Goal: Task Accomplishment & Management: Complete application form

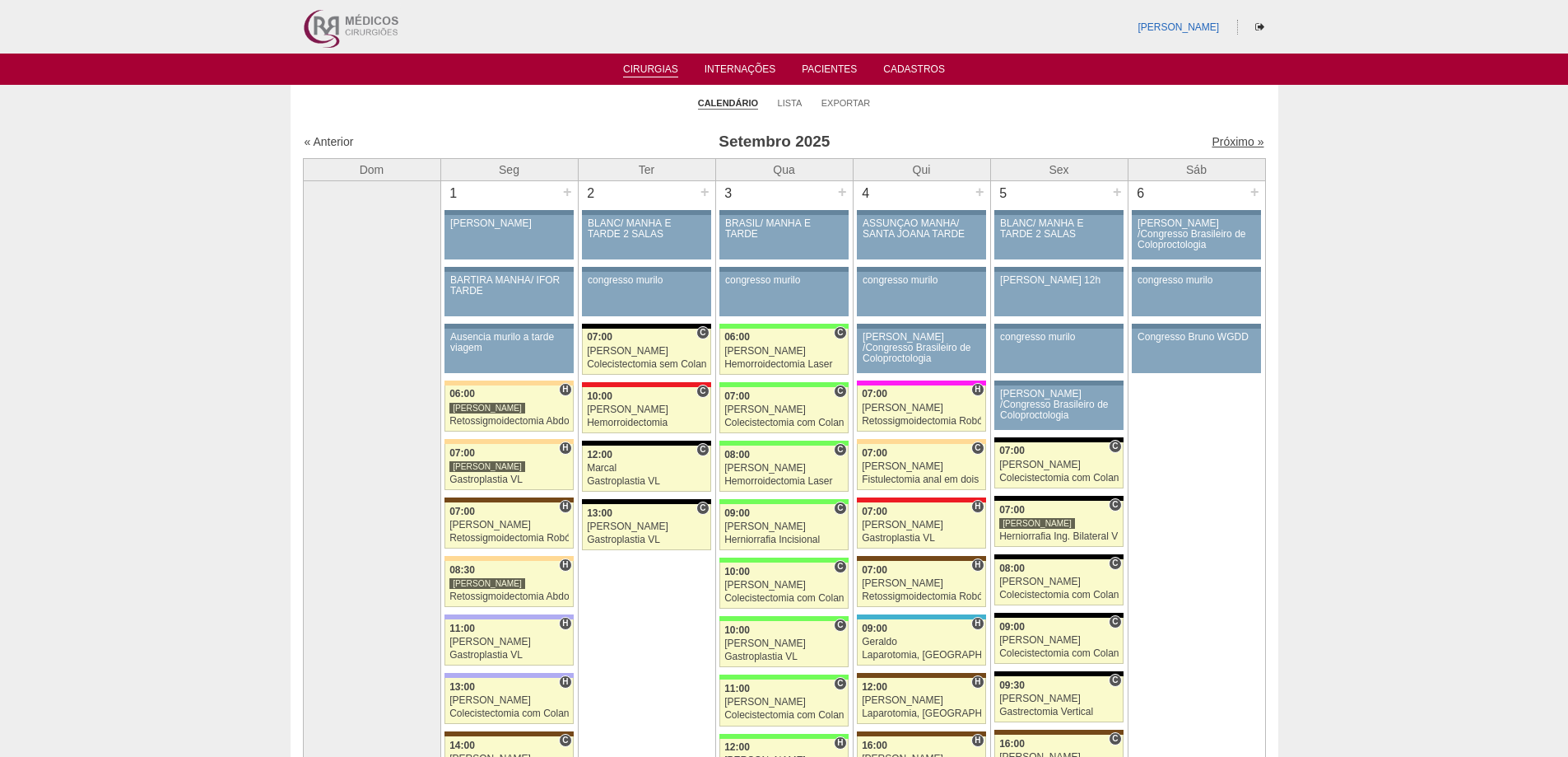
click at [1220, 141] on link "Próximo »" at bounding box center [1237, 142] width 52 height 13
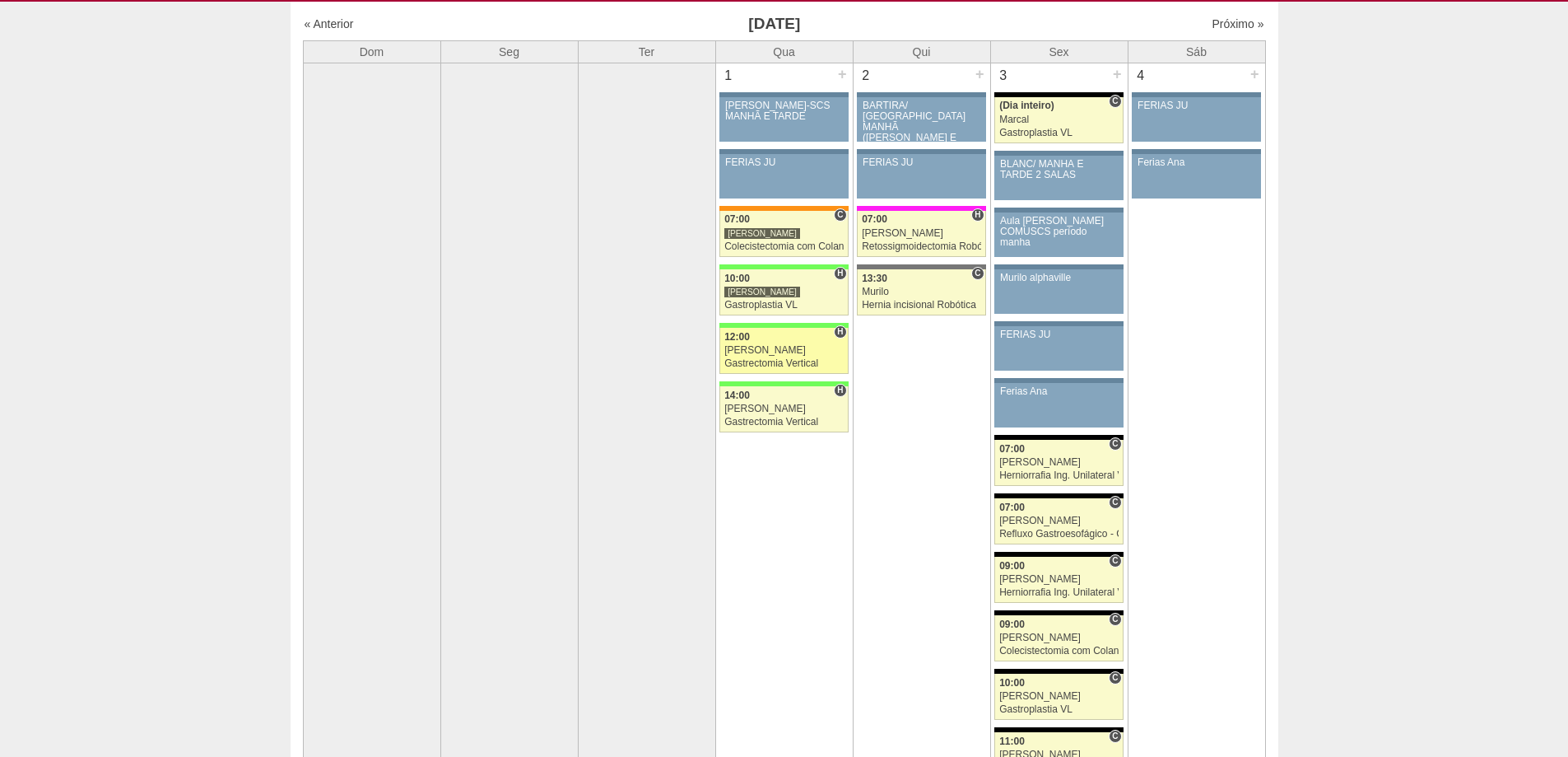
scroll to position [82, 0]
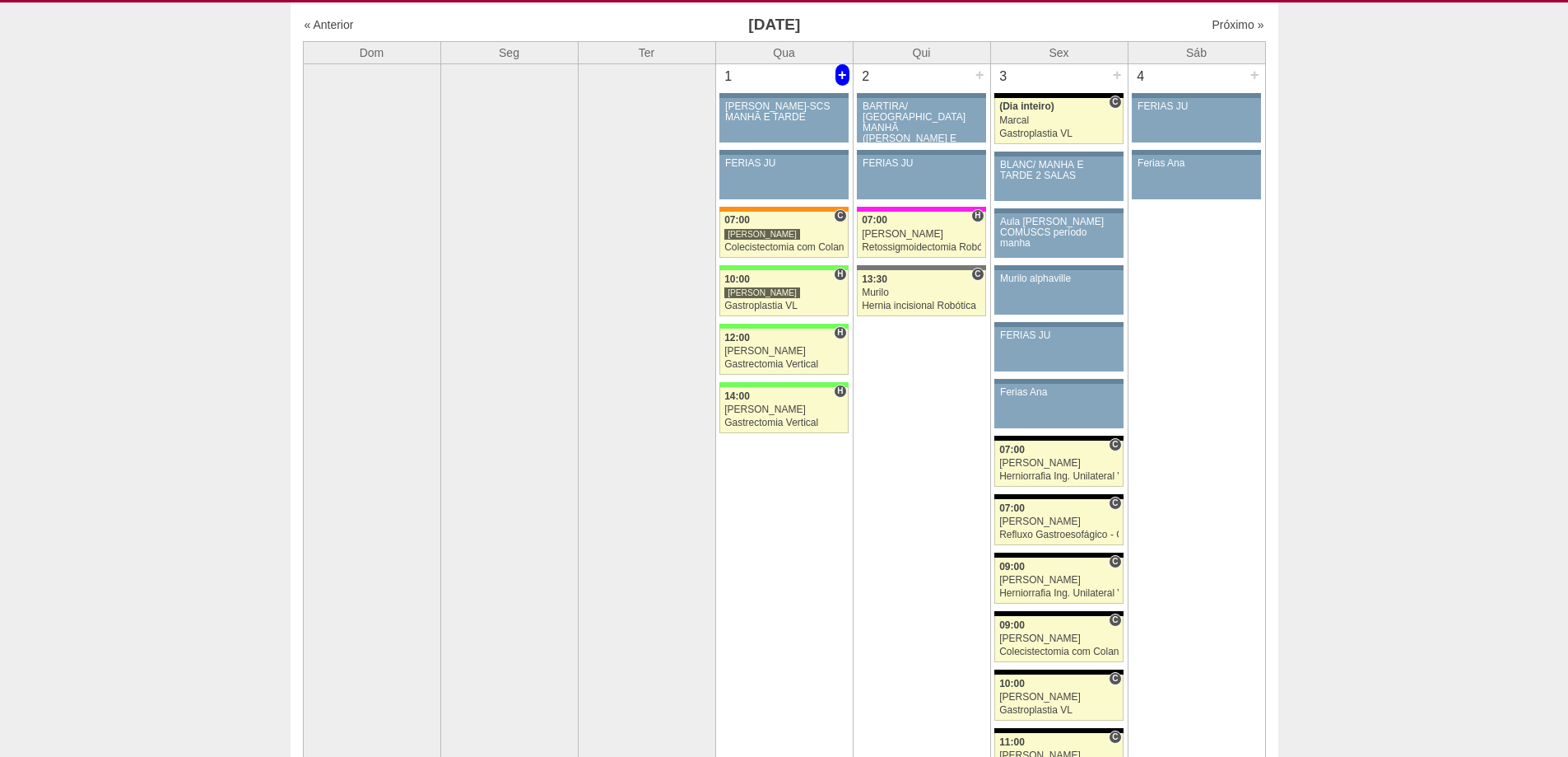
click at [844, 71] on div "+" at bounding box center [842, 74] width 14 height 21
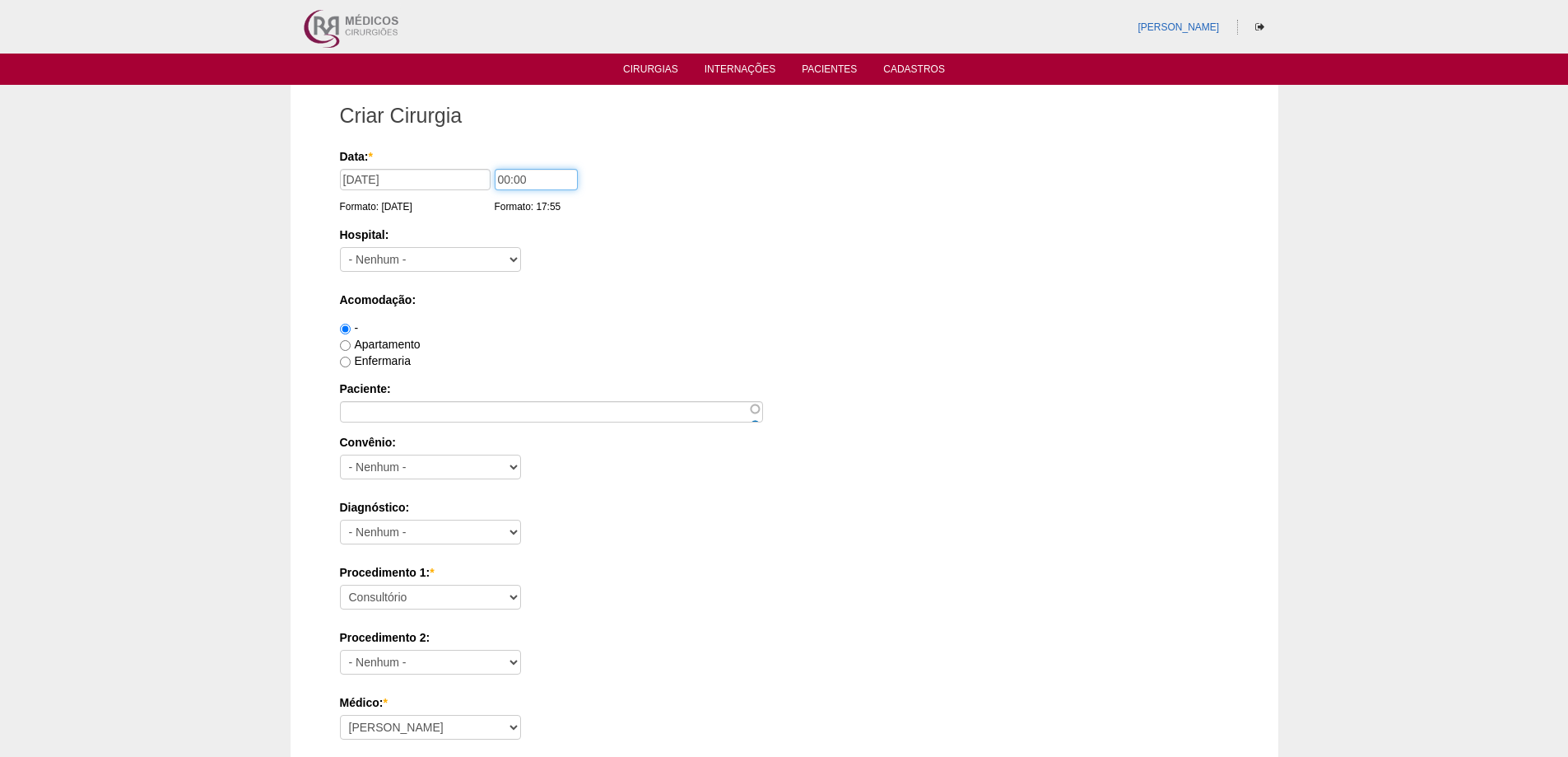
click at [494, 173] on input "00:00" at bounding box center [535, 179] width 83 height 21
type input "11:00"
click at [428, 269] on select "- Nenhum - 9 de Julho Albert Einstein Alvorada América Assunção Bartira Benefic…" at bounding box center [430, 259] width 181 height 25
select select "8"
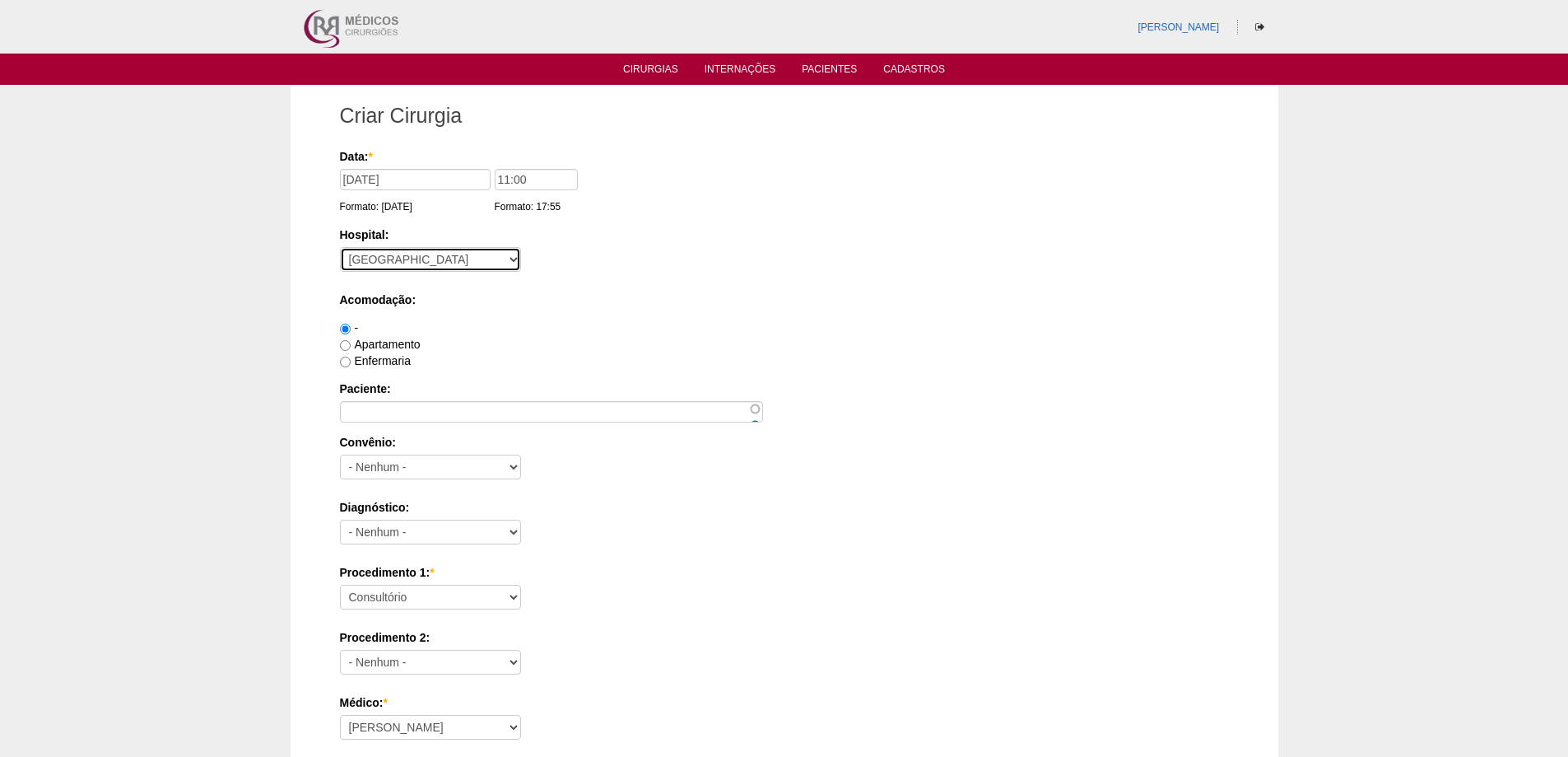
click at [340, 247] on select "- Nenhum - 9 de Julho Albert Einstein Alvorada América Assunção Bartira Benefic…" at bounding box center [430, 259] width 181 height 25
click at [354, 346] on label "Apartamento" at bounding box center [380, 344] width 80 height 13
click at [351, 346] on input "Apartamento" at bounding box center [345, 346] width 11 height 11
radio input "true"
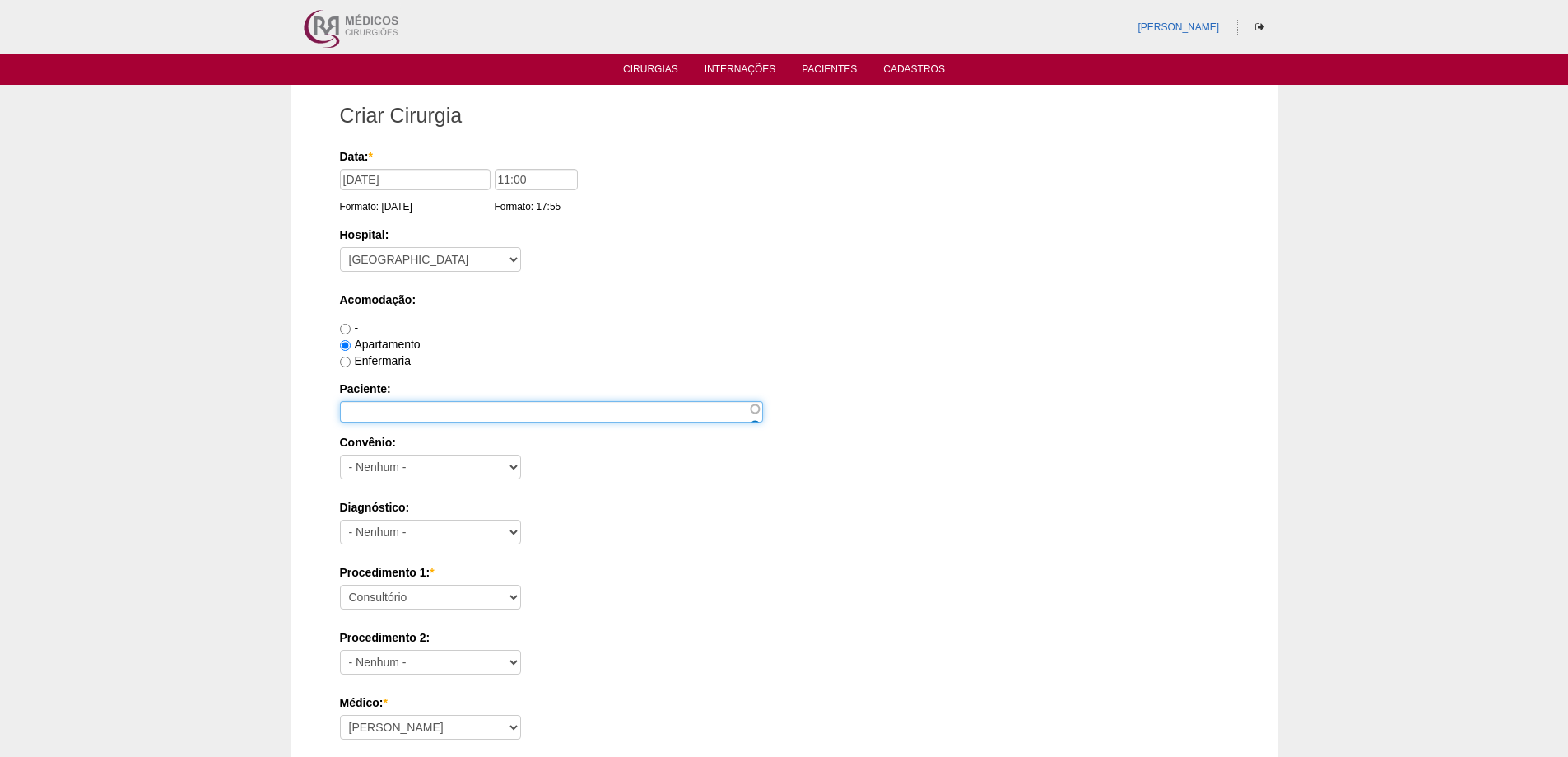
click at [386, 417] on input "Paciente:" at bounding box center [551, 411] width 423 height 21
paste input "JOYCE DOS SANTOS ALVES"
type input "JOYCE DOS SANTOS ALVES"
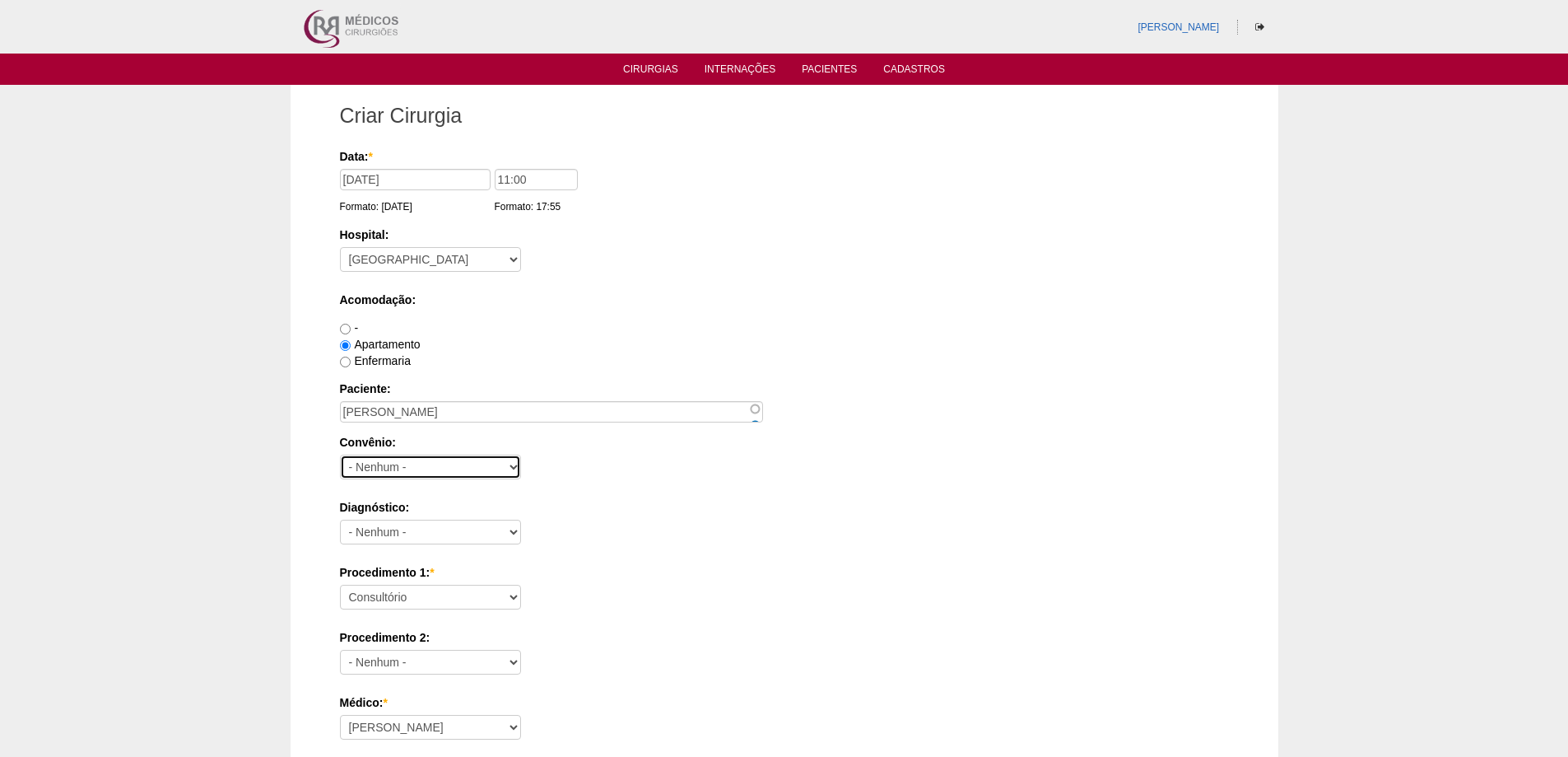
click at [411, 472] on select "- Nenhum - Abet Afresp Allianz Amil Blue Life Caasp Cabesp Caixa de Pensões Car…" at bounding box center [430, 466] width 181 height 25
select select "25"
click at [340, 454] on select "- Nenhum - Abet Afresp Allianz Amil Blue Life Caasp Cabesp Caixa de Pensões Car…" at bounding box center [430, 466] width 181 height 25
click at [397, 537] on select "- Nenhum - Abdome Agudo Abscesso Hepático Abscesso Perianal Abscesso Peritoneal…" at bounding box center [430, 531] width 181 height 25
select select "3707"
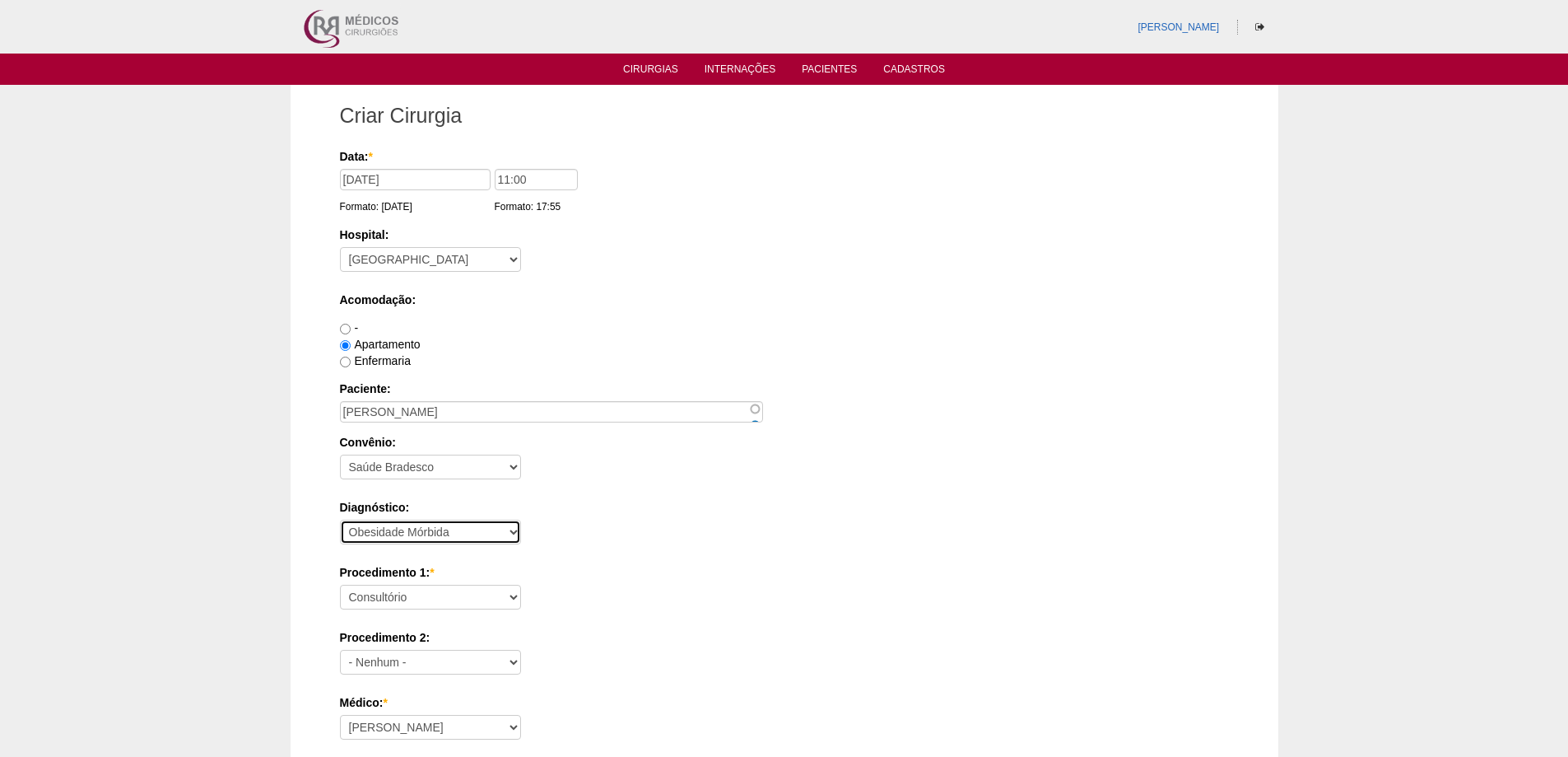
click at [340, 519] on select "- Nenhum - Abdome Agudo Abscesso Hepático Abscesso Perianal Abscesso Peritoneal…" at bounding box center [430, 531] width 181 height 25
click at [419, 596] on select "Consultório Abscesso Hepático - Drenagem Abscesso perianal Amputação Abdômino P…" at bounding box center [430, 597] width 181 height 25
select select "3710"
click at [340, 585] on select "Consultório Abscesso Hepático - Drenagem Abscesso perianal Amputação Abdômino P…" at bounding box center [430, 597] width 181 height 25
click at [608, 534] on div "Diagnóstico: - Nenhum - Abdome Agudo Abscesso Hepático Abscesso Perianal Absces…" at bounding box center [784, 526] width 889 height 54
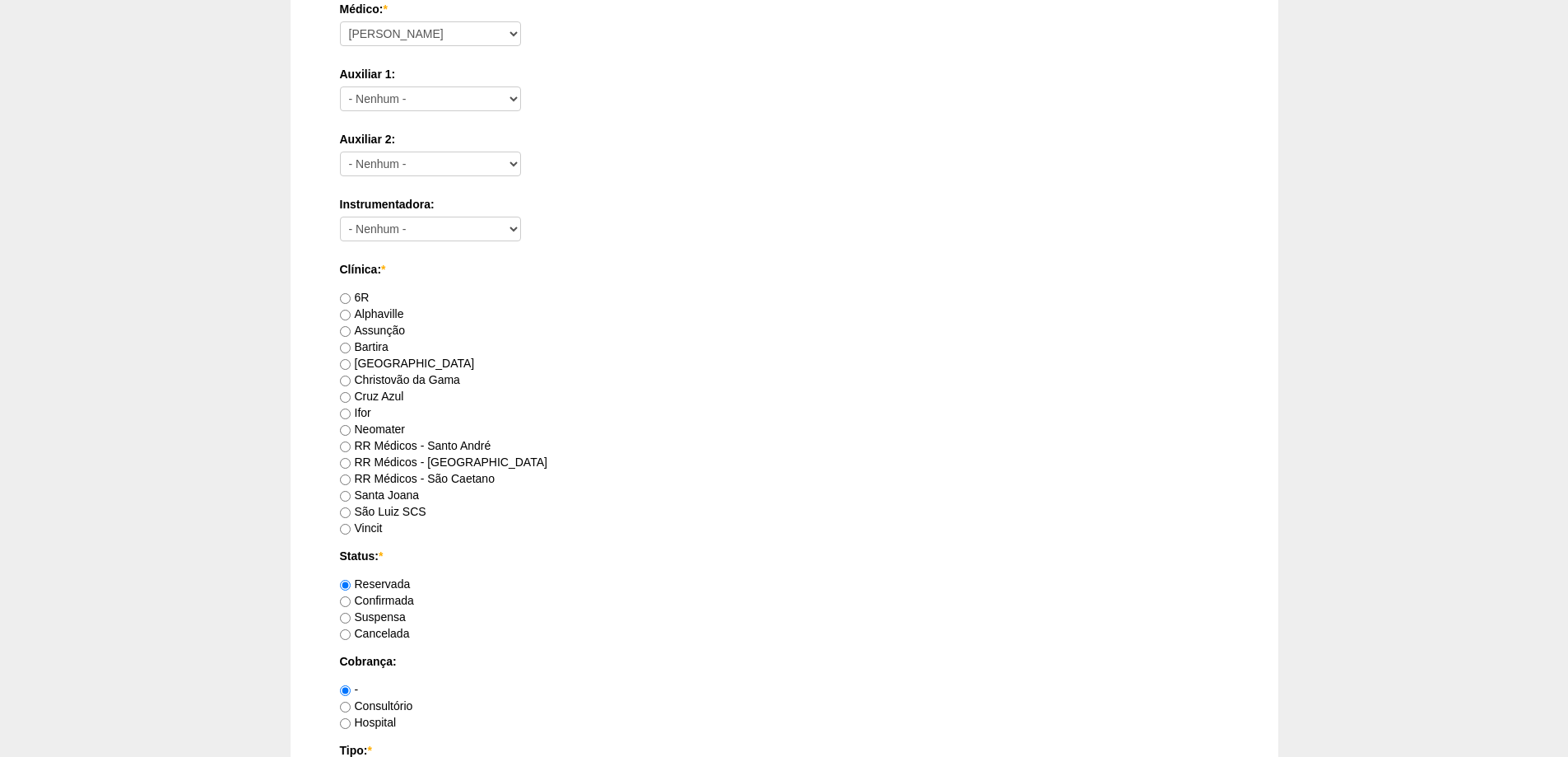
scroll to position [741, 0]
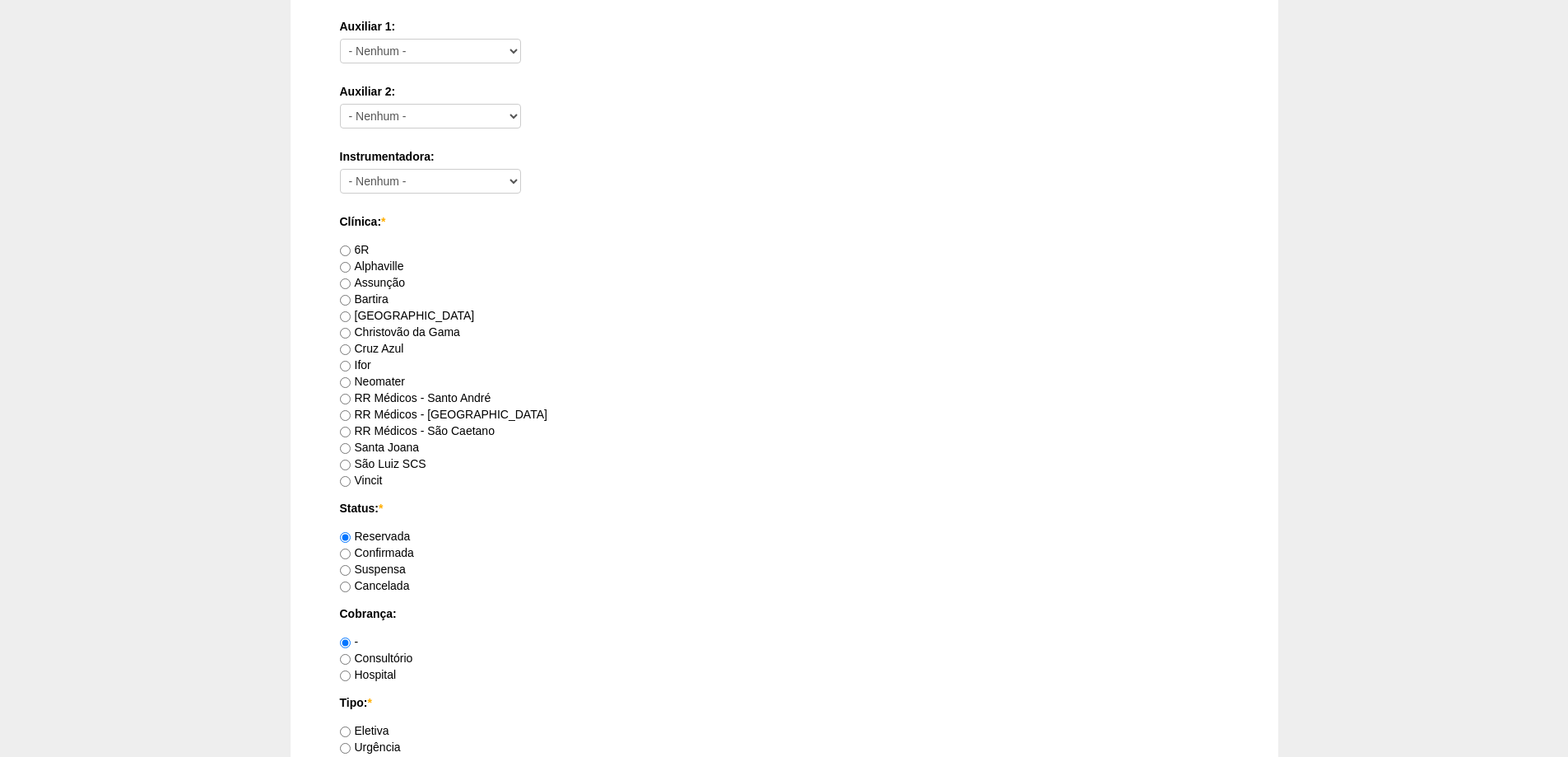
click at [382, 397] on label "RR Médicos - Santo André" at bounding box center [416, 398] width 152 height 13
click at [351, 397] on input "RR Médicos - Santo André" at bounding box center [345, 400] width 11 height 11
radio input "true"
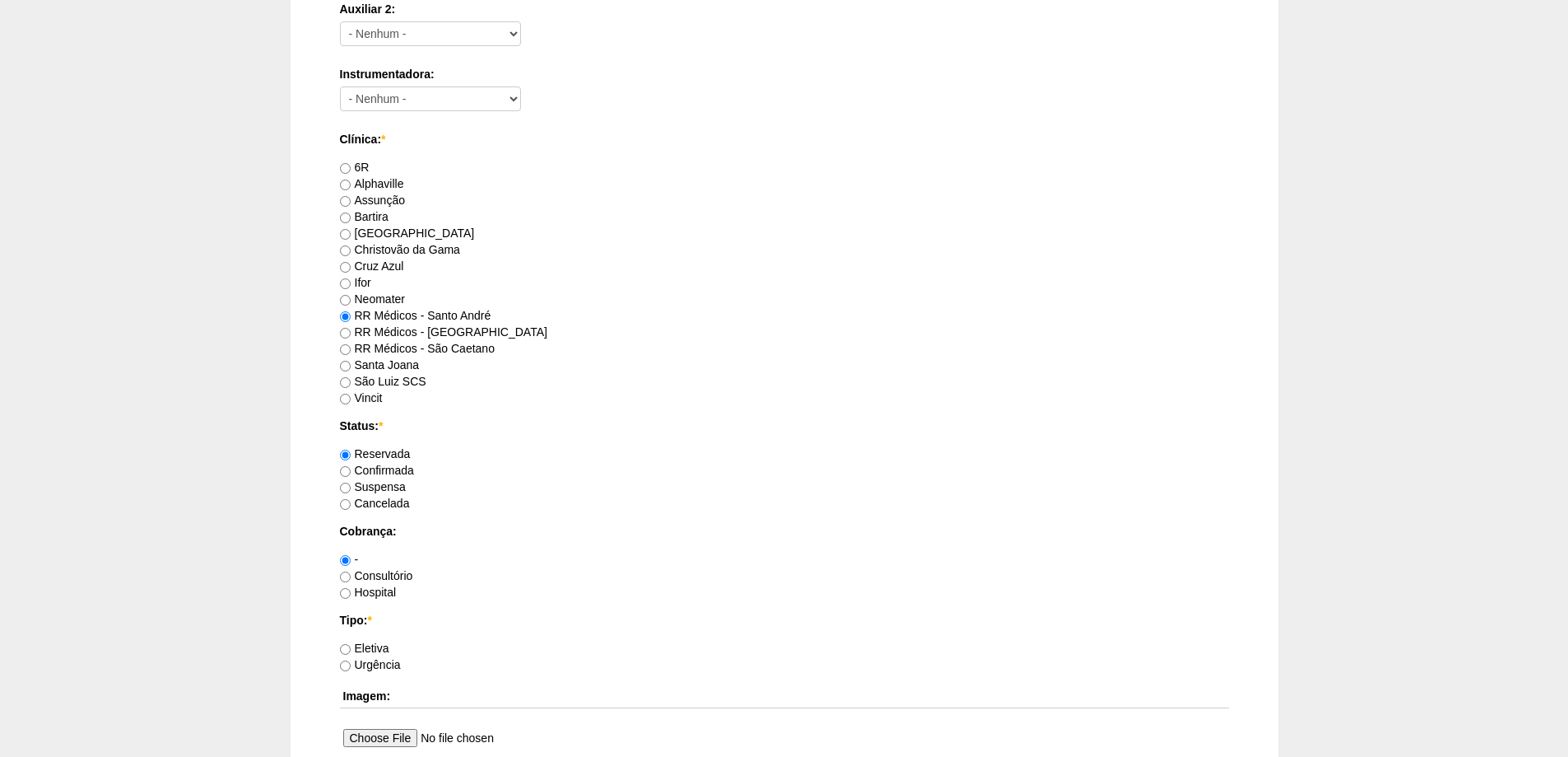
click at [405, 328] on label "RR Médicos - [GEOGRAPHIC_DATA]" at bounding box center [443, 332] width 207 height 13
click at [351, 328] on input "RR Médicos - [GEOGRAPHIC_DATA]" at bounding box center [345, 334] width 11 height 11
radio input "true"
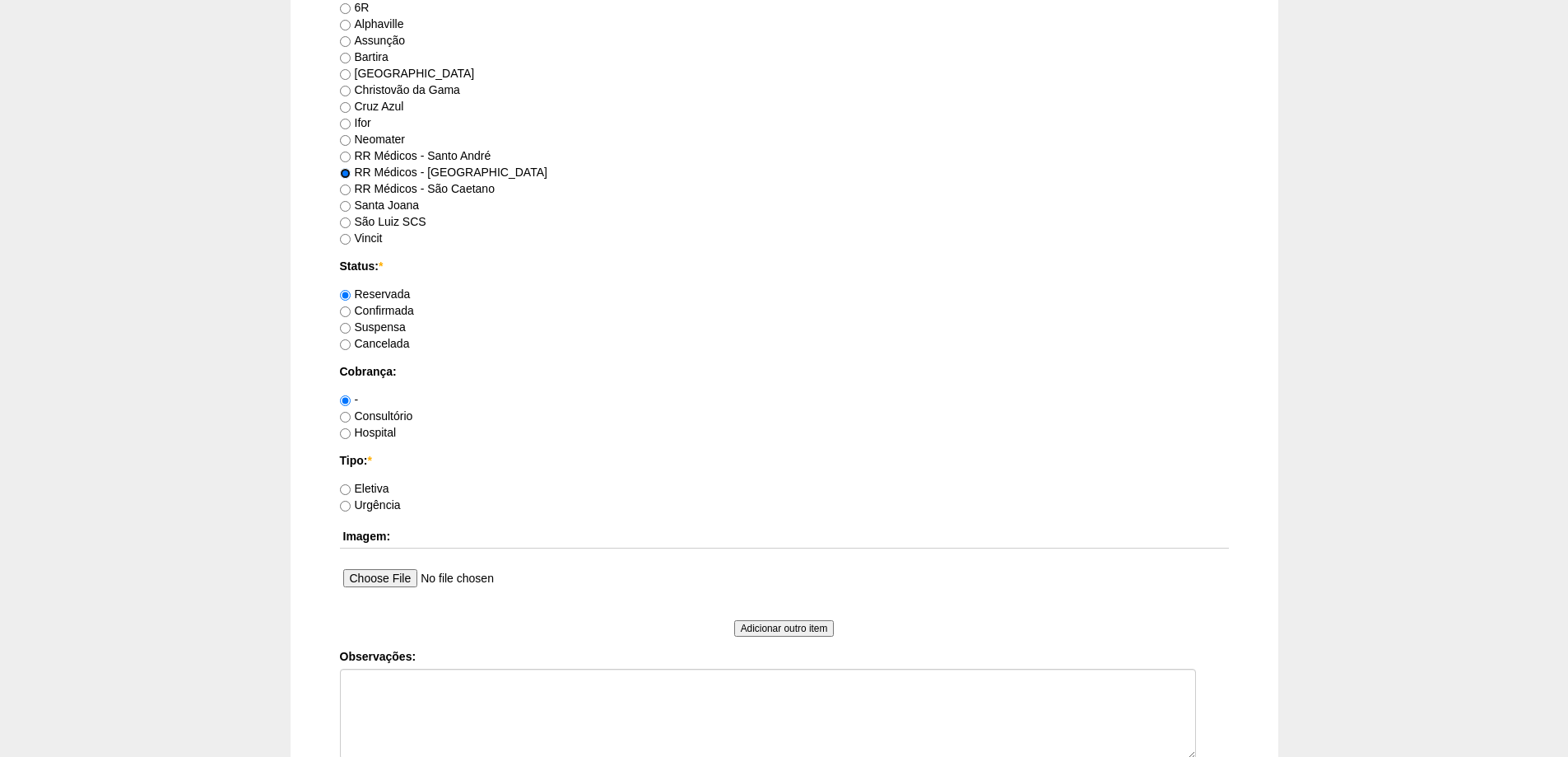
scroll to position [988, 0]
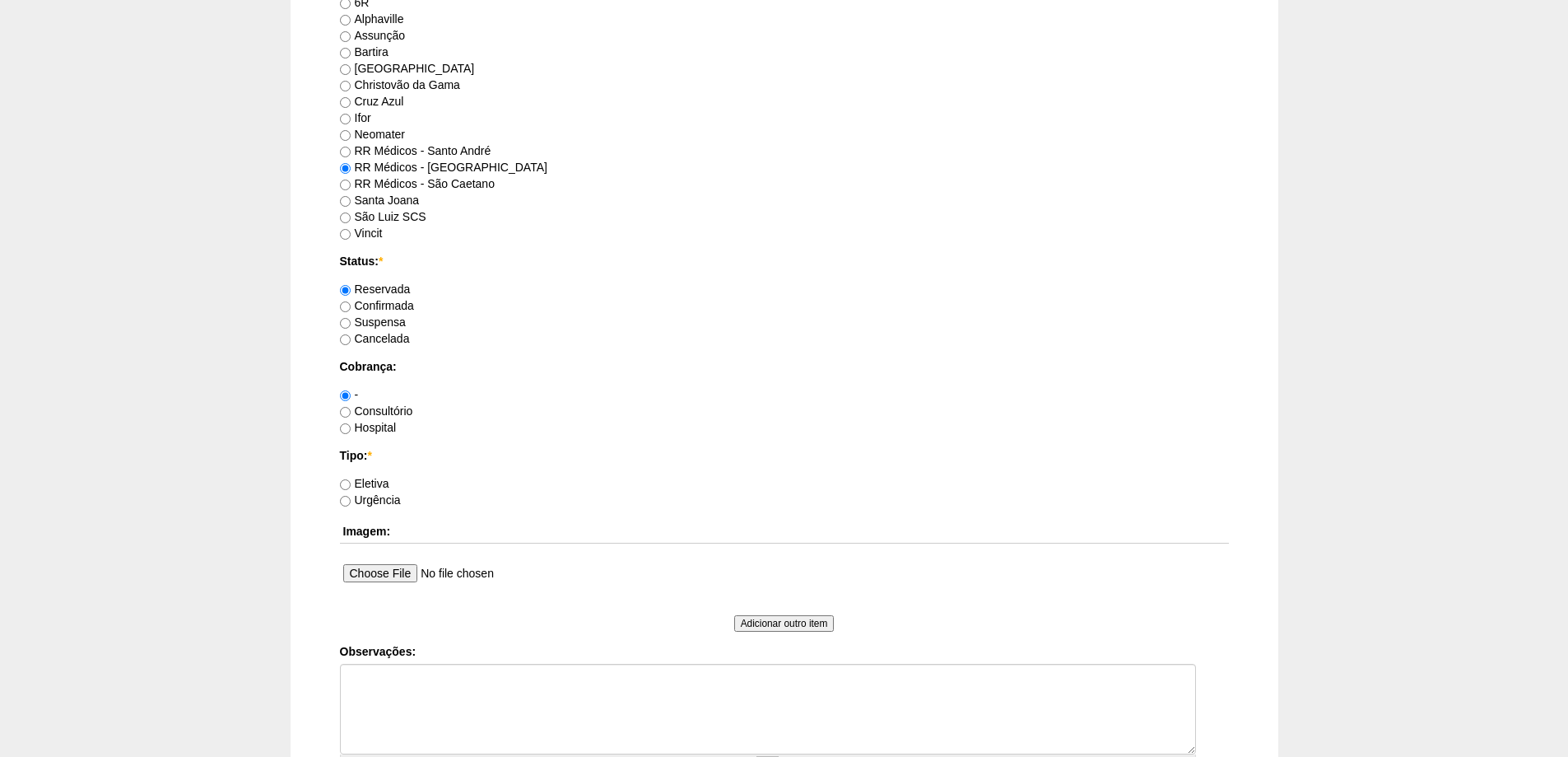
click at [369, 406] on label "Consultório" at bounding box center [376, 410] width 73 height 13
click at [351, 407] on input "Consultório" at bounding box center [345, 412] width 11 height 11
radio input "true"
click at [373, 484] on label "Eletiva" at bounding box center [365, 484] width 49 height 13
click at [351, 484] on input "Eletiva" at bounding box center [345, 485] width 11 height 11
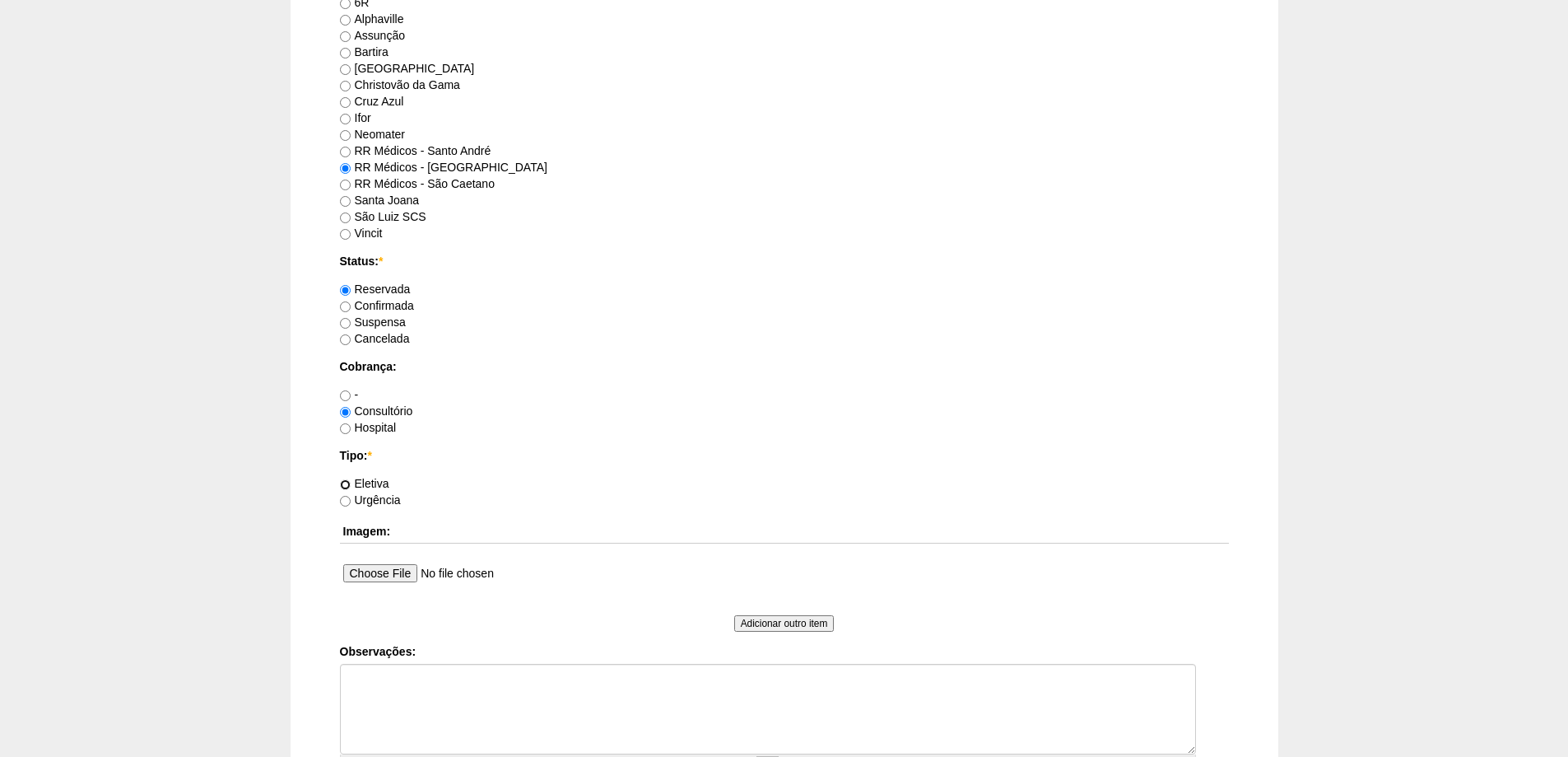
radio input "true"
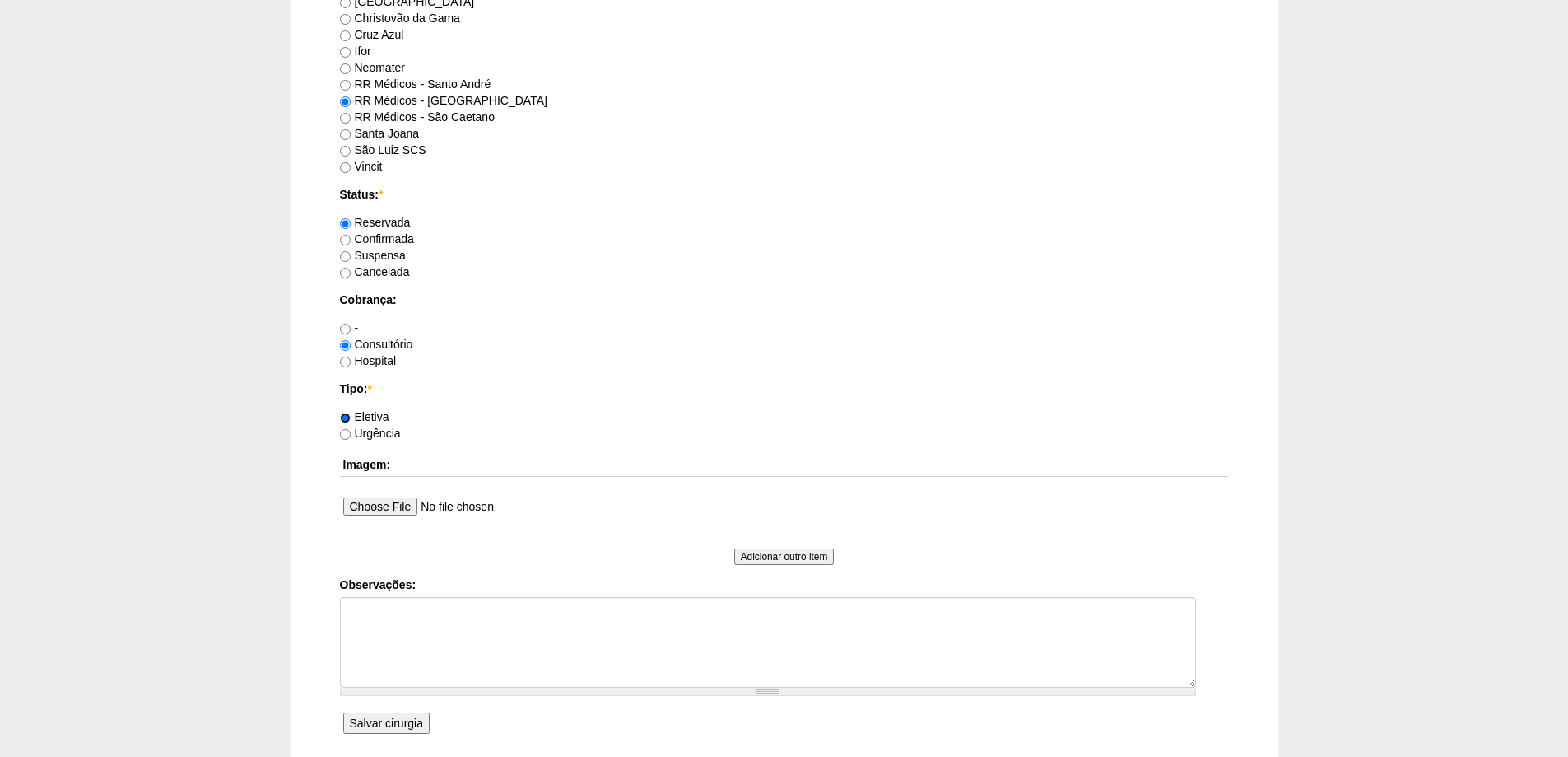
scroll to position [1153, 0]
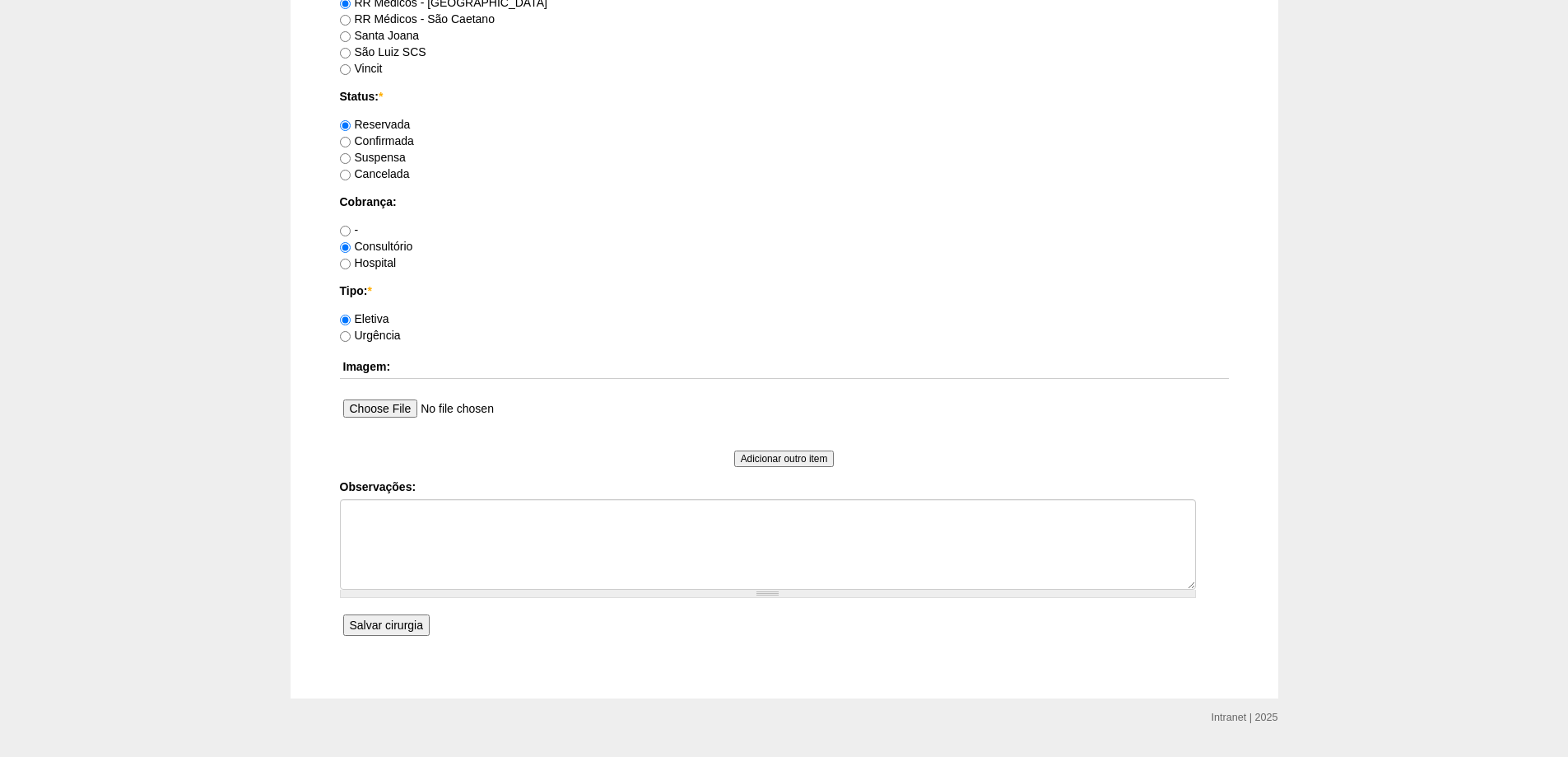
click at [395, 624] on input "Salvar cirurgia" at bounding box center [387, 624] width 87 height 21
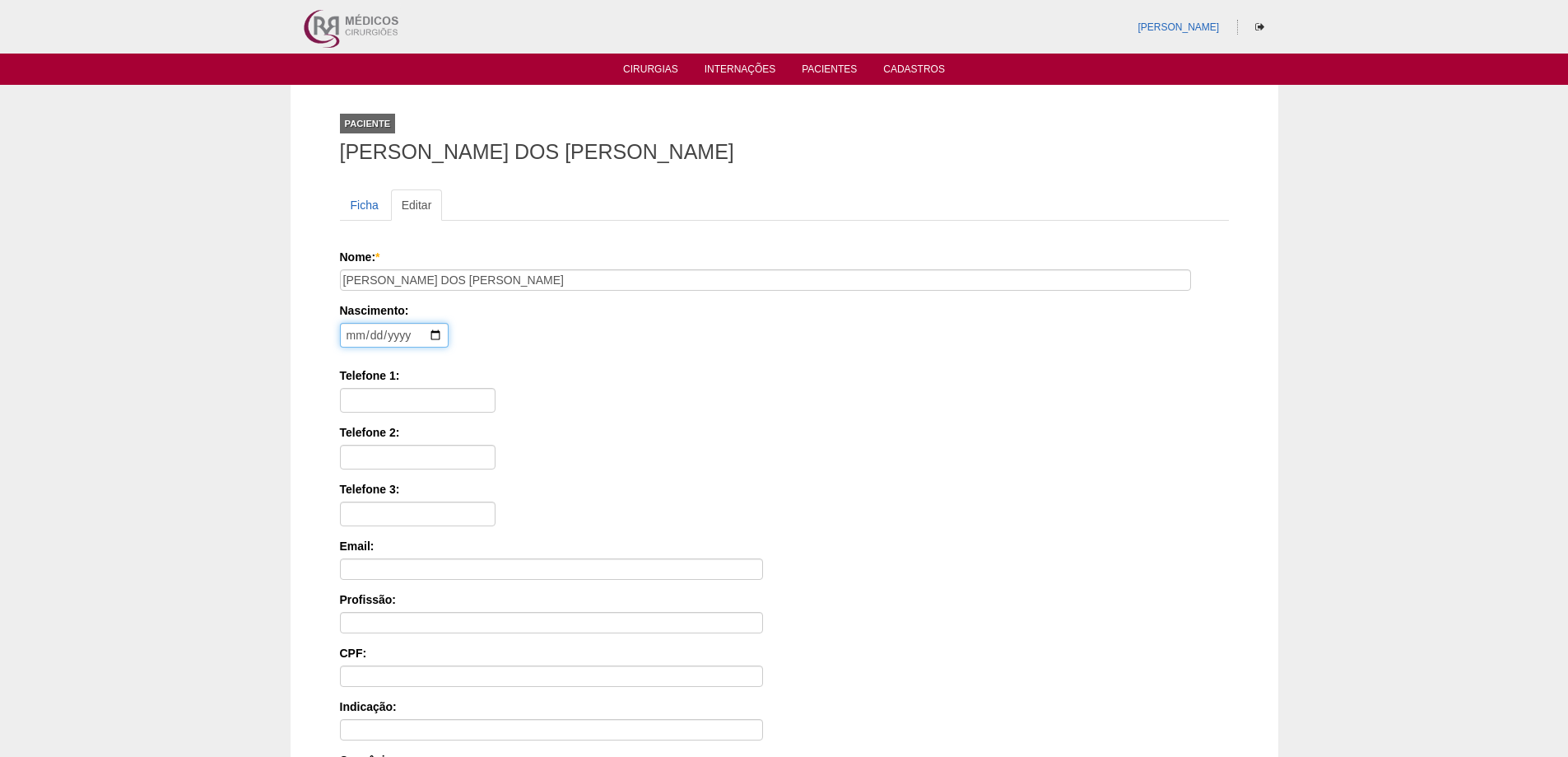
click at [354, 343] on input "date" at bounding box center [394, 335] width 109 height 25
type input "[DATE]"
type input "11963826582"
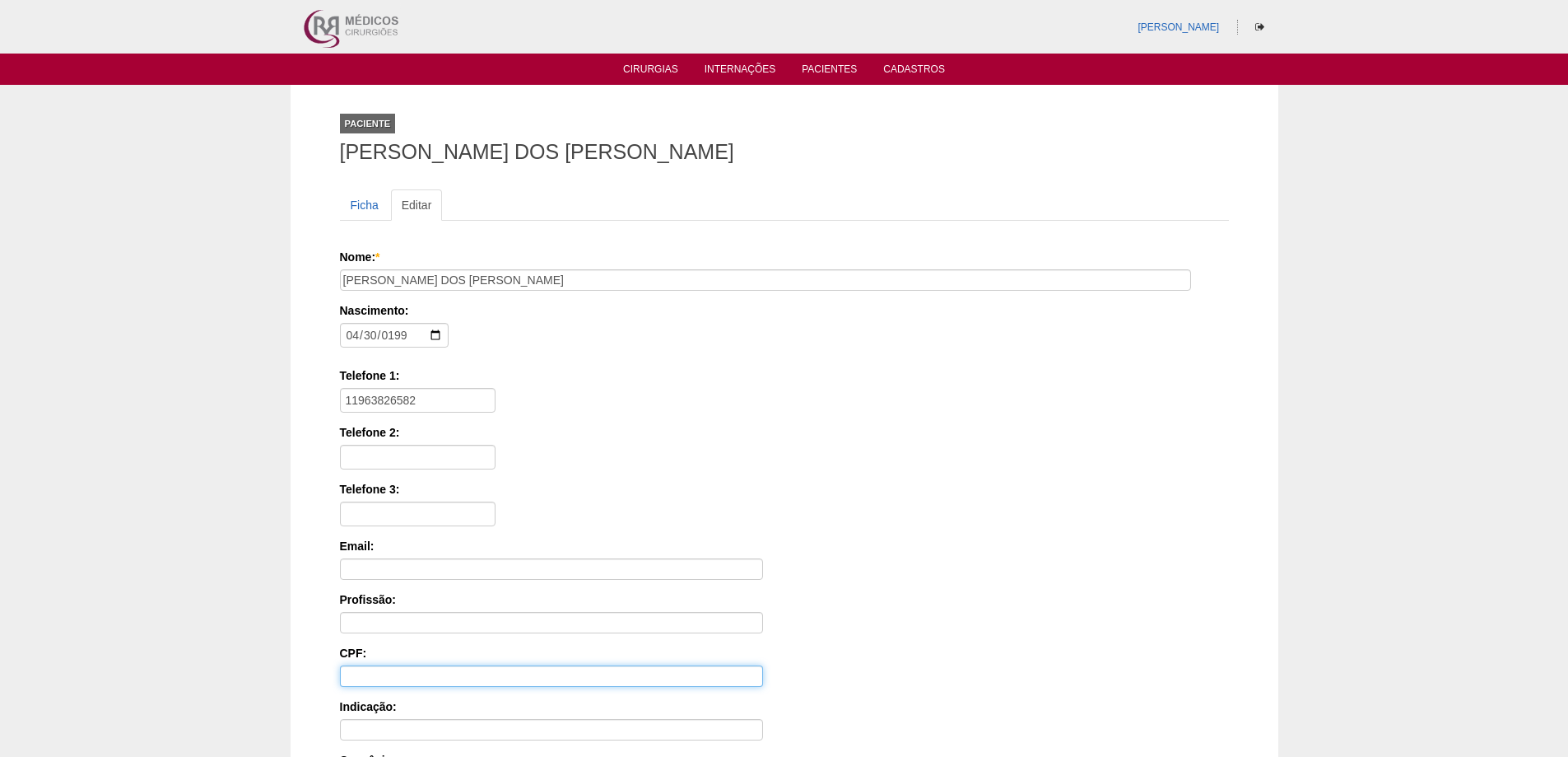
click at [353, 680] on input "CPF:" at bounding box center [551, 676] width 423 height 21
type input "423.897.828-50"
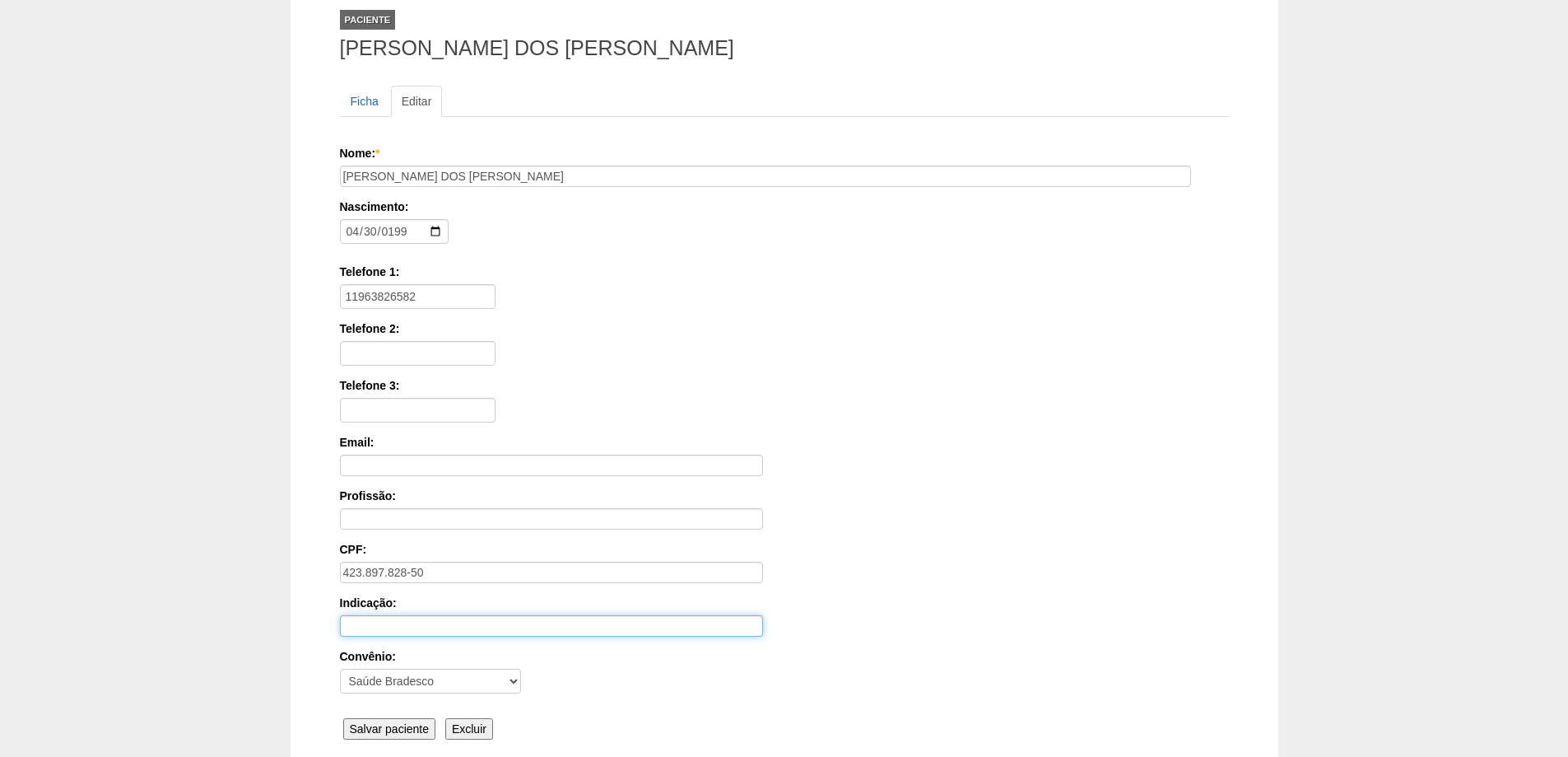
scroll to position [247, 0]
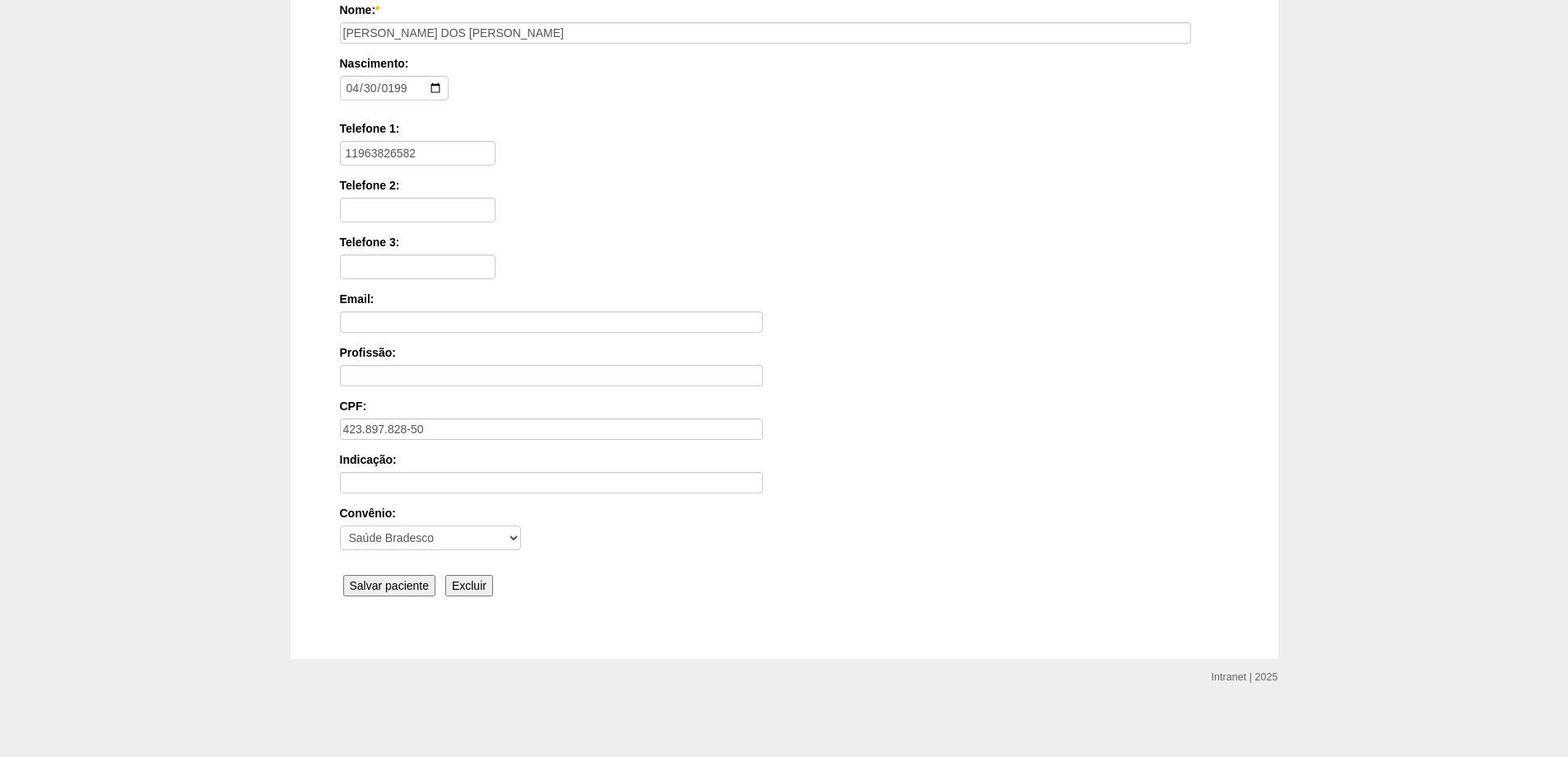
click at [376, 586] on input "Salvar paciente" at bounding box center [390, 585] width 93 height 21
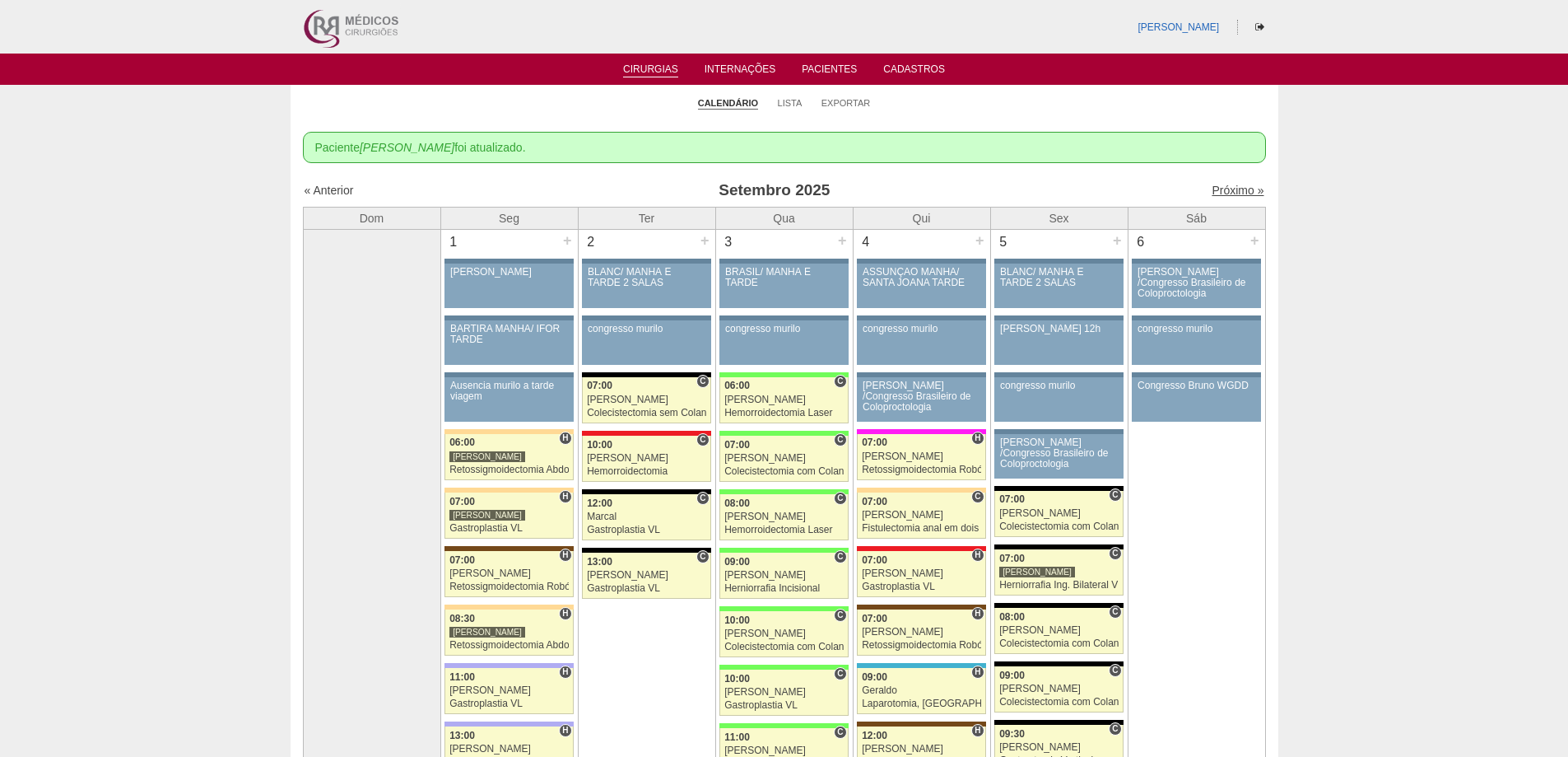
click at [1243, 187] on link "Próximo »" at bounding box center [1237, 190] width 52 height 13
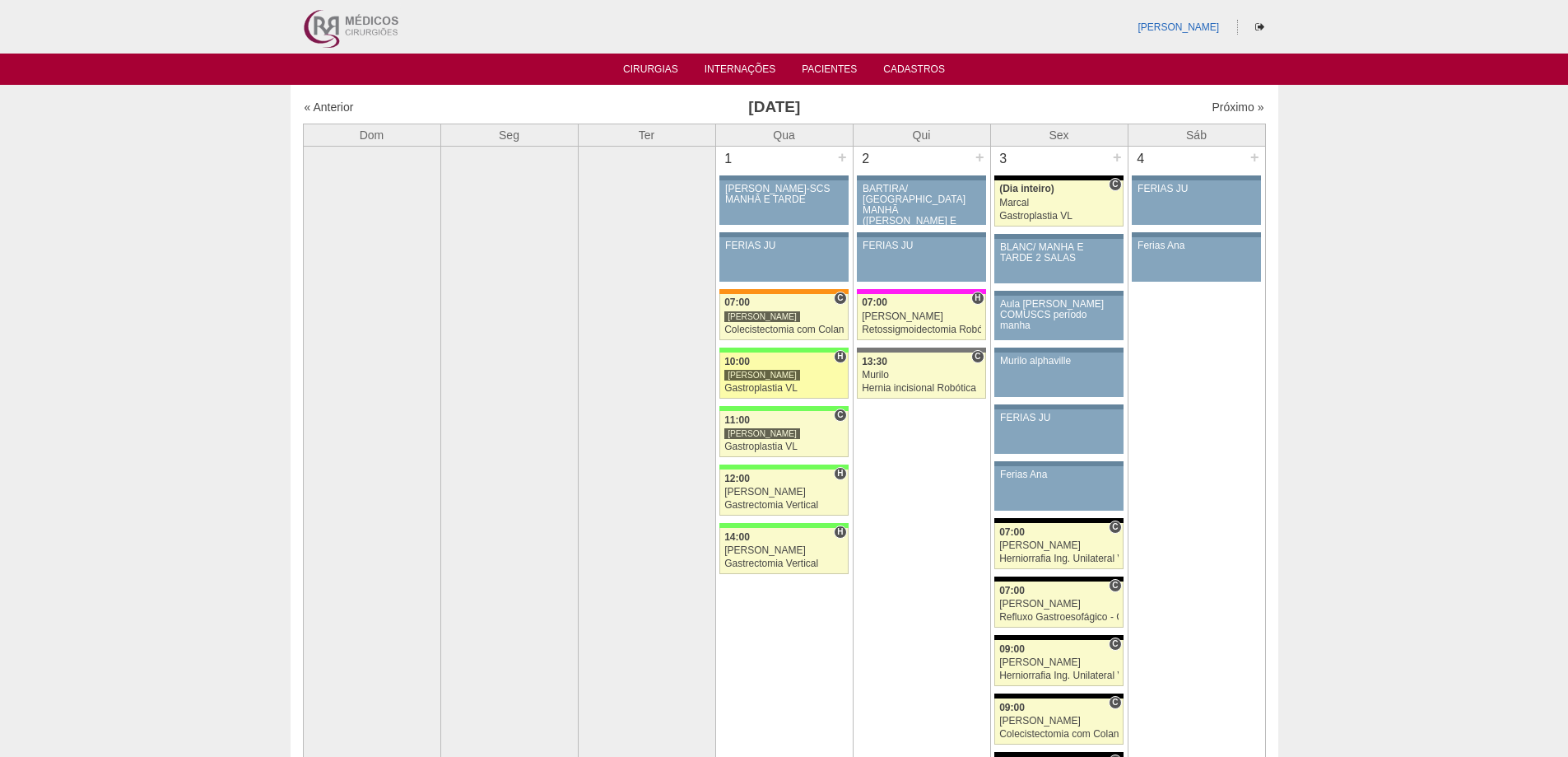
click at [766, 381] on link "88974 [PERSON_NAME] H 10:00 [PERSON_NAME] Gastroplastia VL Hospital [GEOGRAPHIC…" at bounding box center [783, 376] width 129 height 46
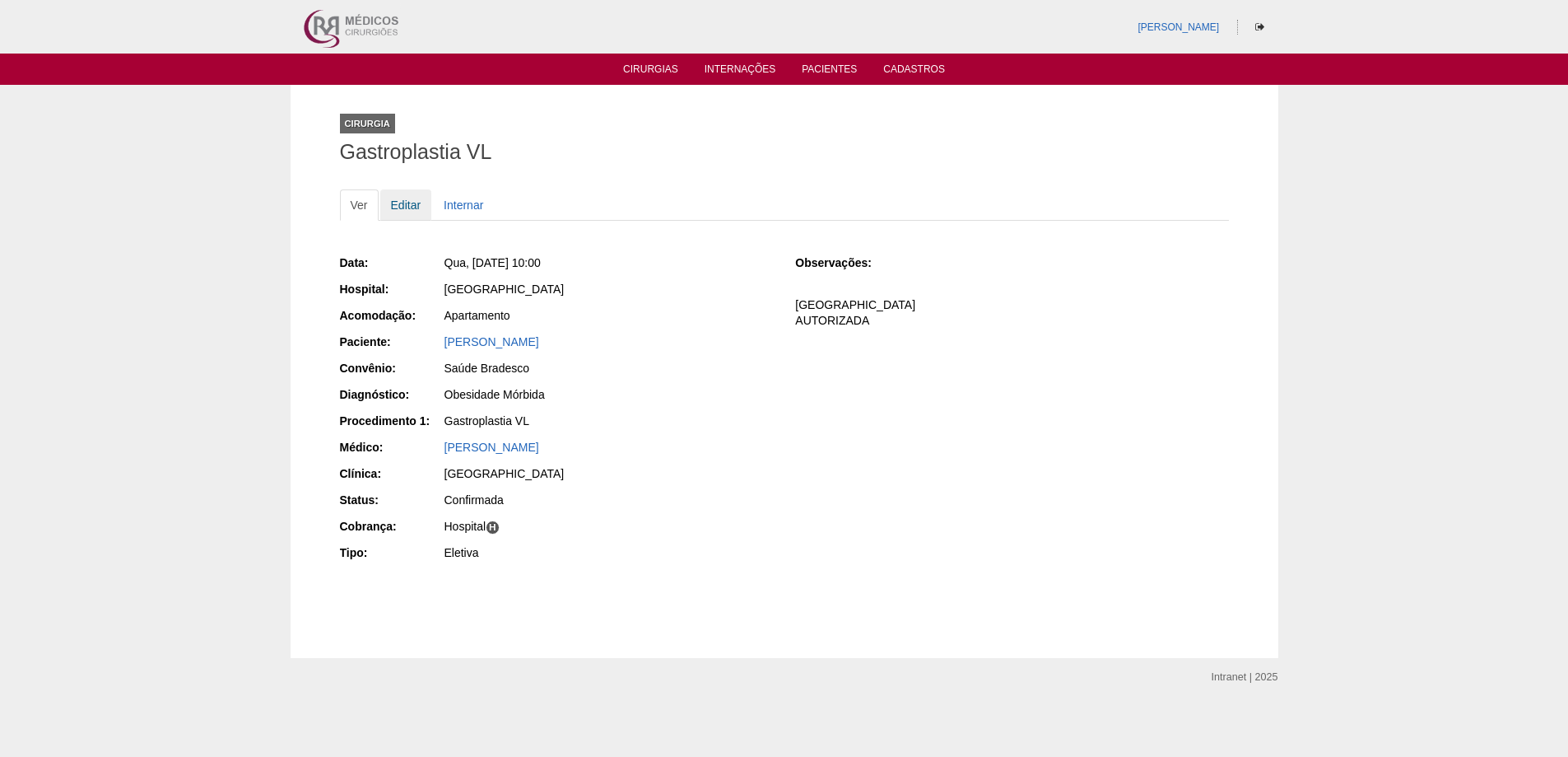
click at [403, 204] on link "Editar" at bounding box center [406, 205] width 52 height 31
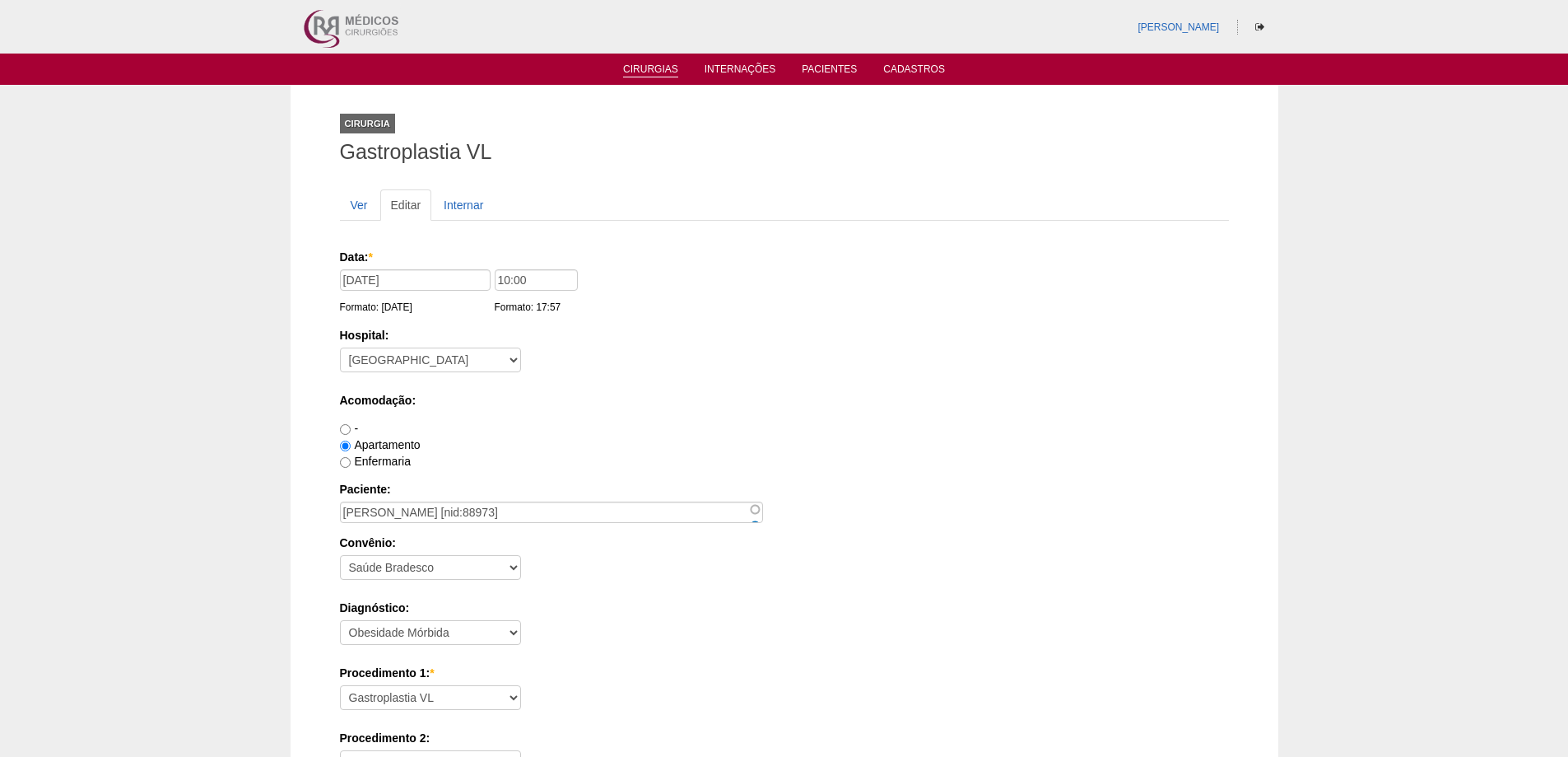
click at [659, 70] on link "Cirurgias" at bounding box center [651, 69] width 55 height 14
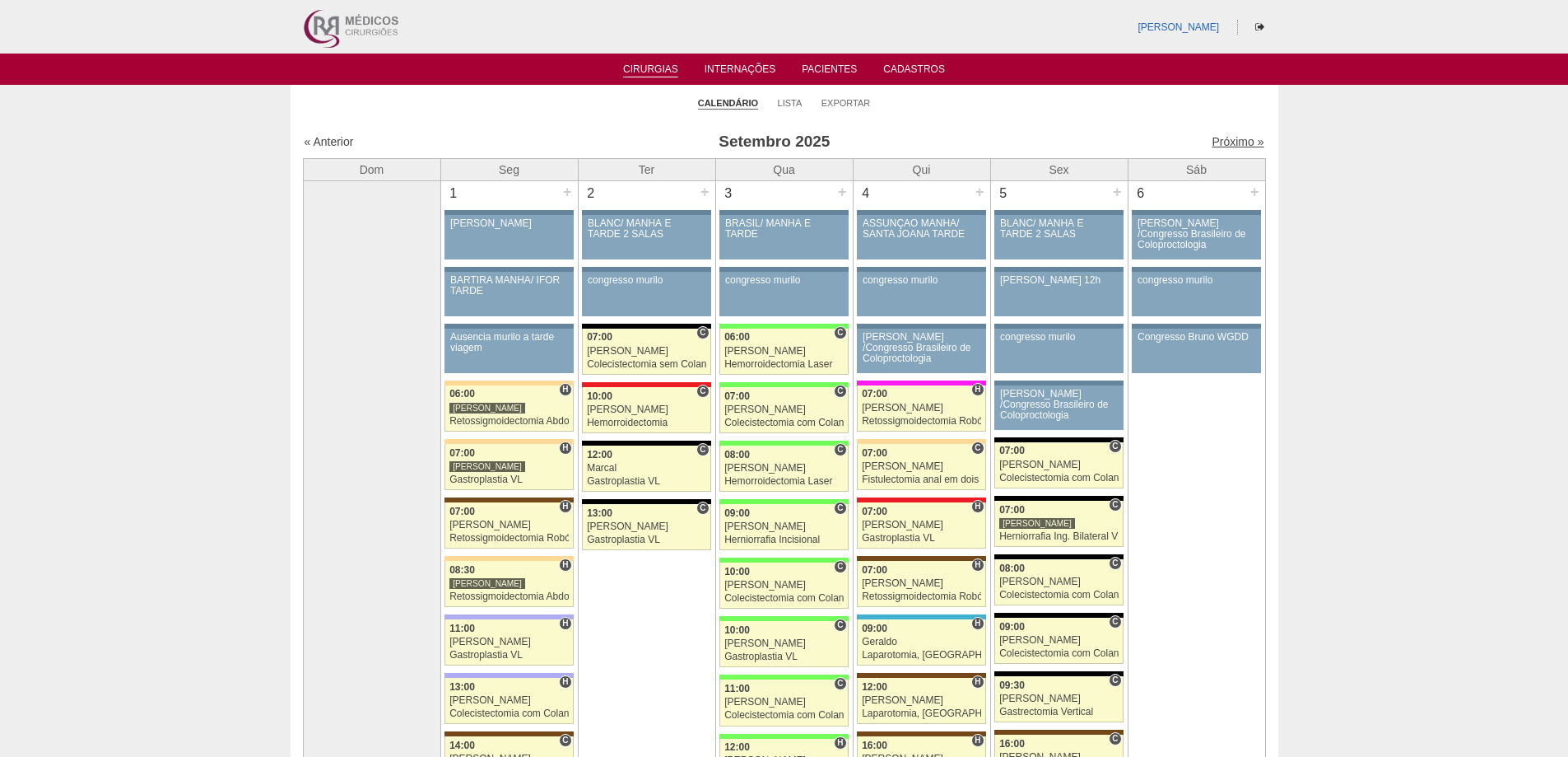
click at [1220, 144] on link "Próximo »" at bounding box center [1237, 142] width 52 height 13
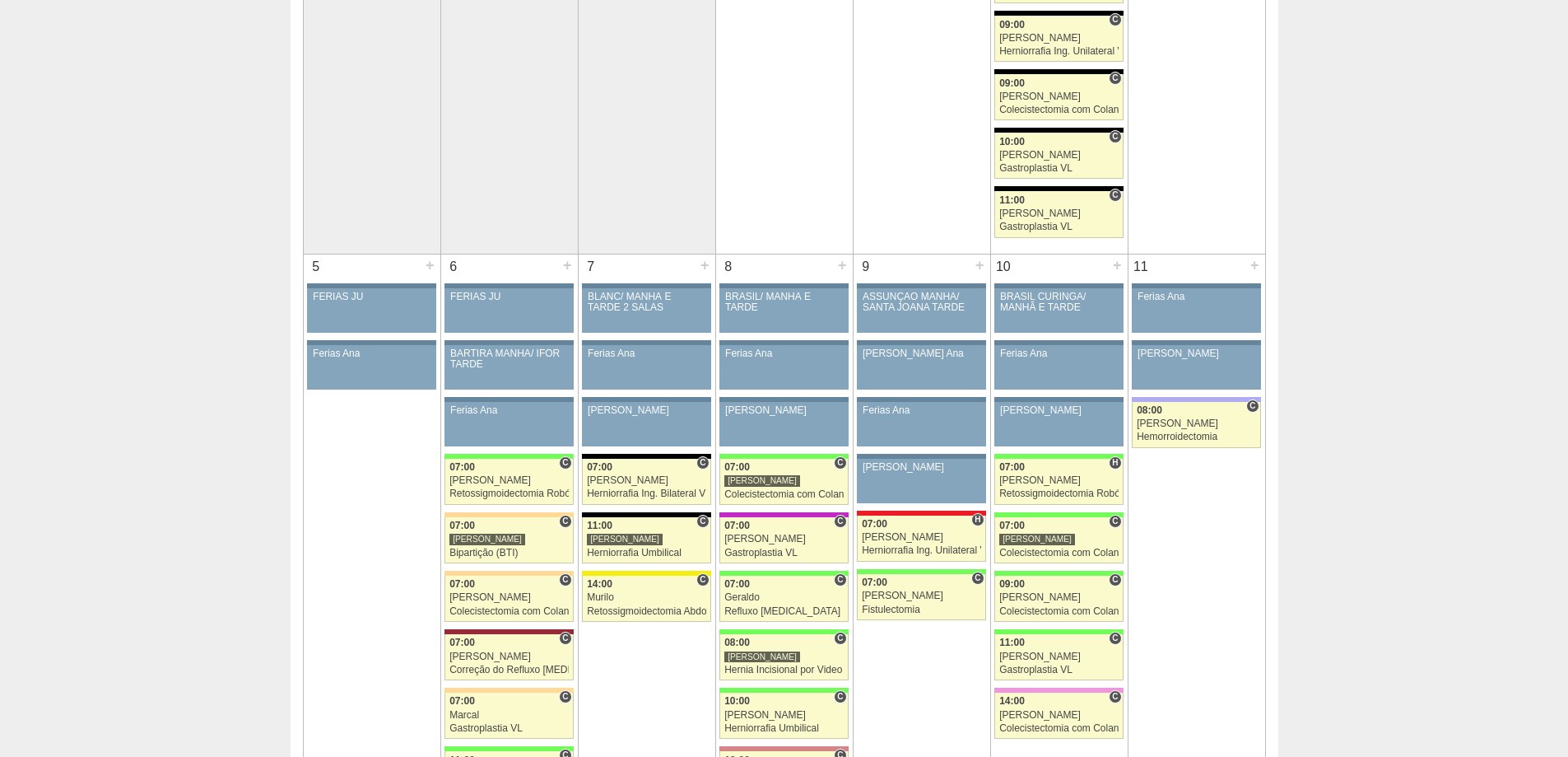
scroll to position [659, 0]
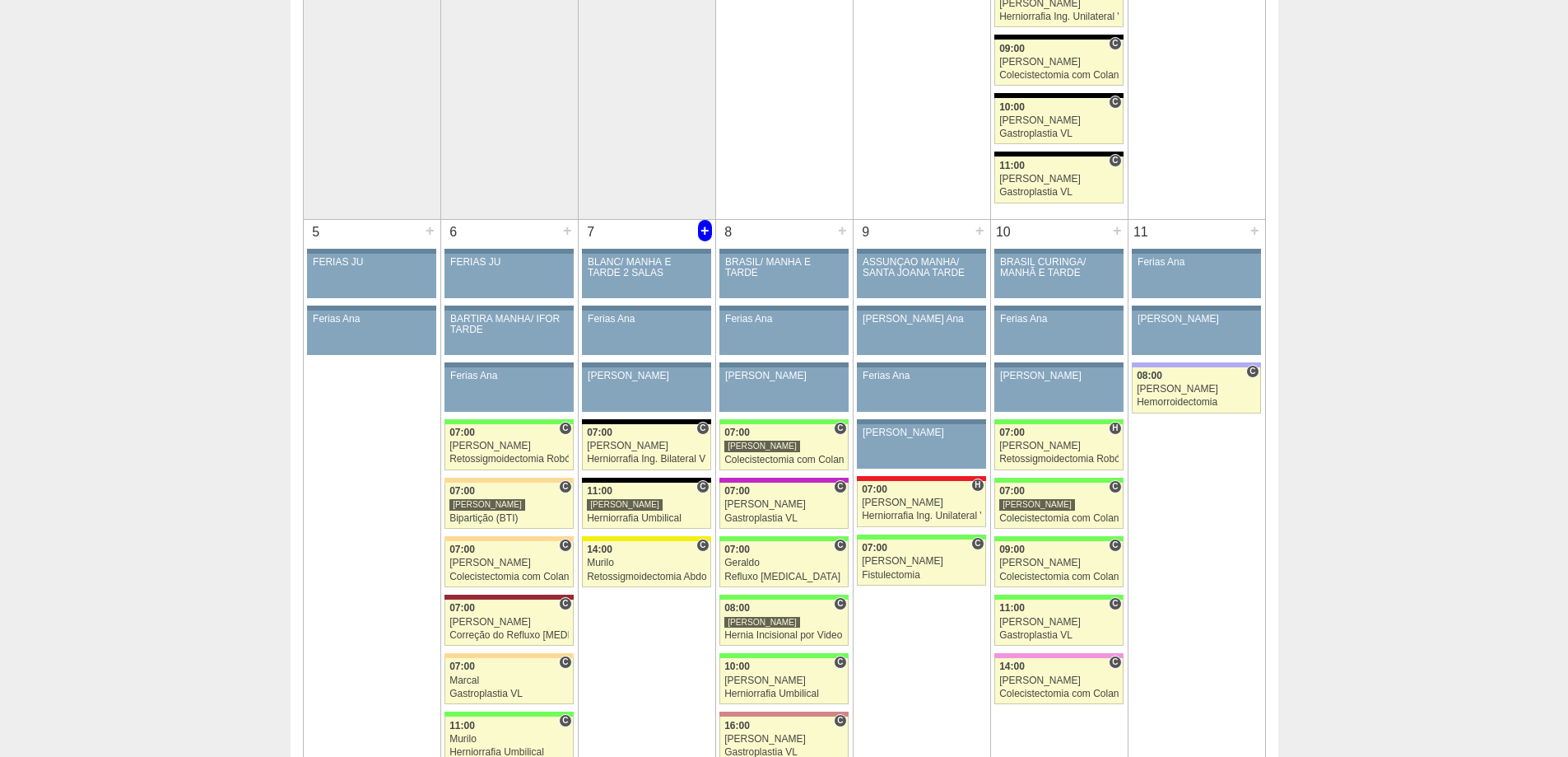
click at [701, 234] on div "+" at bounding box center [705, 230] width 14 height 21
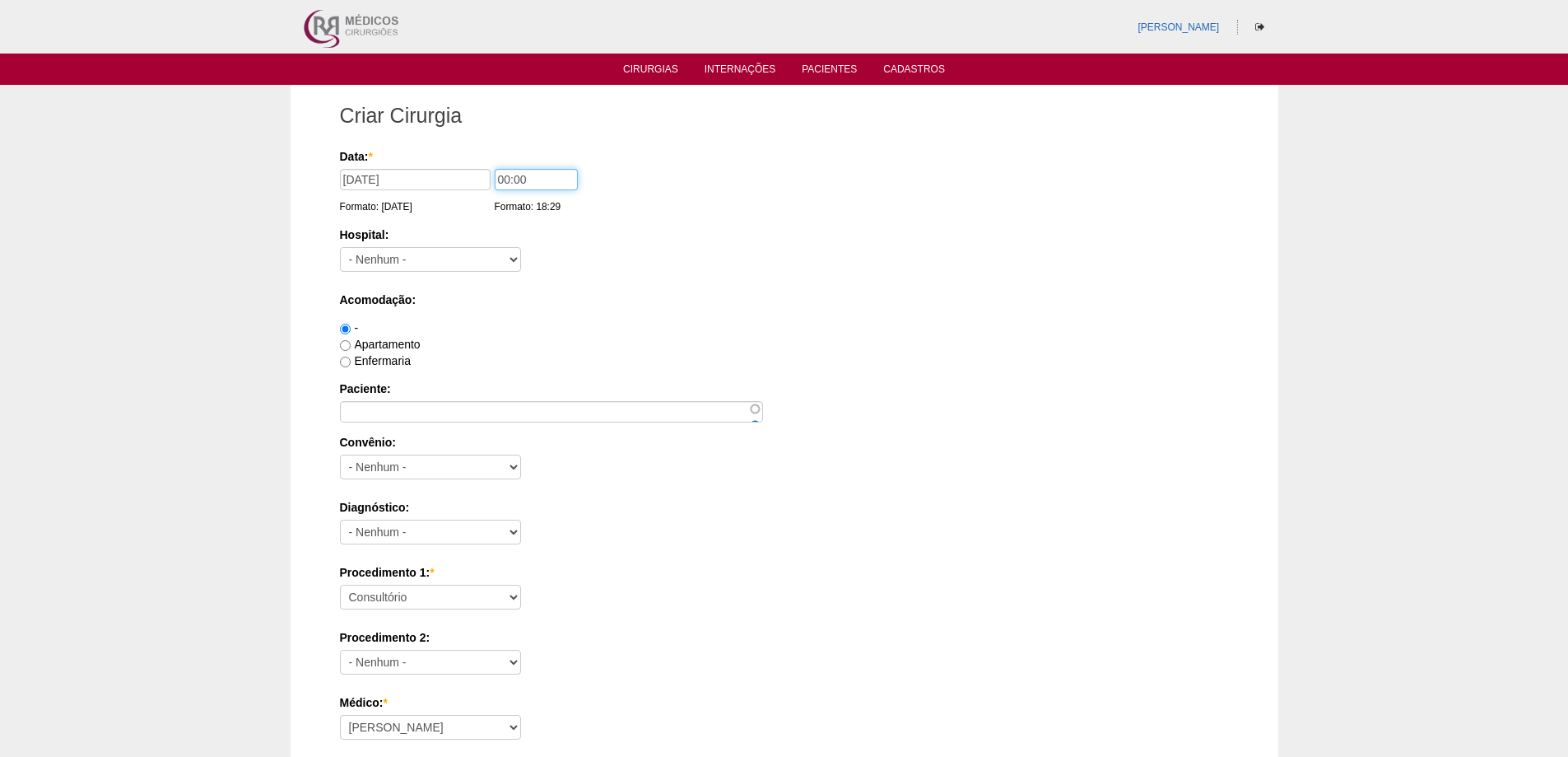
click at [499, 178] on input "00:00" at bounding box center [535, 179] width 83 height 21
type input "12:00"
click at [408, 258] on select "- [GEOGRAPHIC_DATA] - [DATE] [PERSON_NAME] Alvorada América Assunção Bartira Be…" at bounding box center [430, 259] width 181 height 25
select select "67"
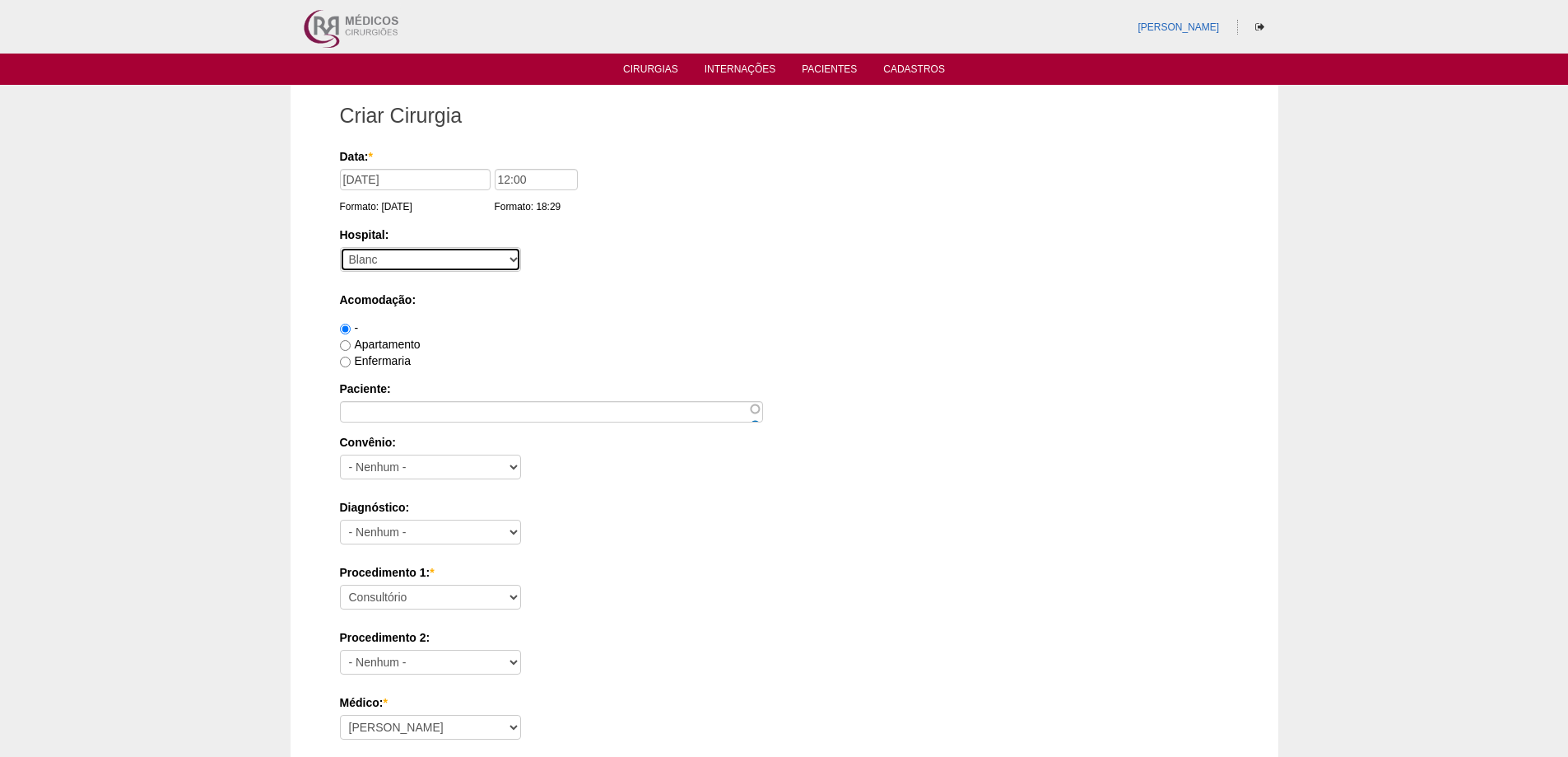
click at [340, 247] on select "- [GEOGRAPHIC_DATA] - [DATE] [PERSON_NAME] Alvorada América Assunção Bartira Be…" at bounding box center [430, 259] width 181 height 25
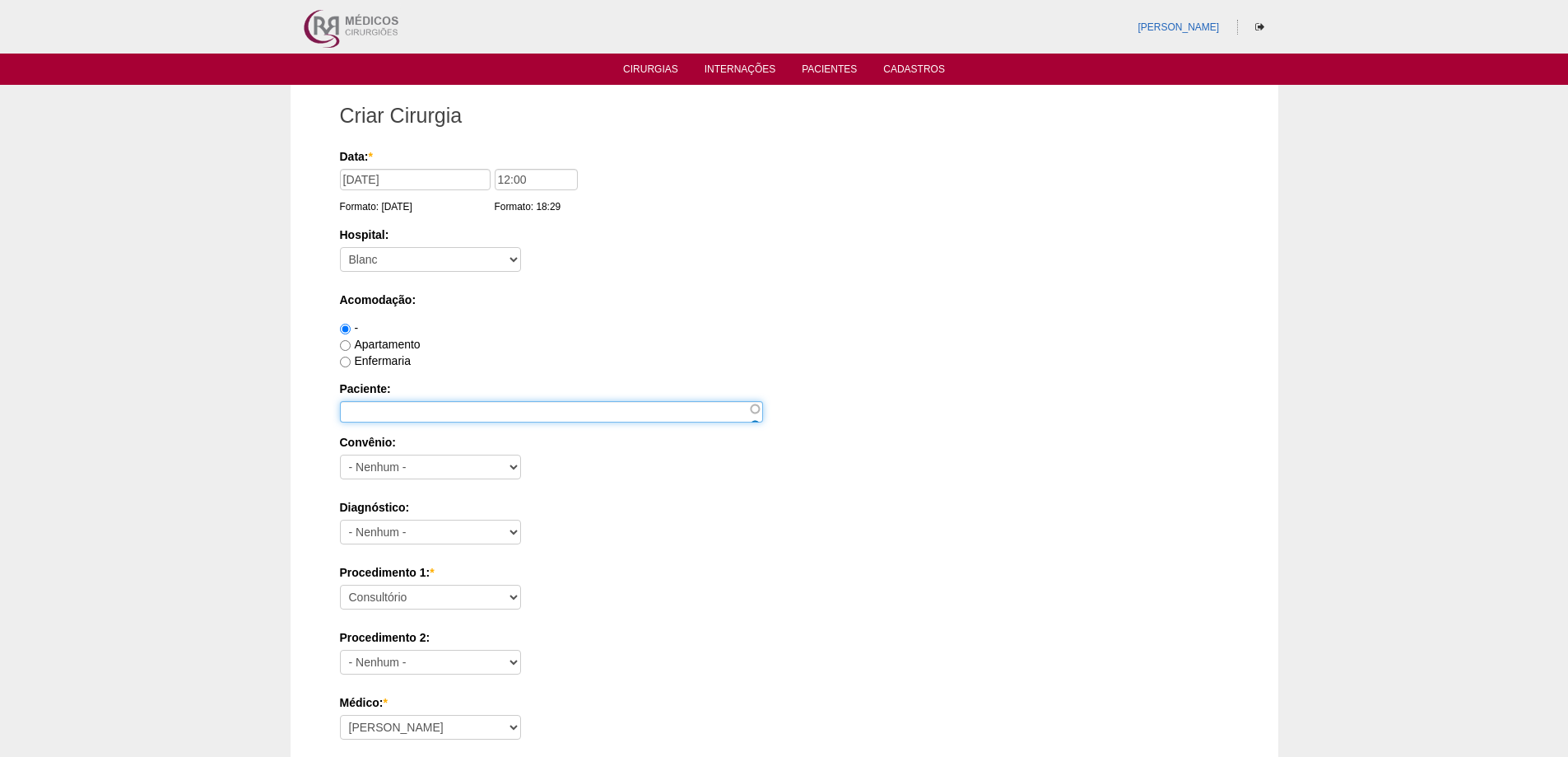
click at [390, 406] on input "Paciente:" at bounding box center [551, 411] width 423 height 21
click at [376, 341] on label "Apartamento" at bounding box center [380, 344] width 80 height 13
click at [351, 341] on input "Apartamento" at bounding box center [345, 346] width 11 height 11
radio input "true"
click at [376, 409] on input "Paciente:" at bounding box center [551, 411] width 423 height 21
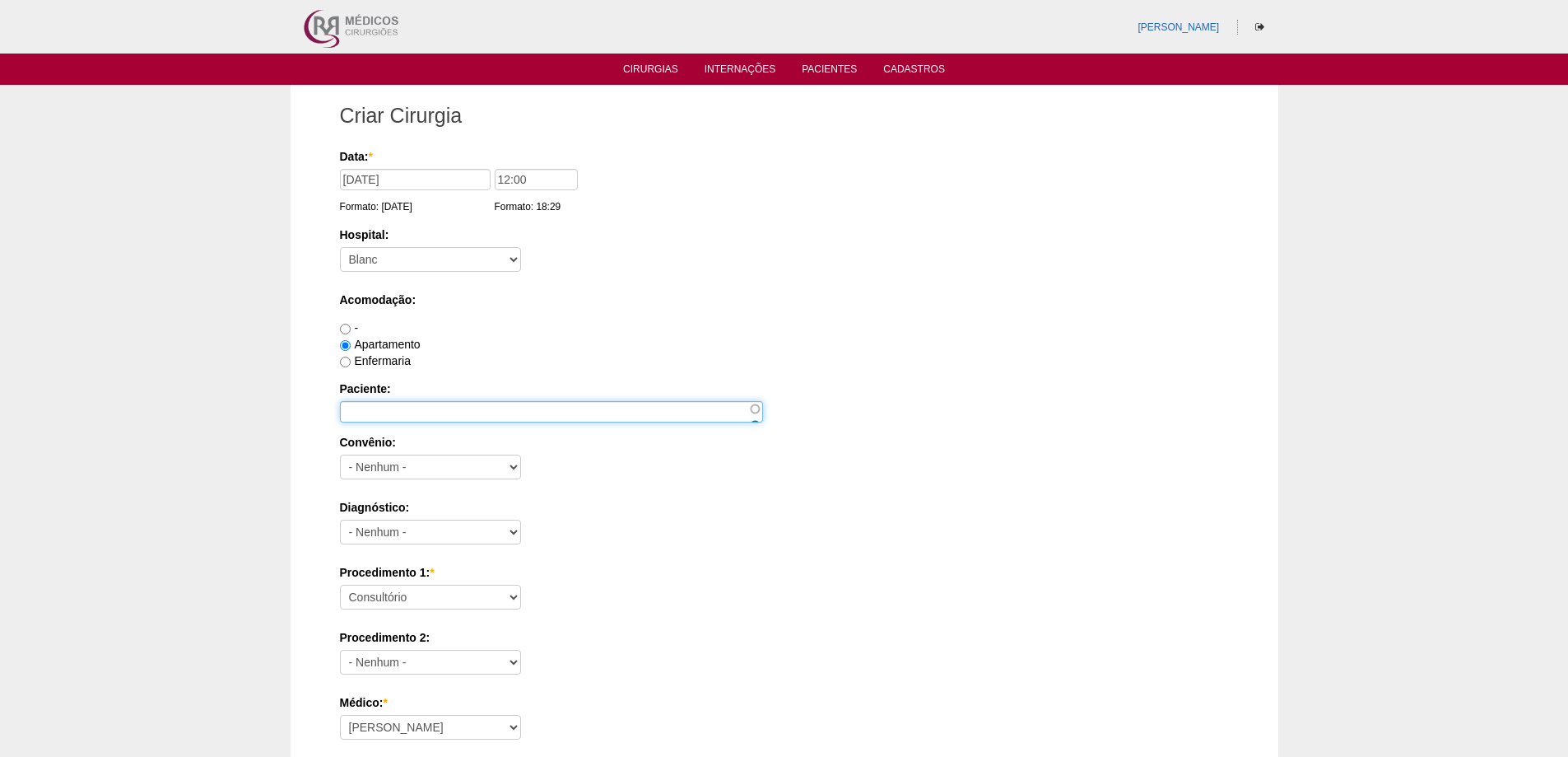
paste input "SHEILA DA SILVA LUCENA"
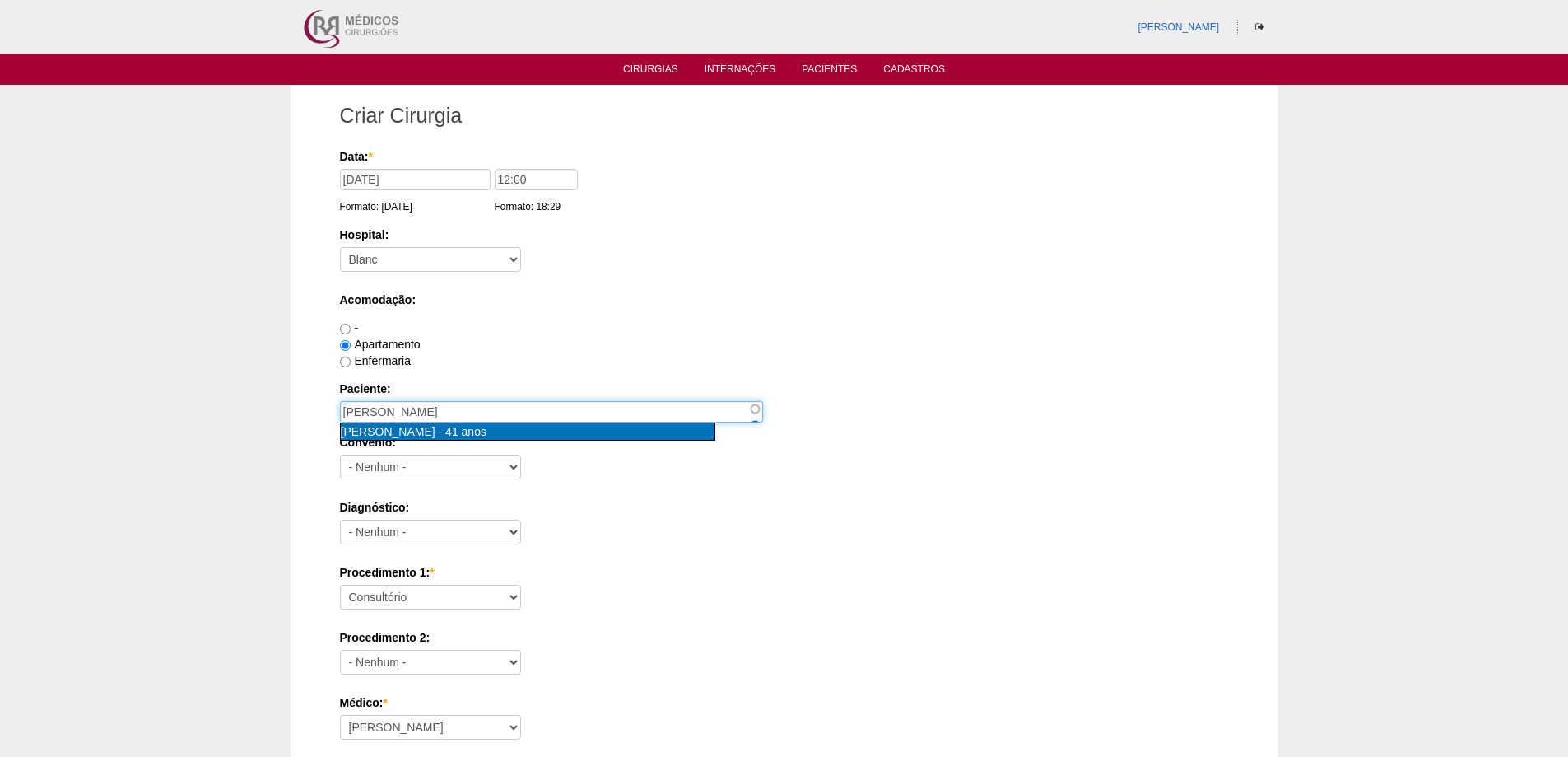
type input "SHEILA DA SILVA LUCENA [nid:75751]"
click at [394, 432] on span "[PERSON_NAME]" at bounding box center [388, 432] width 95 height 13
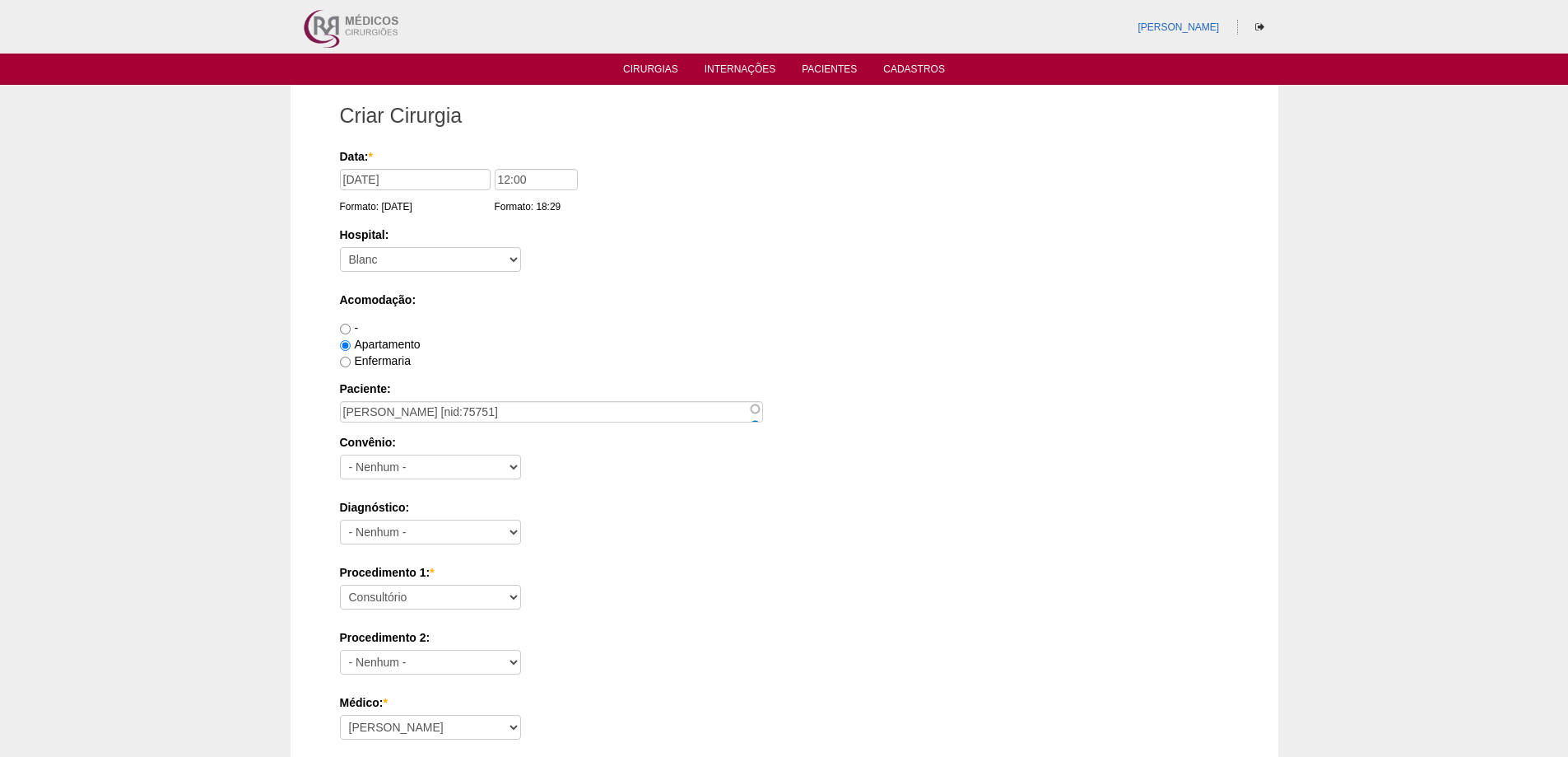
click at [365, 358] on label "Enfermaria" at bounding box center [375, 360] width 70 height 13
click at [351, 358] on input "Enfermaria" at bounding box center [345, 362] width 11 height 11
radio input "true"
click at [377, 469] on select "- Nenhum - Abet Afresp Allianz Amil Blue Life Caasp Cabesp Caixa de Pensões Car…" at bounding box center [430, 466] width 181 height 25
select select "8907"
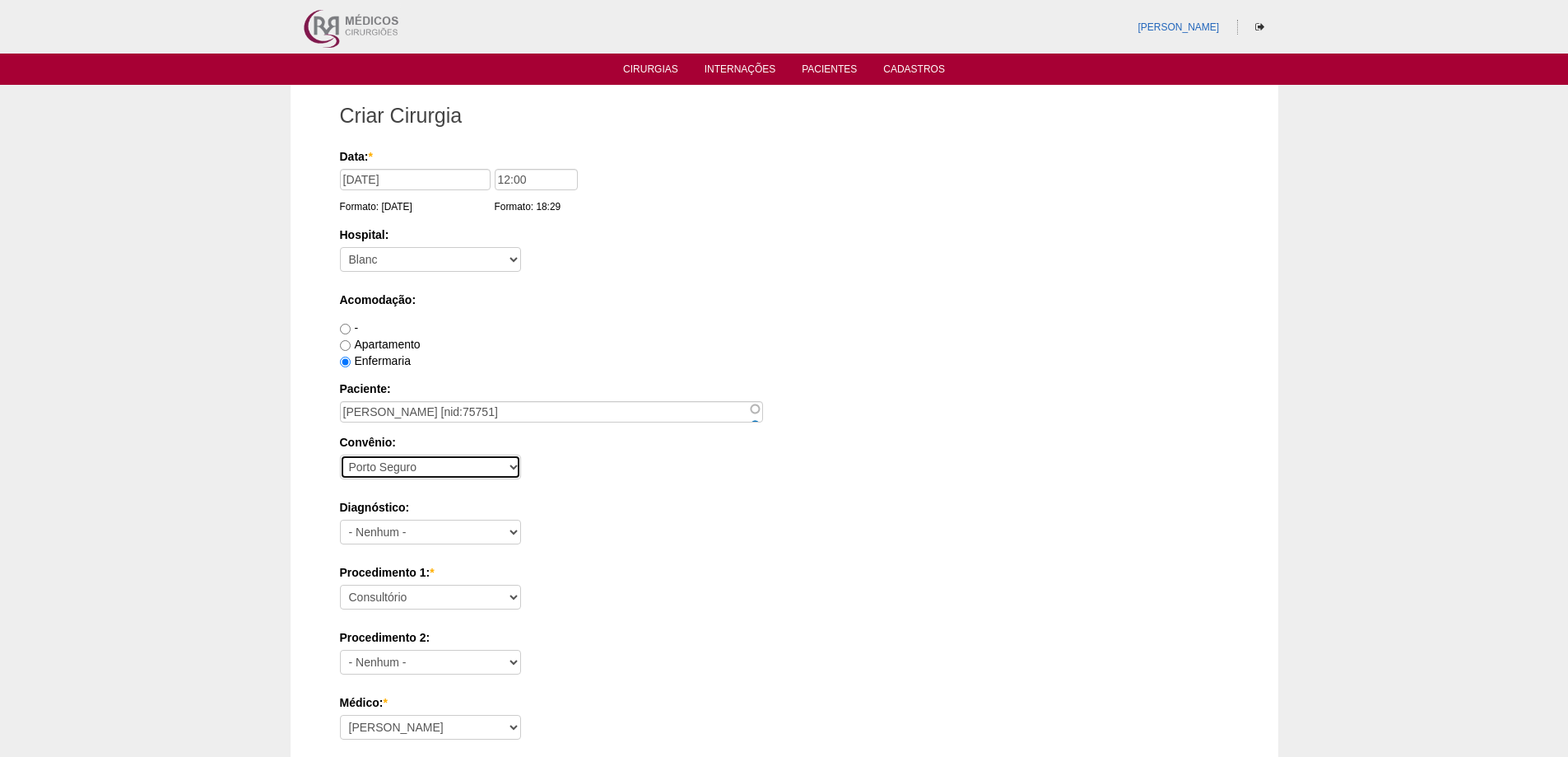
click at [340, 454] on select "- Nenhum - Abet Afresp Allianz Amil Blue Life Caasp Cabesp Caixa de Pensões Car…" at bounding box center [430, 466] width 181 height 25
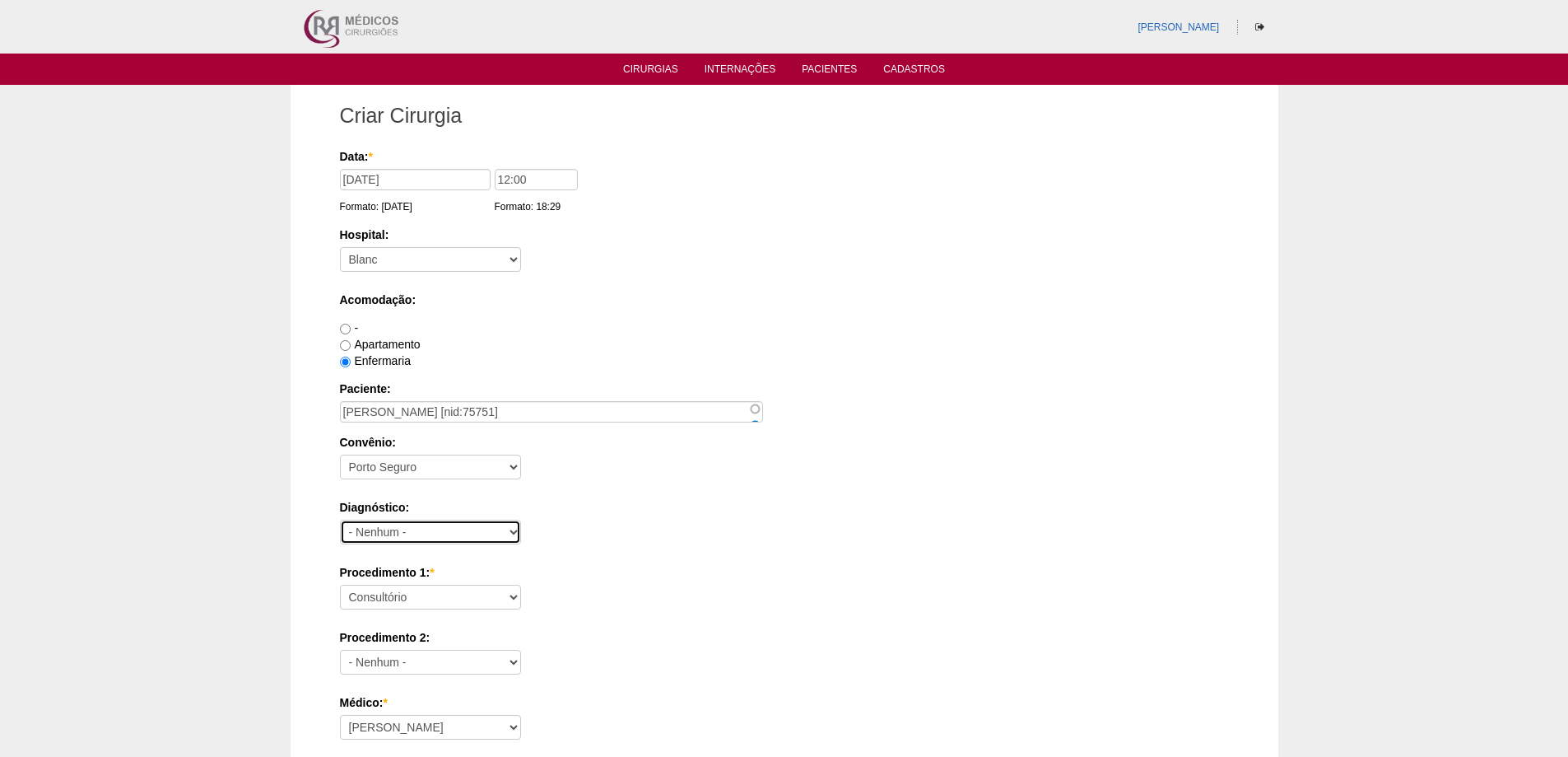
click at [410, 531] on select "- Nenhum - Abdome Agudo Abscesso Hepático Abscesso Perianal Abscesso Peritoneal…" at bounding box center [430, 531] width 181 height 25
click at [709, 481] on div "Convênio: - Nenhum - Abet Afresp Allianz Amil Blue Life Caasp Cabesp Caixa de P…" at bounding box center [784, 461] width 889 height 54
click at [443, 592] on select "Consultório Abscesso Hepático - Drenagem Abscesso perianal Amputação Abdômino P…" at bounding box center [430, 597] width 181 height 25
click at [340, 585] on select "Consultório Abscesso Hepático - Drenagem Abscesso perianal Amputação Abdômino P…" at bounding box center [430, 597] width 181 height 25
click at [441, 600] on select "Consultório Abscesso Hepático - Drenagem Abscesso perianal Amputação Abdômino P…" at bounding box center [430, 597] width 181 height 25
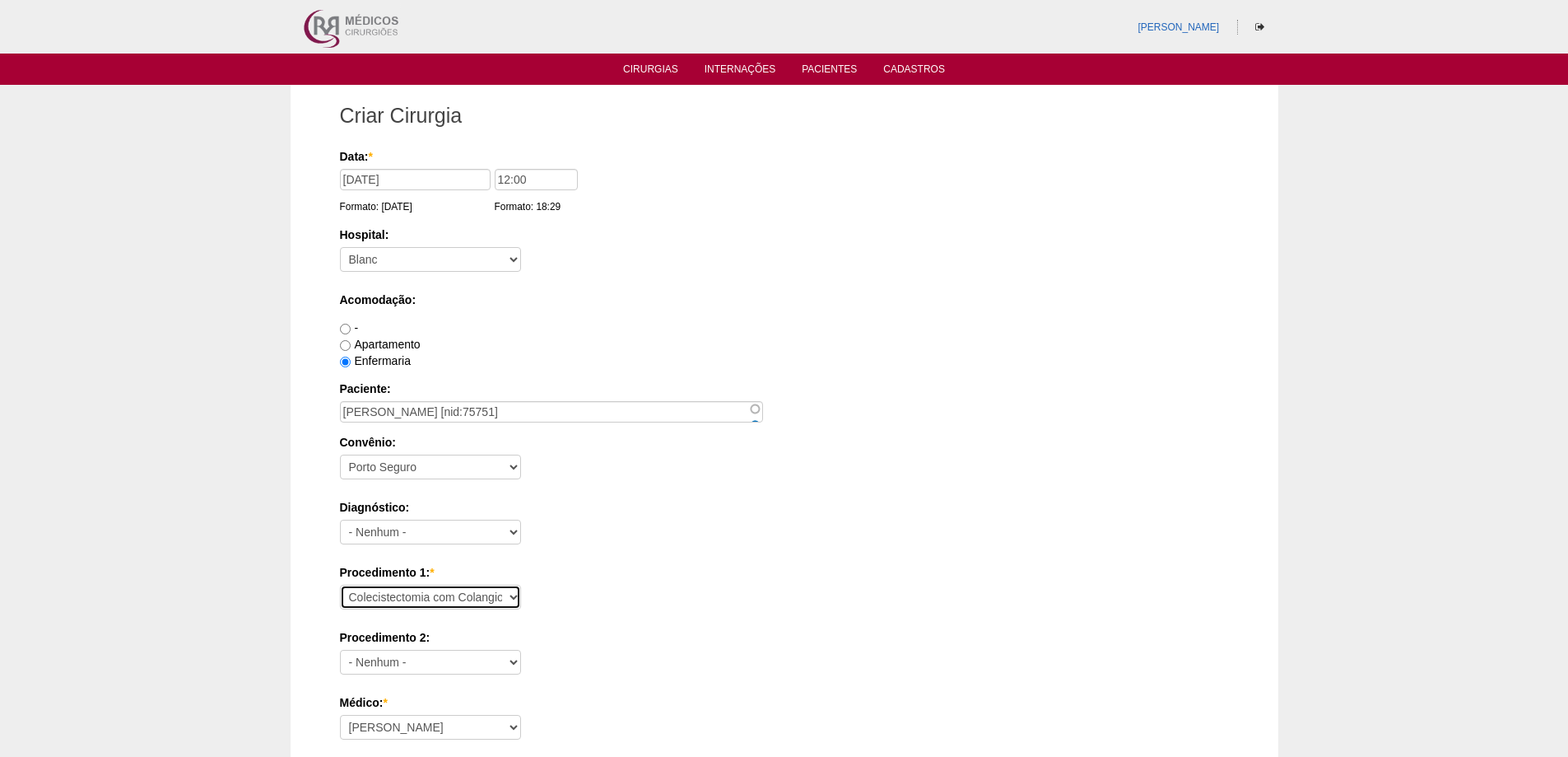
select select "3735"
click at [340, 585] on select "Consultório Abscesso Hepático - Drenagem Abscesso perianal Amputação Abdômino P…" at bounding box center [430, 597] width 181 height 25
click at [647, 531] on div "Diagnóstico: - Nenhum - Abdome Agudo Abscesso Hepático Abscesso Perianal Absces…" at bounding box center [784, 526] width 889 height 54
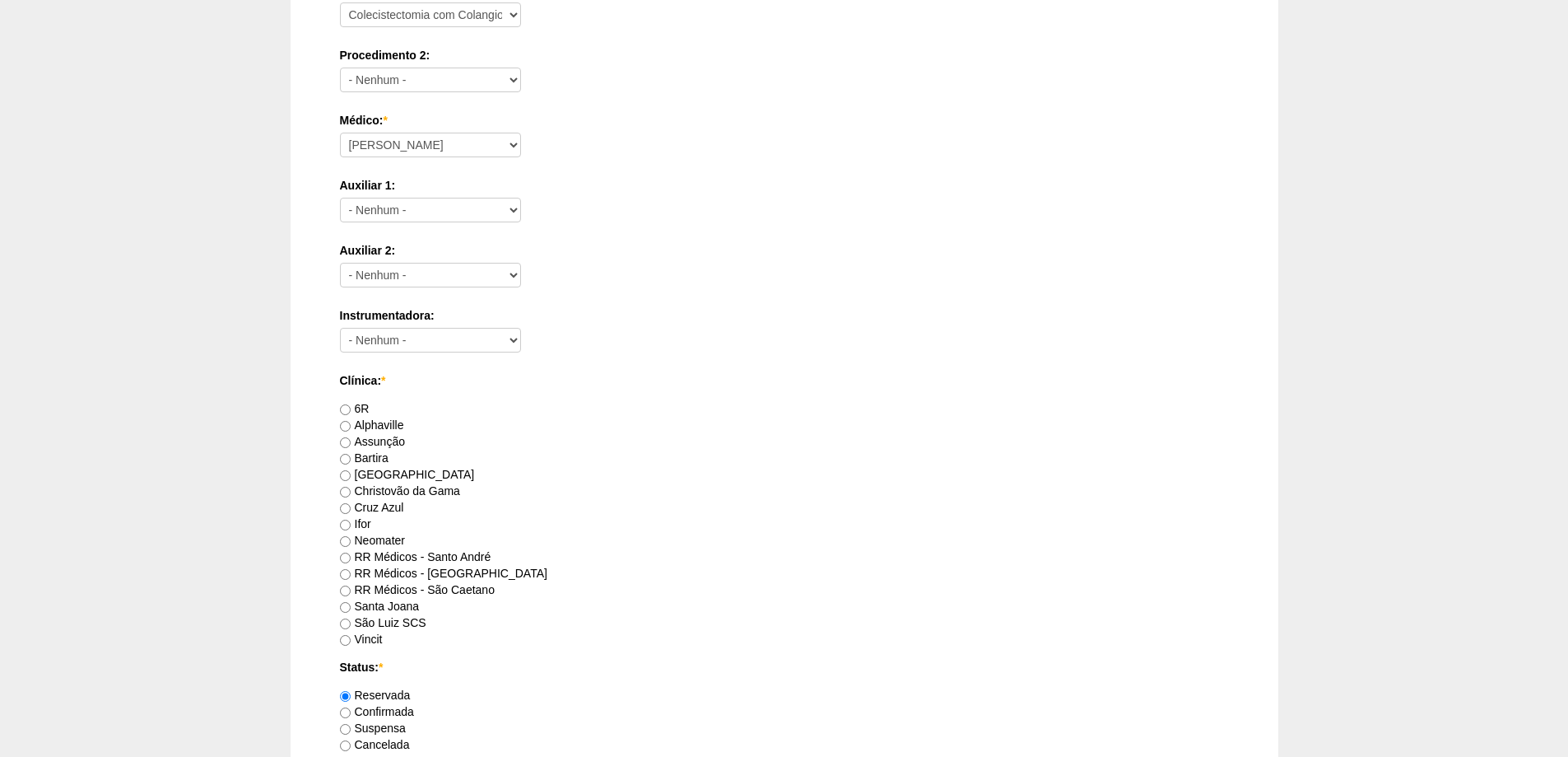
scroll to position [659, 0]
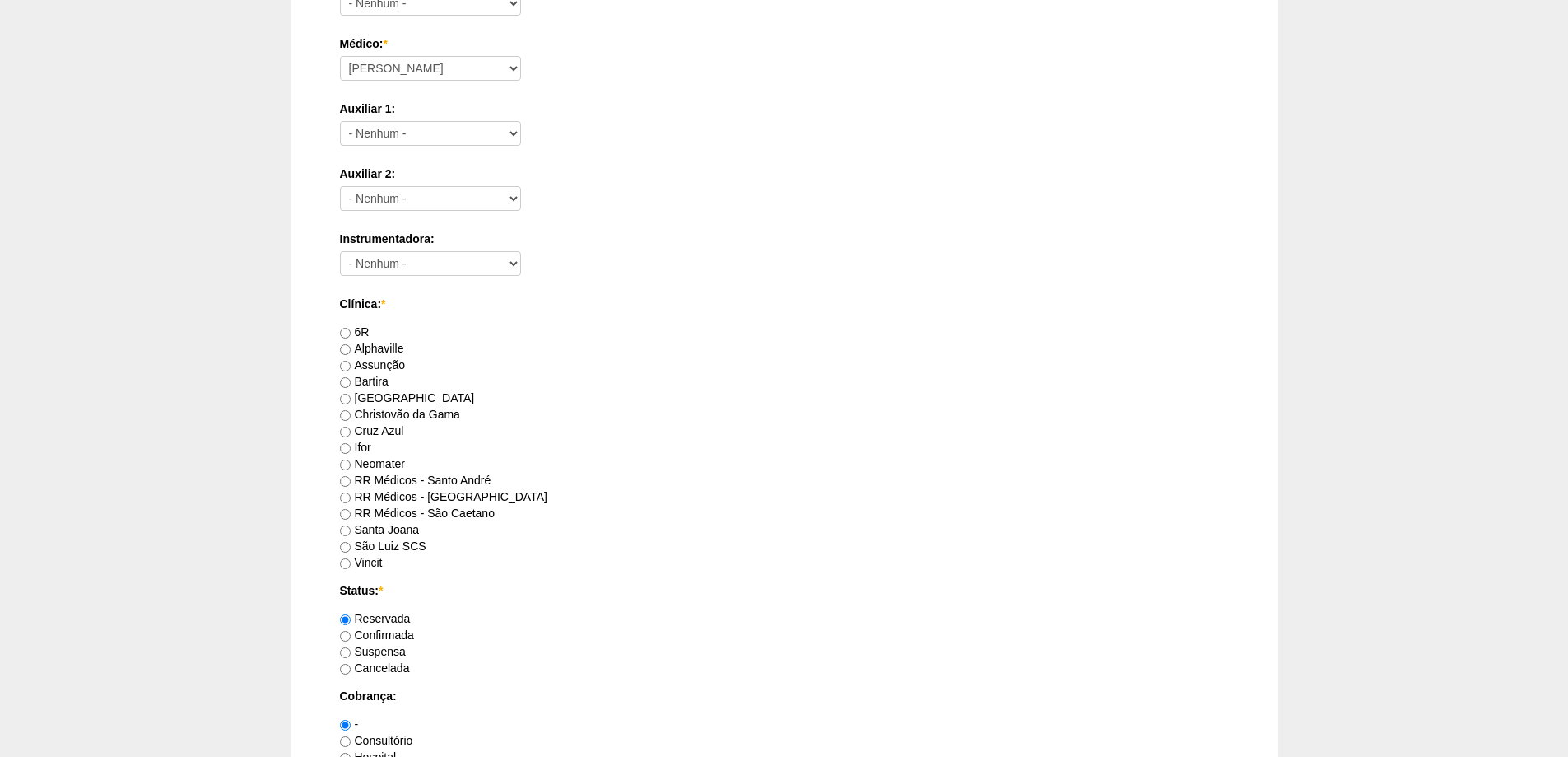
click at [429, 496] on label "RR Médicos - São Bernardo do Campo" at bounding box center [443, 496] width 207 height 13
click at [351, 496] on input "RR Médicos - São Bernardo do Campo" at bounding box center [345, 498] width 11 height 11
radio input "true"
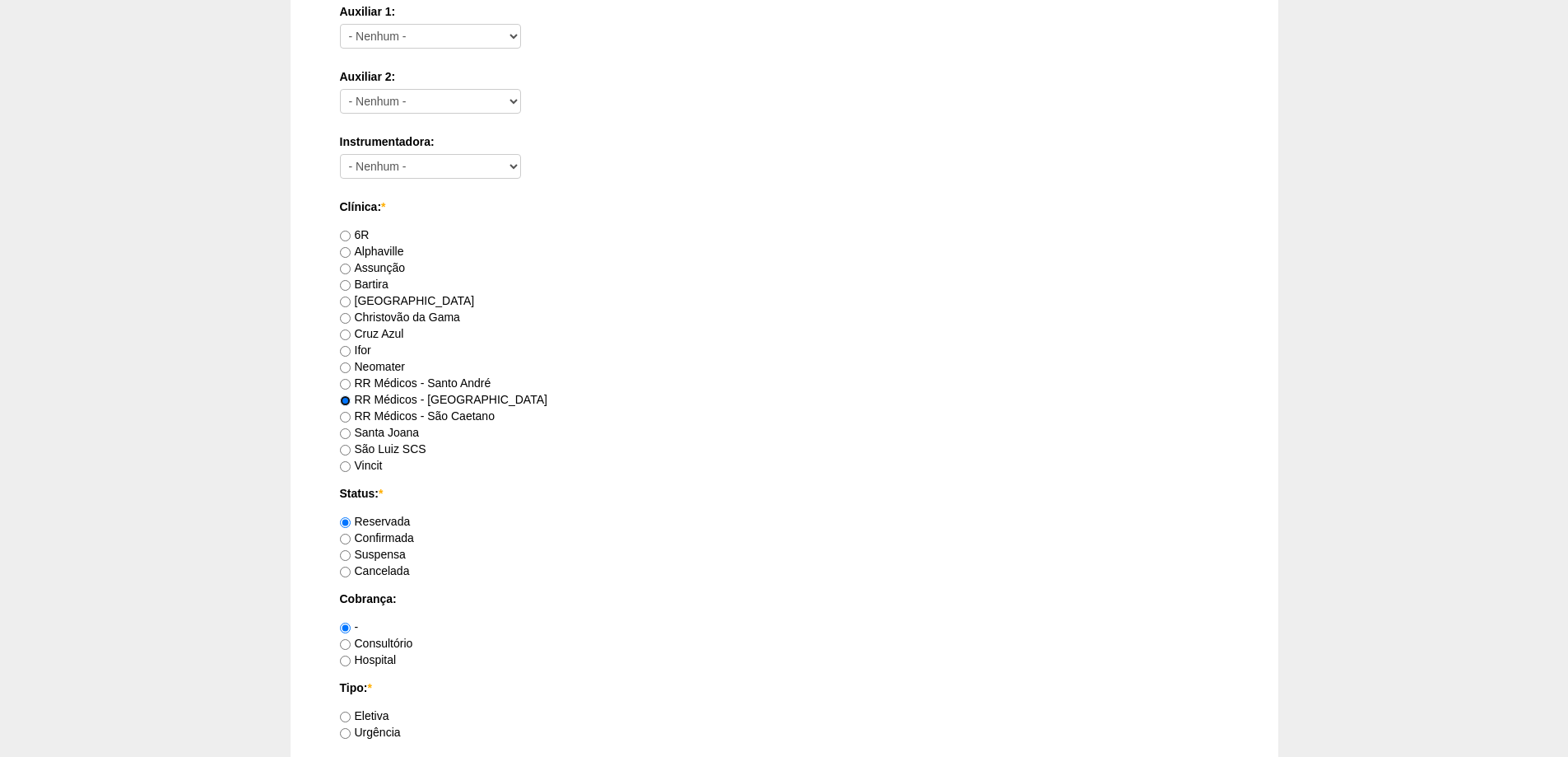
scroll to position [988, 0]
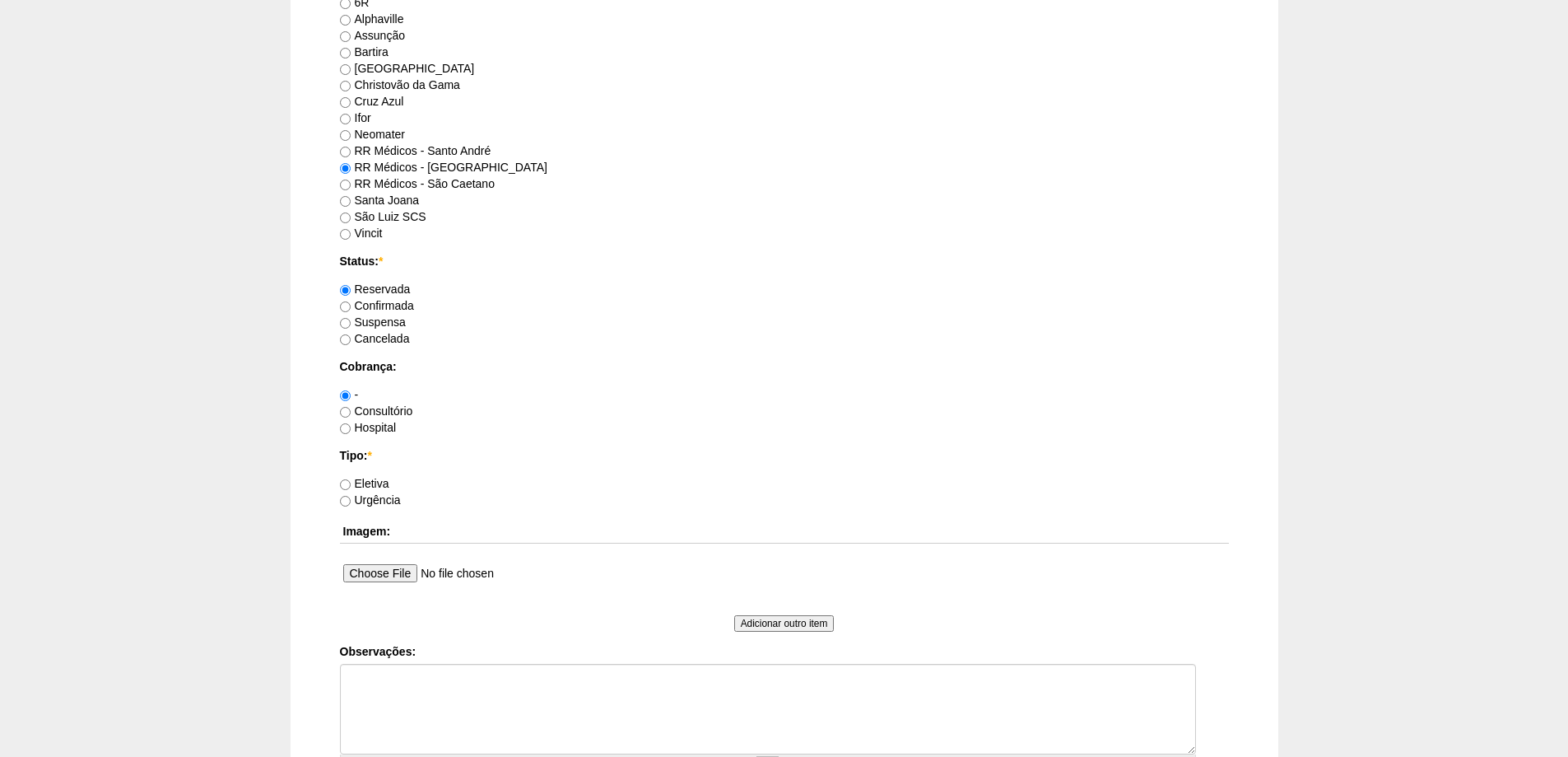
click at [369, 414] on label "Consultório" at bounding box center [376, 410] width 73 height 13
click at [351, 414] on input "Consultório" at bounding box center [345, 412] width 11 height 11
radio input "true"
click at [377, 482] on label "Eletiva" at bounding box center [365, 484] width 49 height 13
click at [351, 482] on input "Eletiva" at bounding box center [345, 485] width 11 height 11
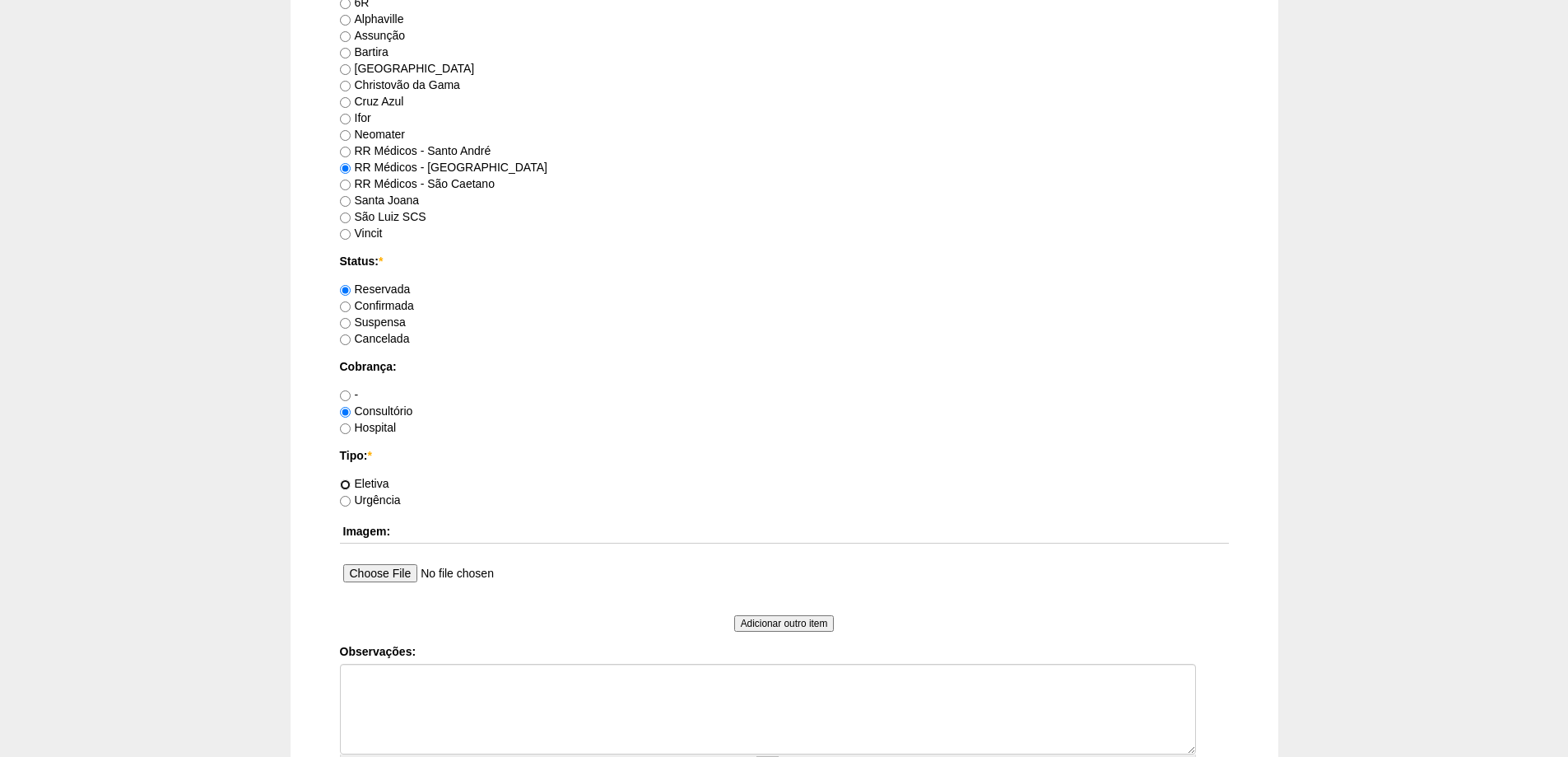
radio input "true"
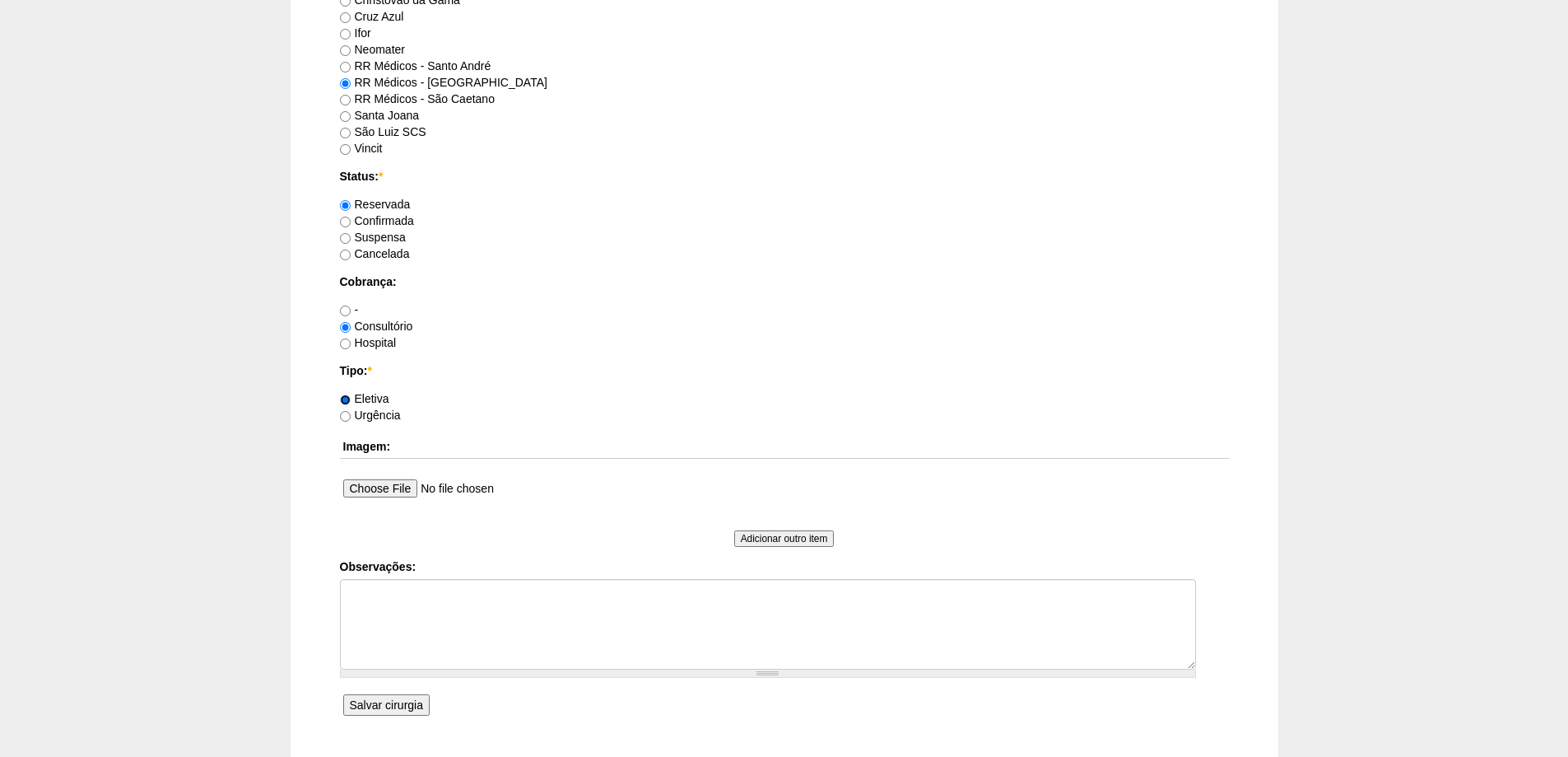
scroll to position [1194, 0]
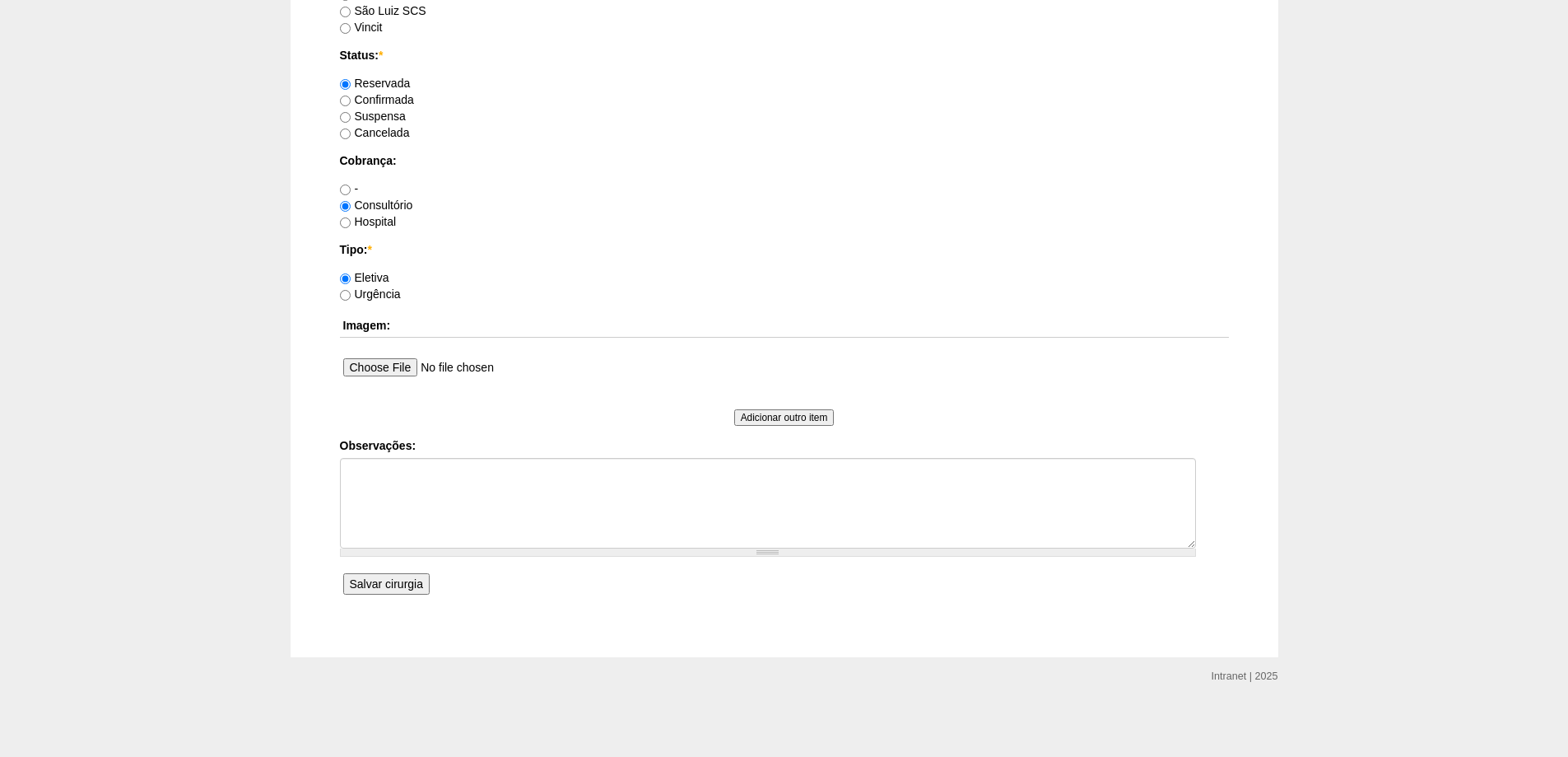
click at [373, 592] on input "Salvar cirurgia" at bounding box center [387, 583] width 87 height 21
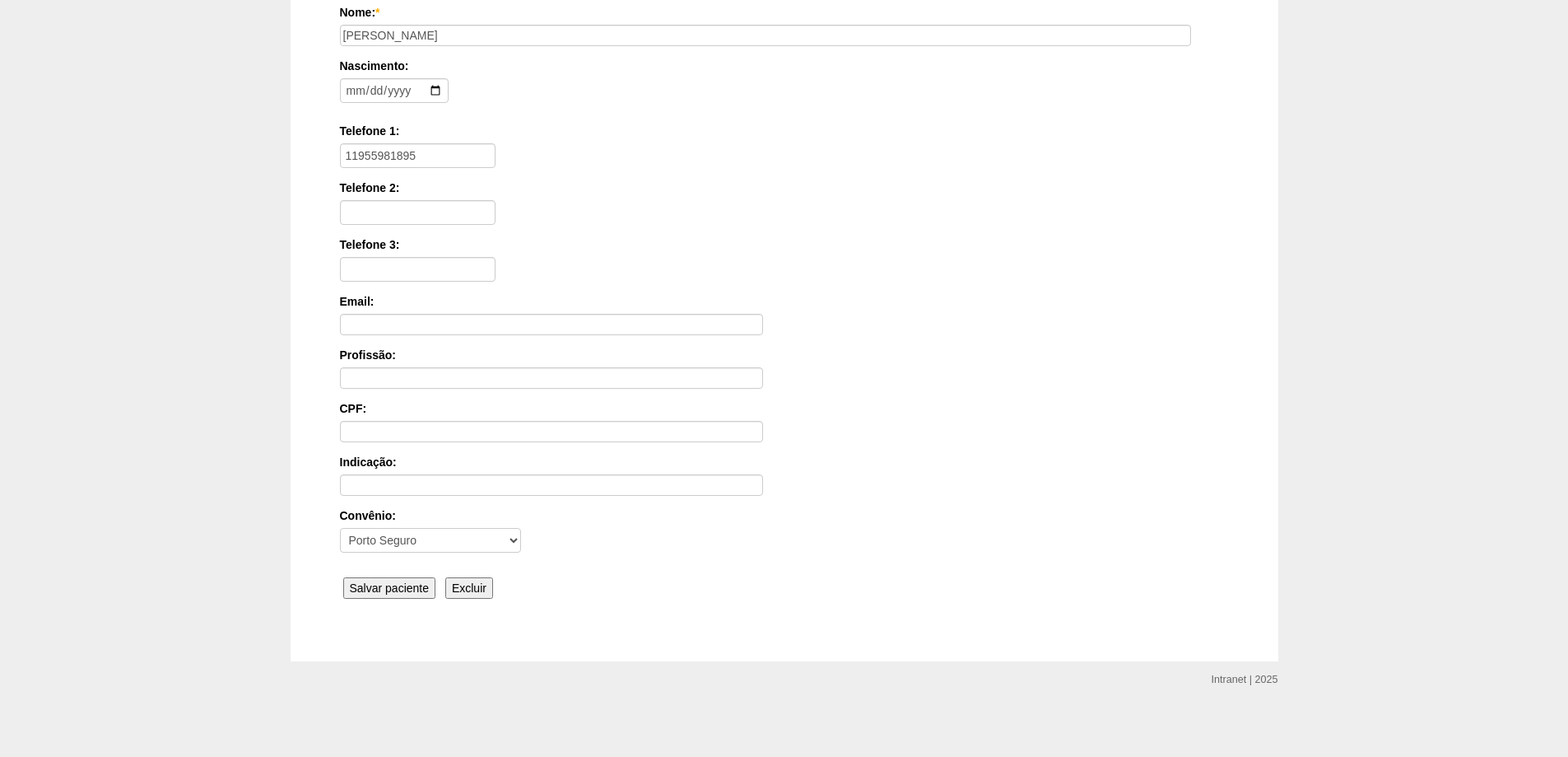
scroll to position [249, 0]
click at [400, 579] on input "Salvar paciente" at bounding box center [390, 583] width 93 height 21
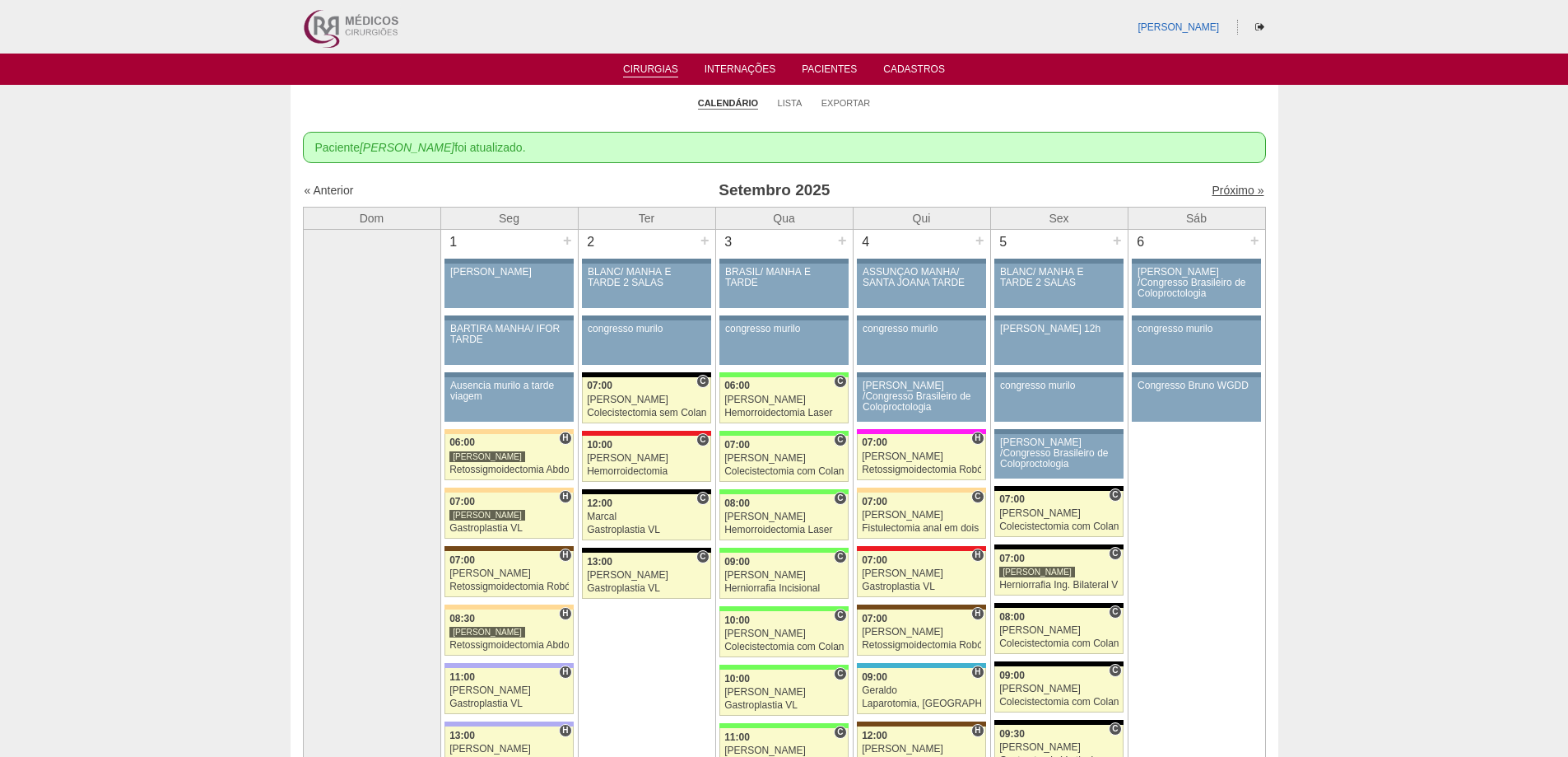
click at [1219, 196] on link "Próximo »" at bounding box center [1237, 190] width 52 height 13
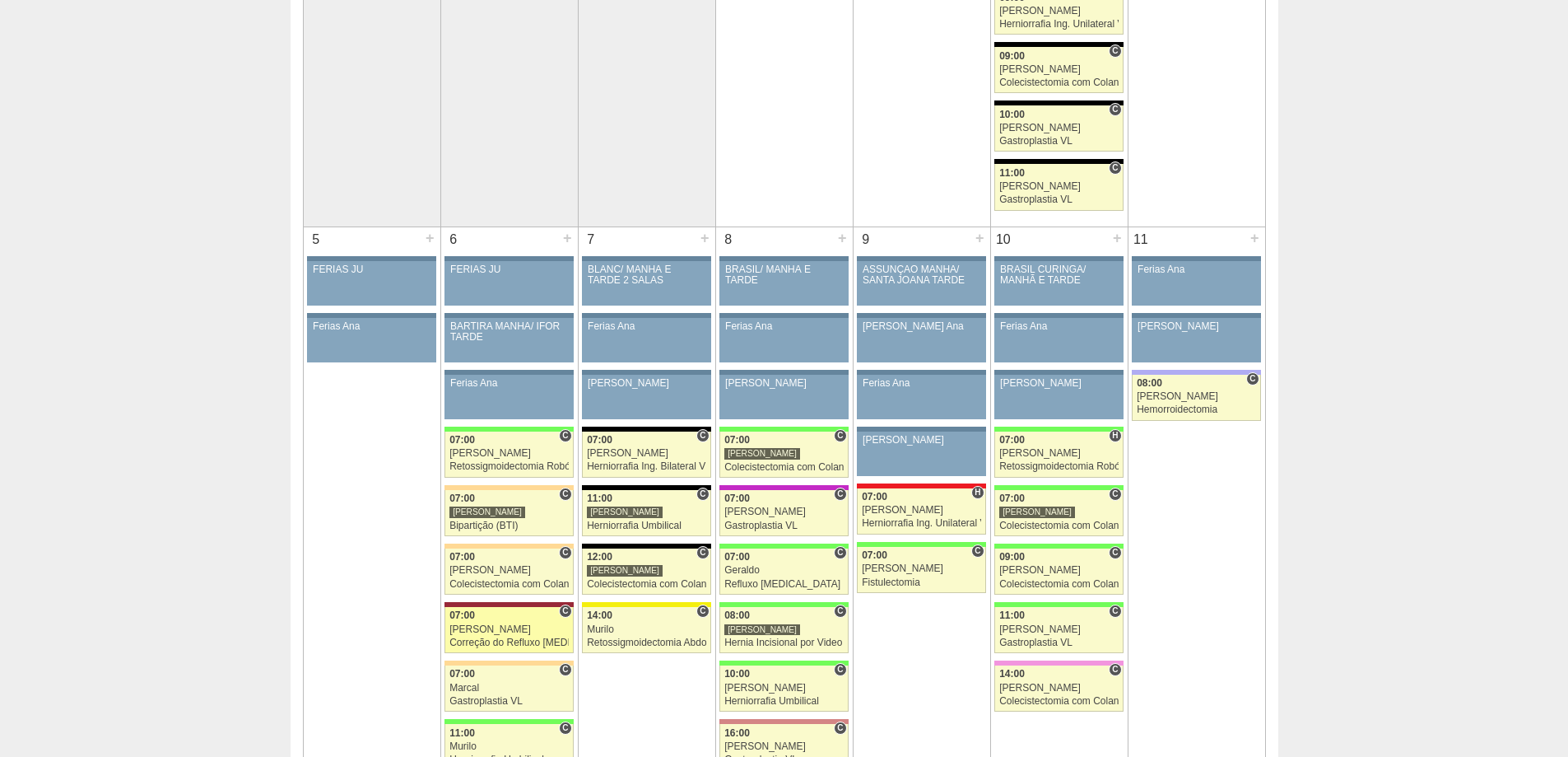
scroll to position [824, 0]
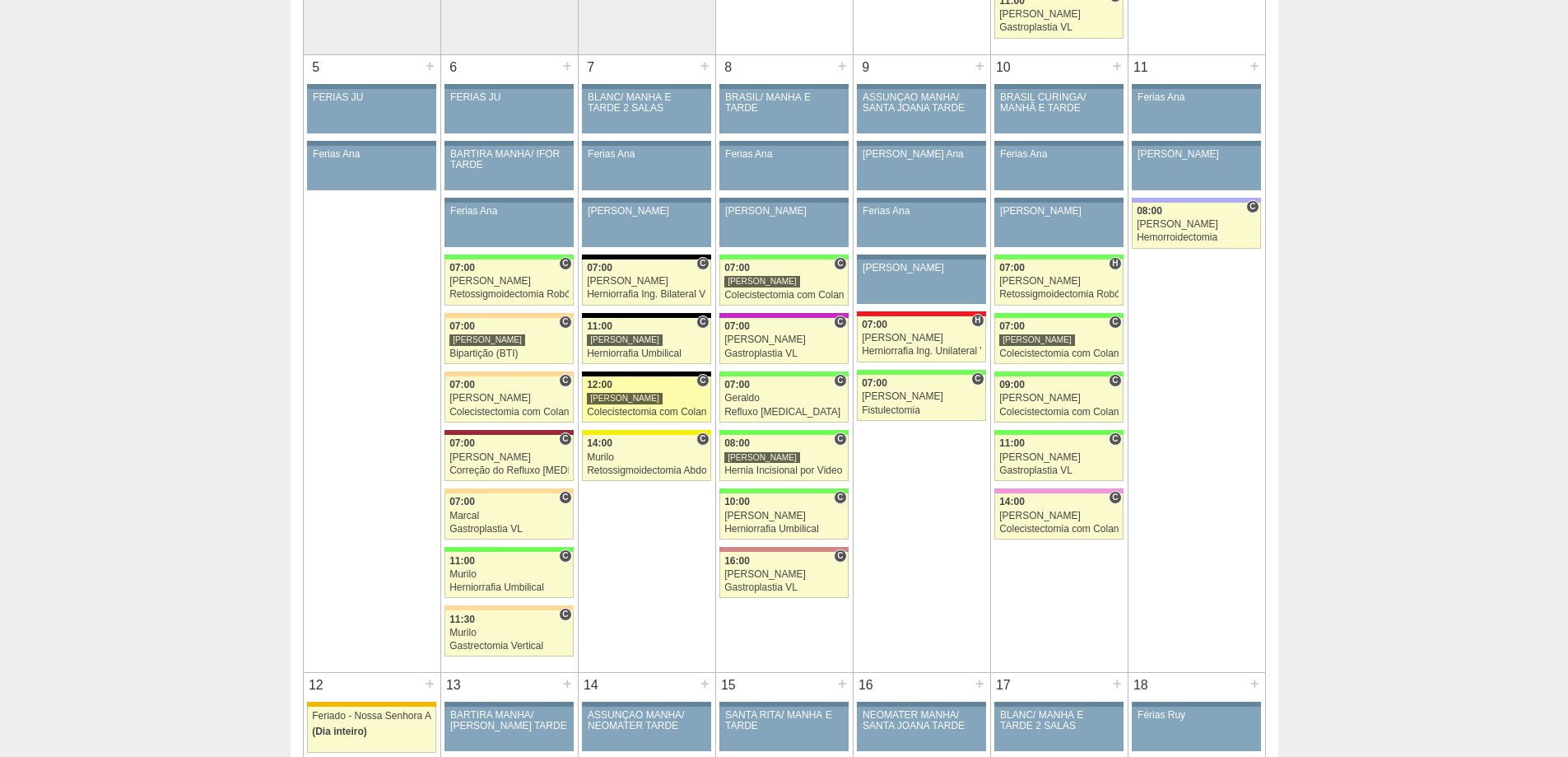
click at [643, 396] on div "[PERSON_NAME]" at bounding box center [646, 399] width 120 height 11
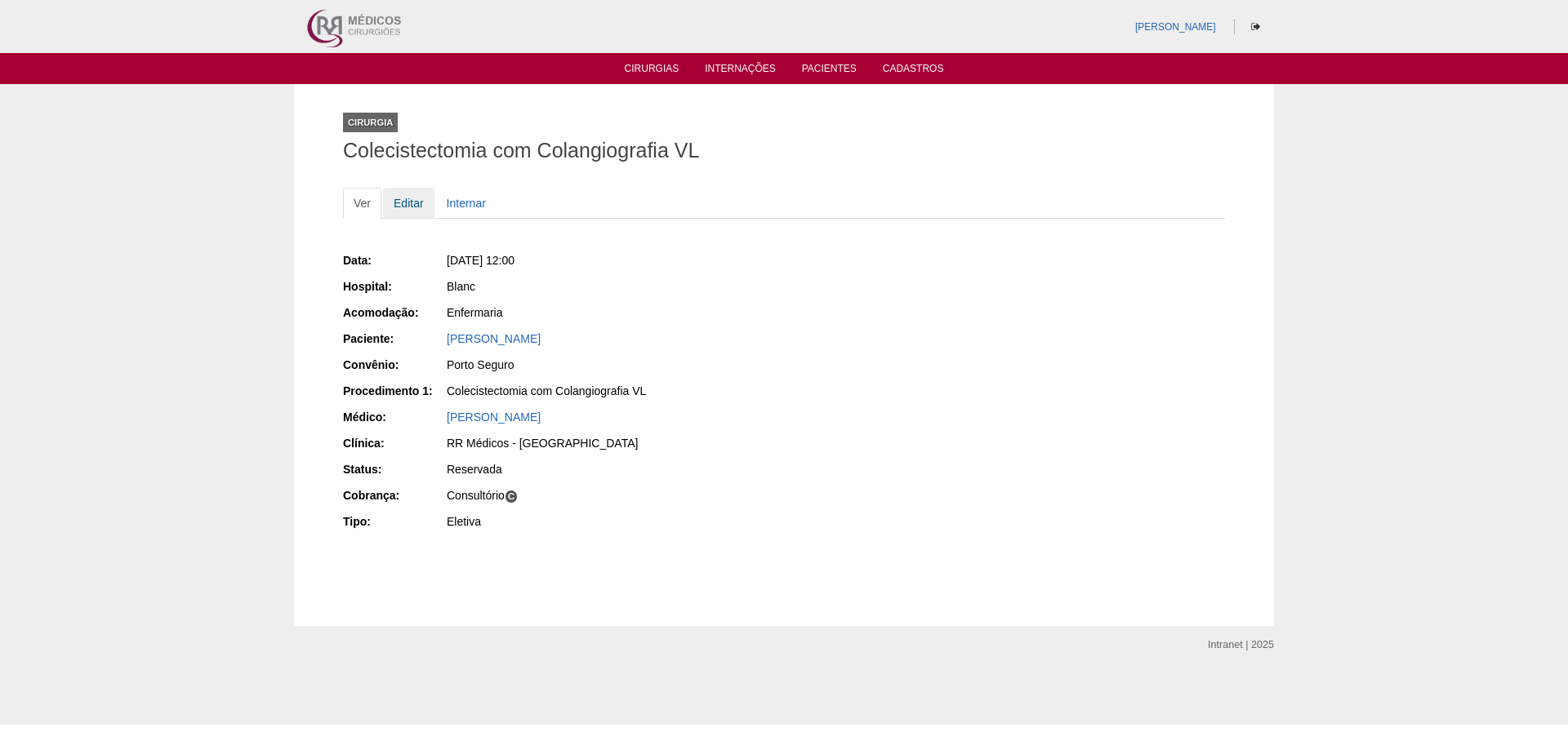
click at [414, 205] on link "Editar" at bounding box center [408, 203] width 52 height 31
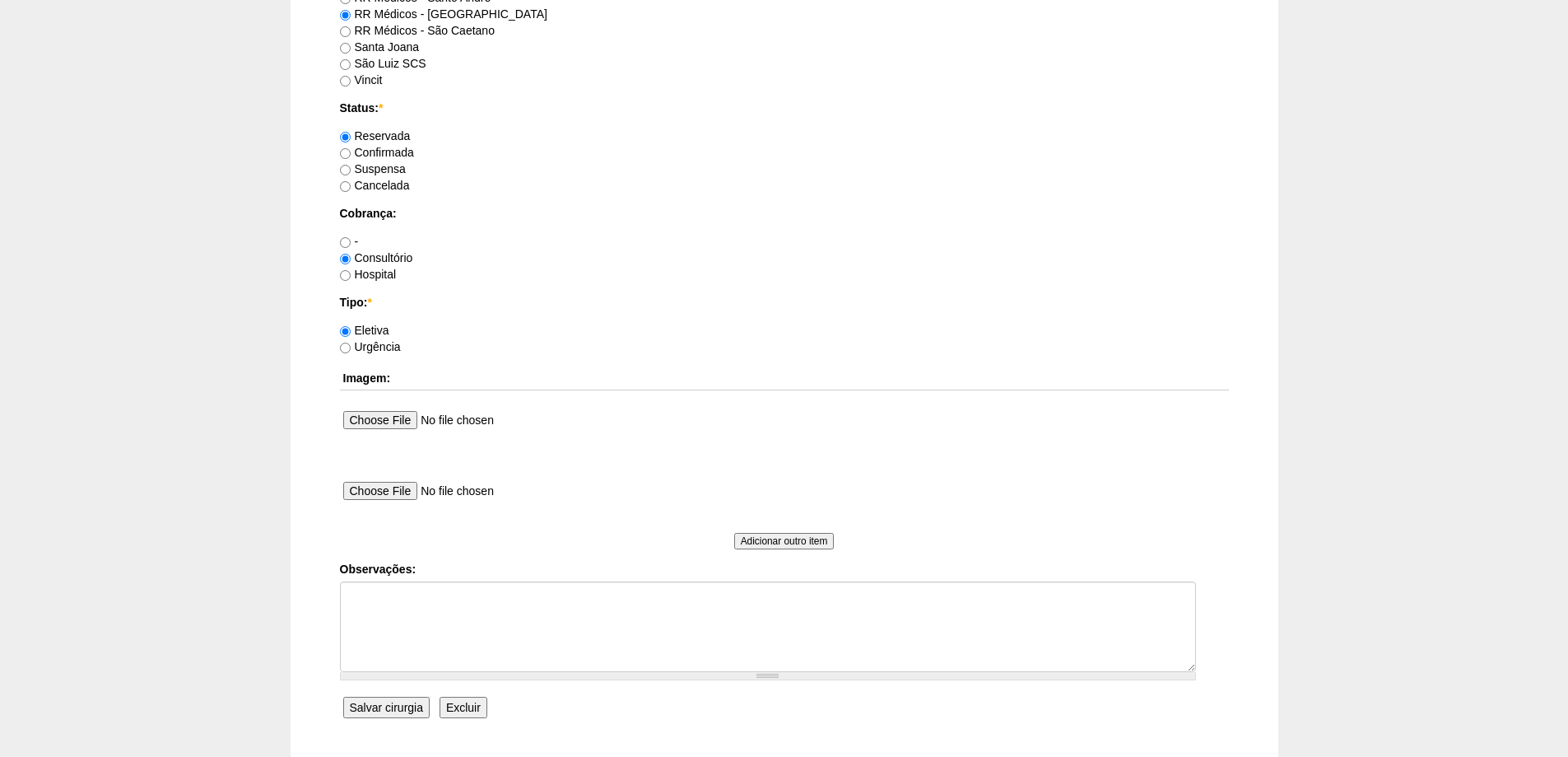
scroll to position [1366, 0]
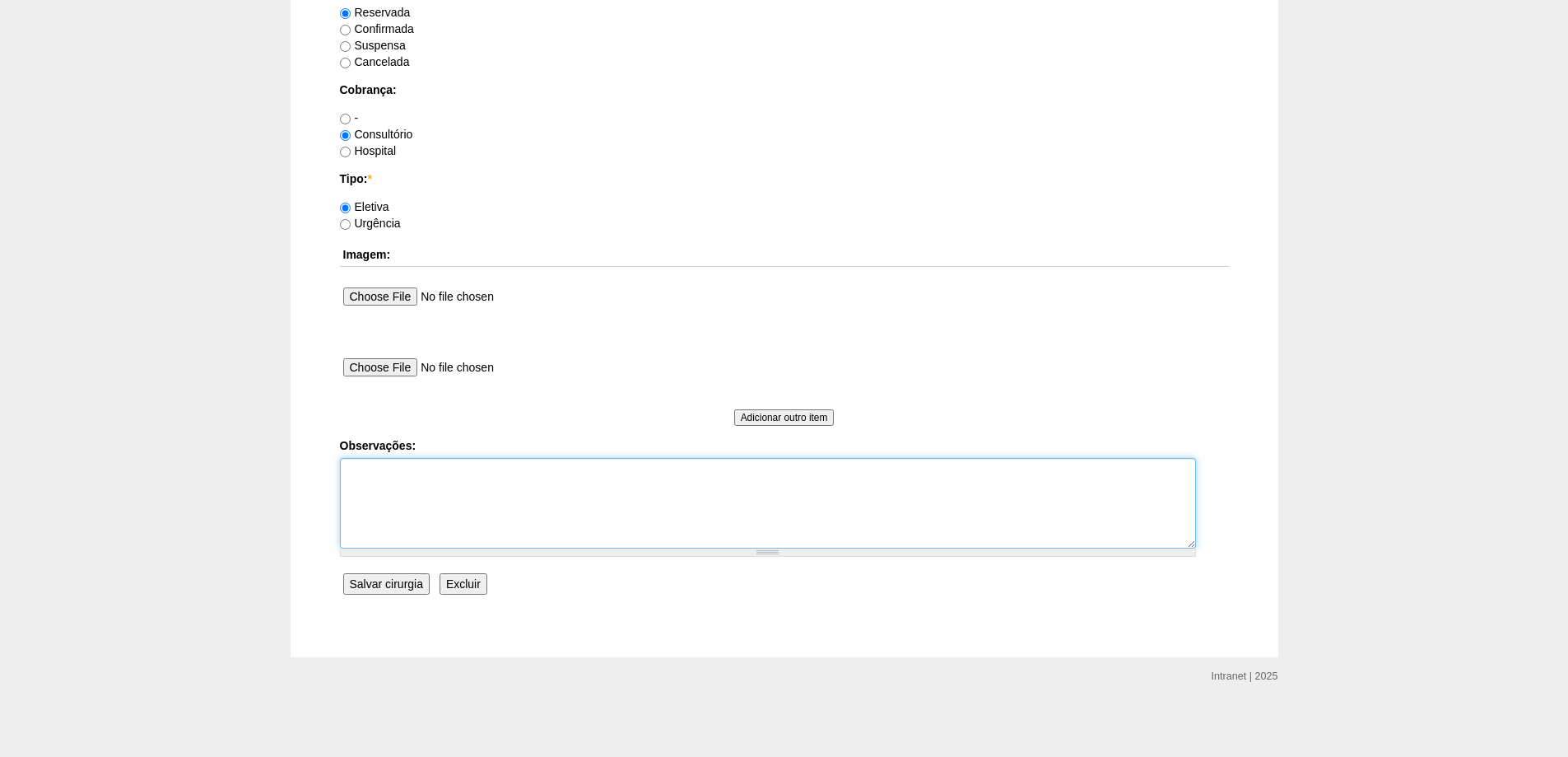
click at [417, 518] on textarea "Observações:" at bounding box center [768, 503] width 856 height 91
type textarea "retorno antes da cirurgia para trazer exames"
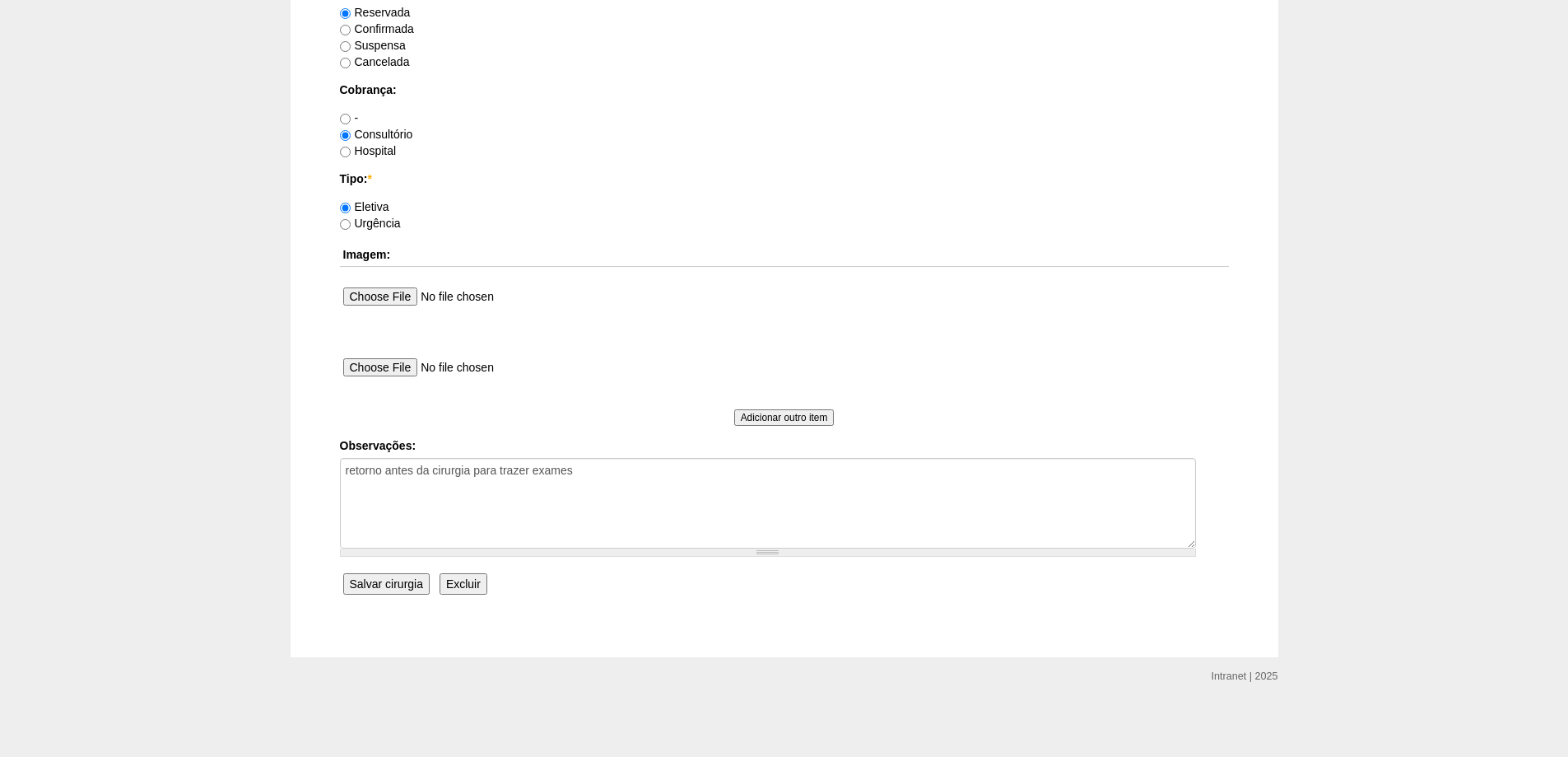
click at [382, 587] on input "Salvar cirurgia" at bounding box center [387, 583] width 87 height 21
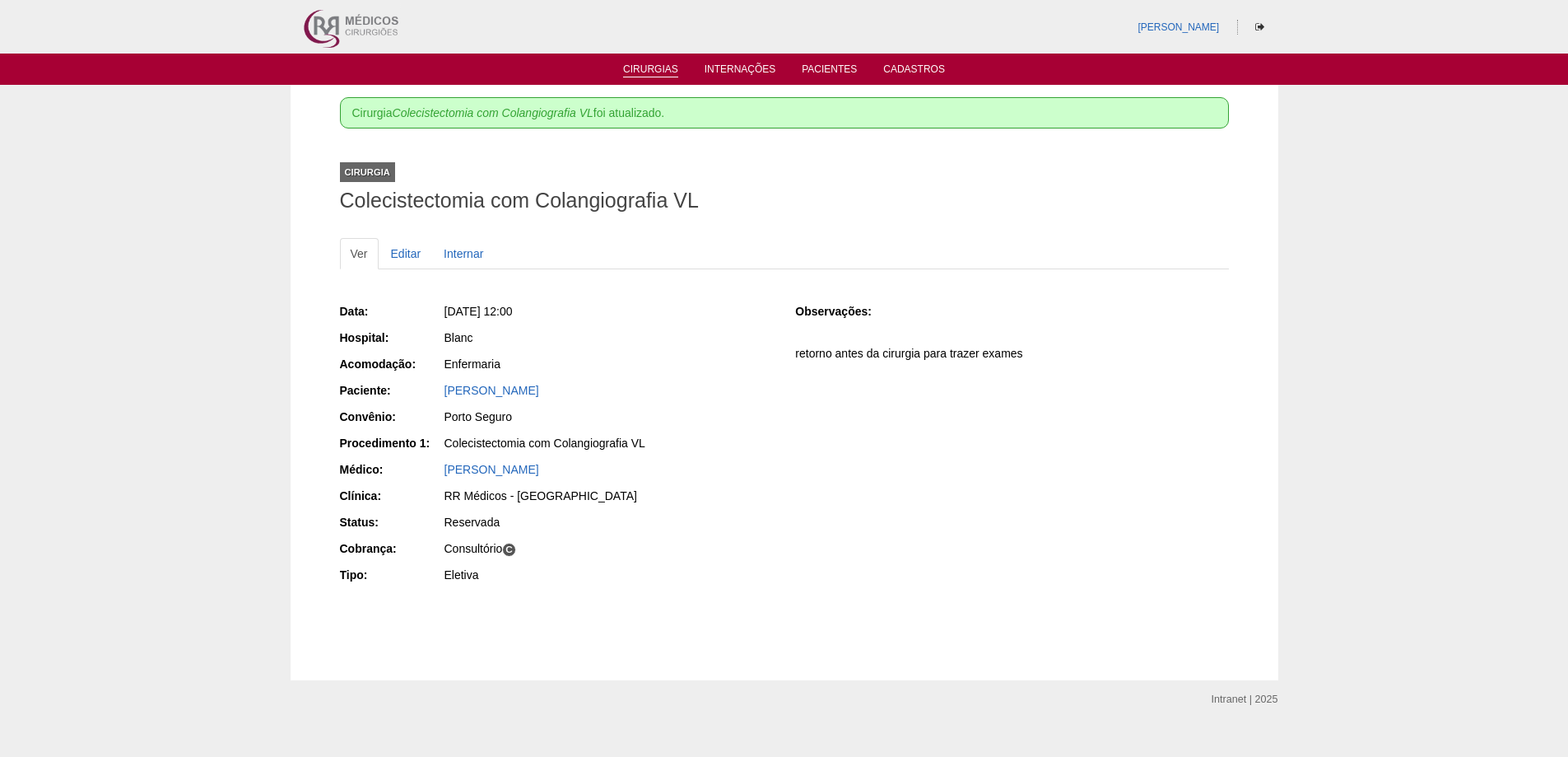
click at [648, 66] on link "Cirurgias" at bounding box center [651, 69] width 55 height 14
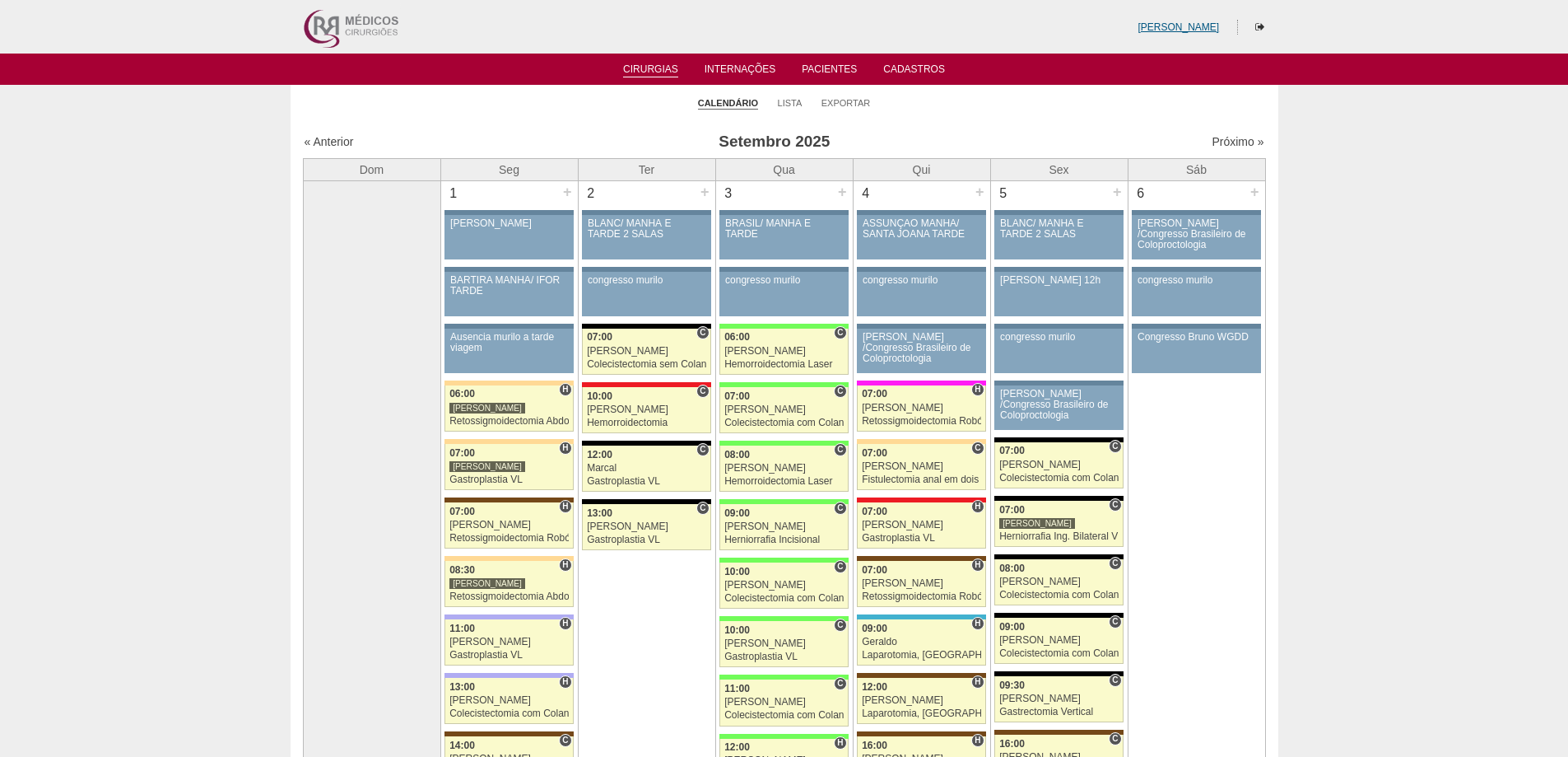
click at [1190, 23] on link "[PERSON_NAME]" at bounding box center [1178, 27] width 81 height 12
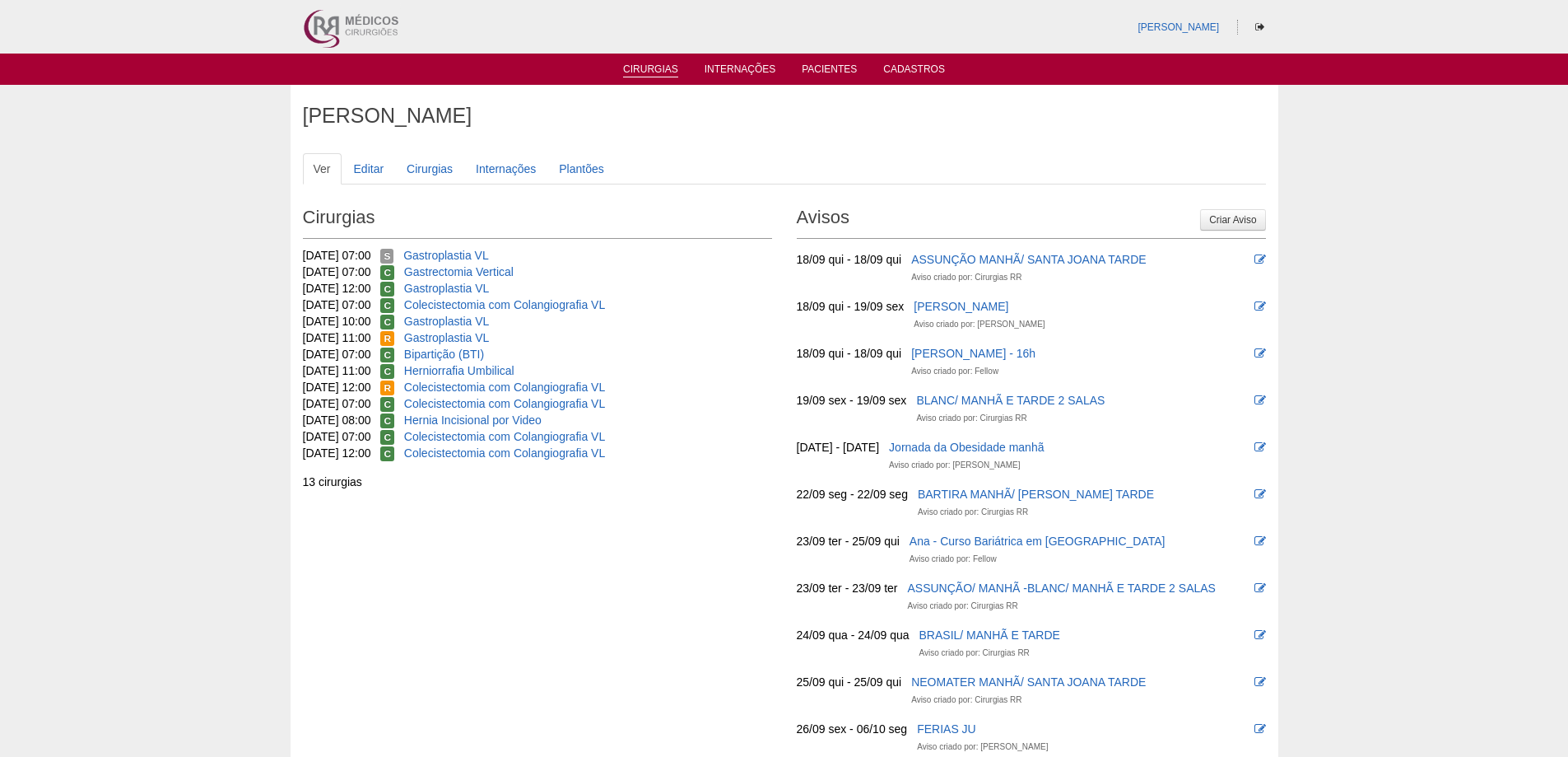
click at [645, 70] on link "Cirurgias" at bounding box center [651, 69] width 55 height 14
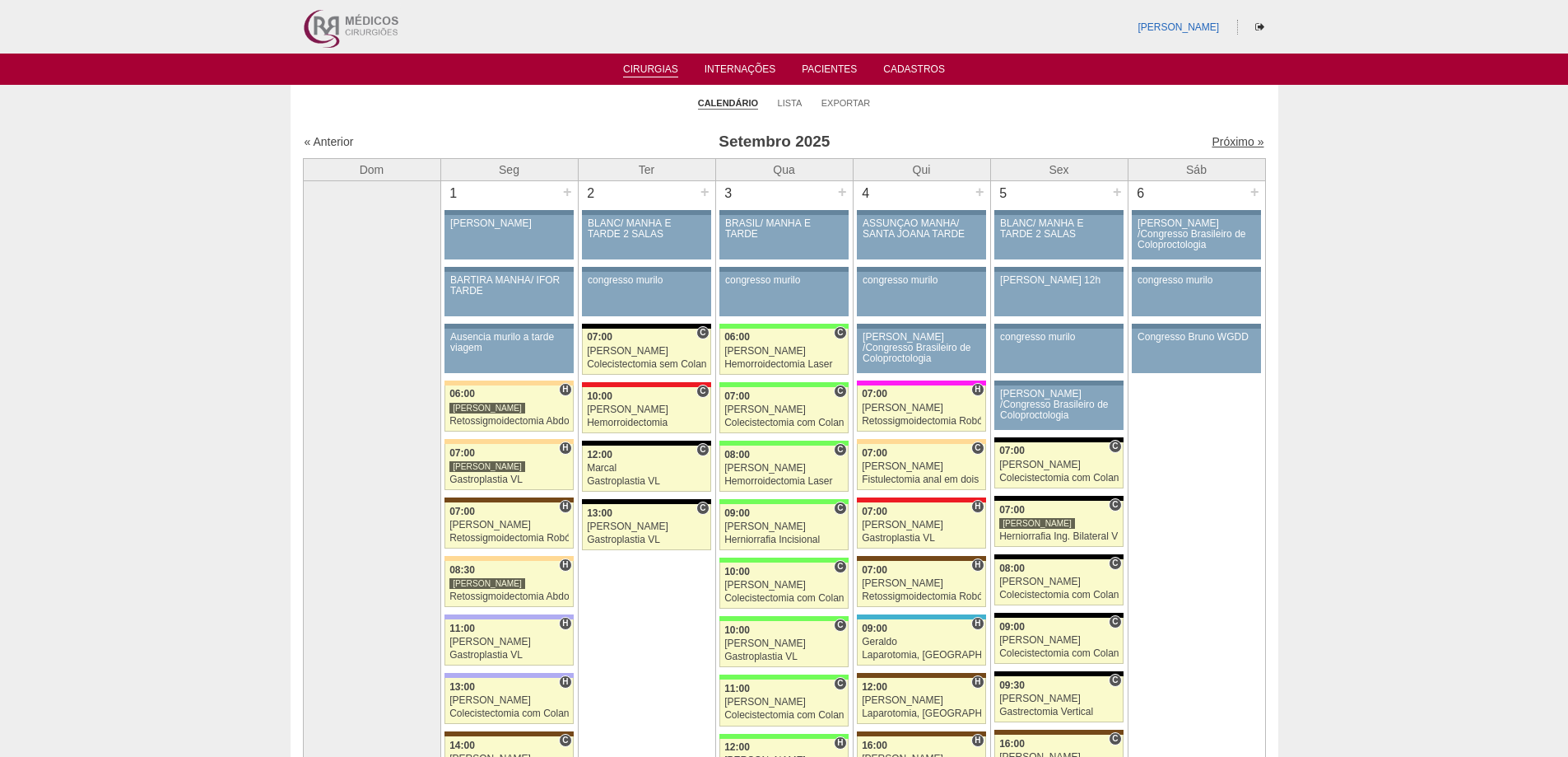
click at [1212, 144] on link "Próximo »" at bounding box center [1237, 142] width 52 height 13
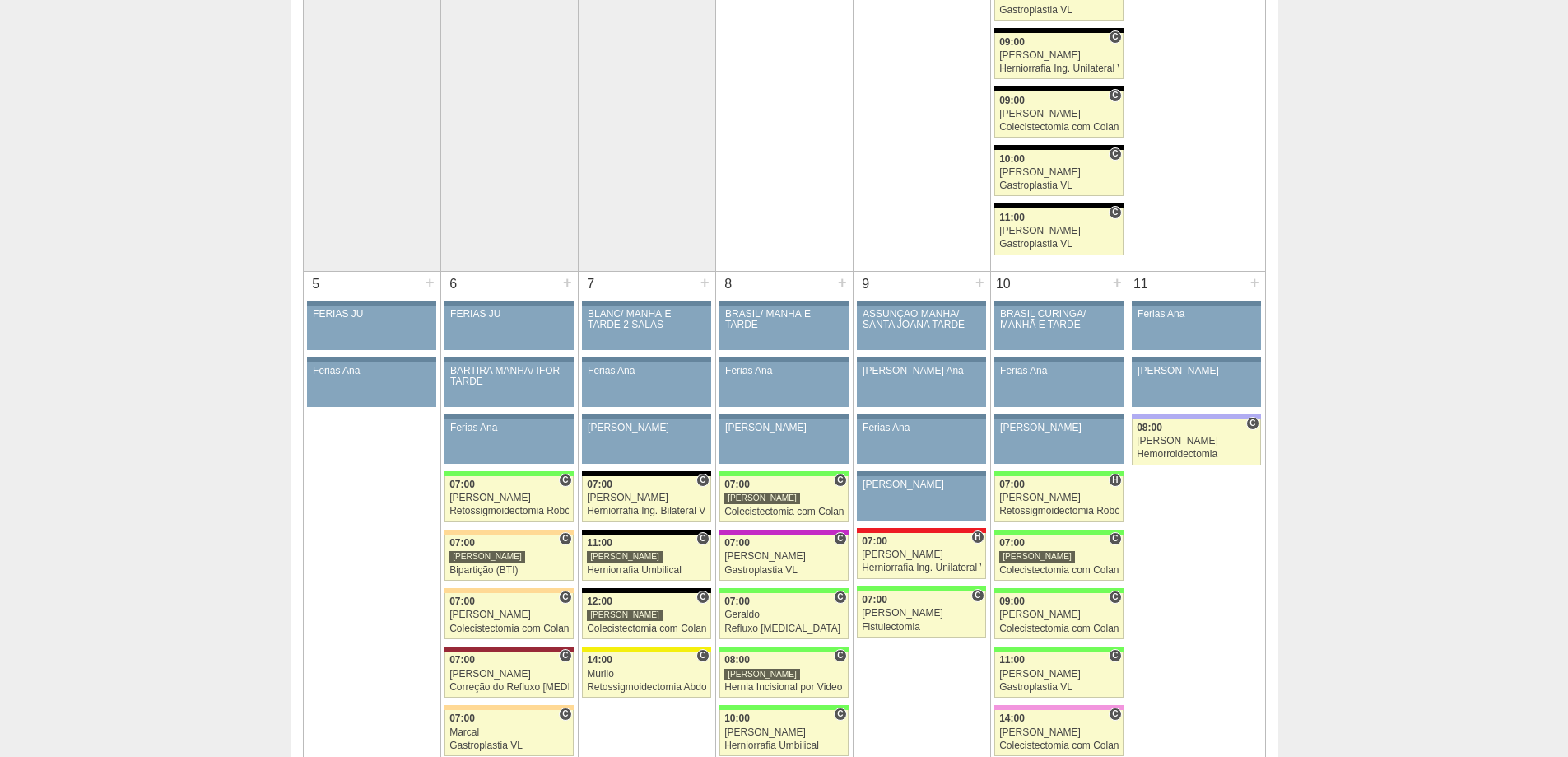
scroll to position [577, 0]
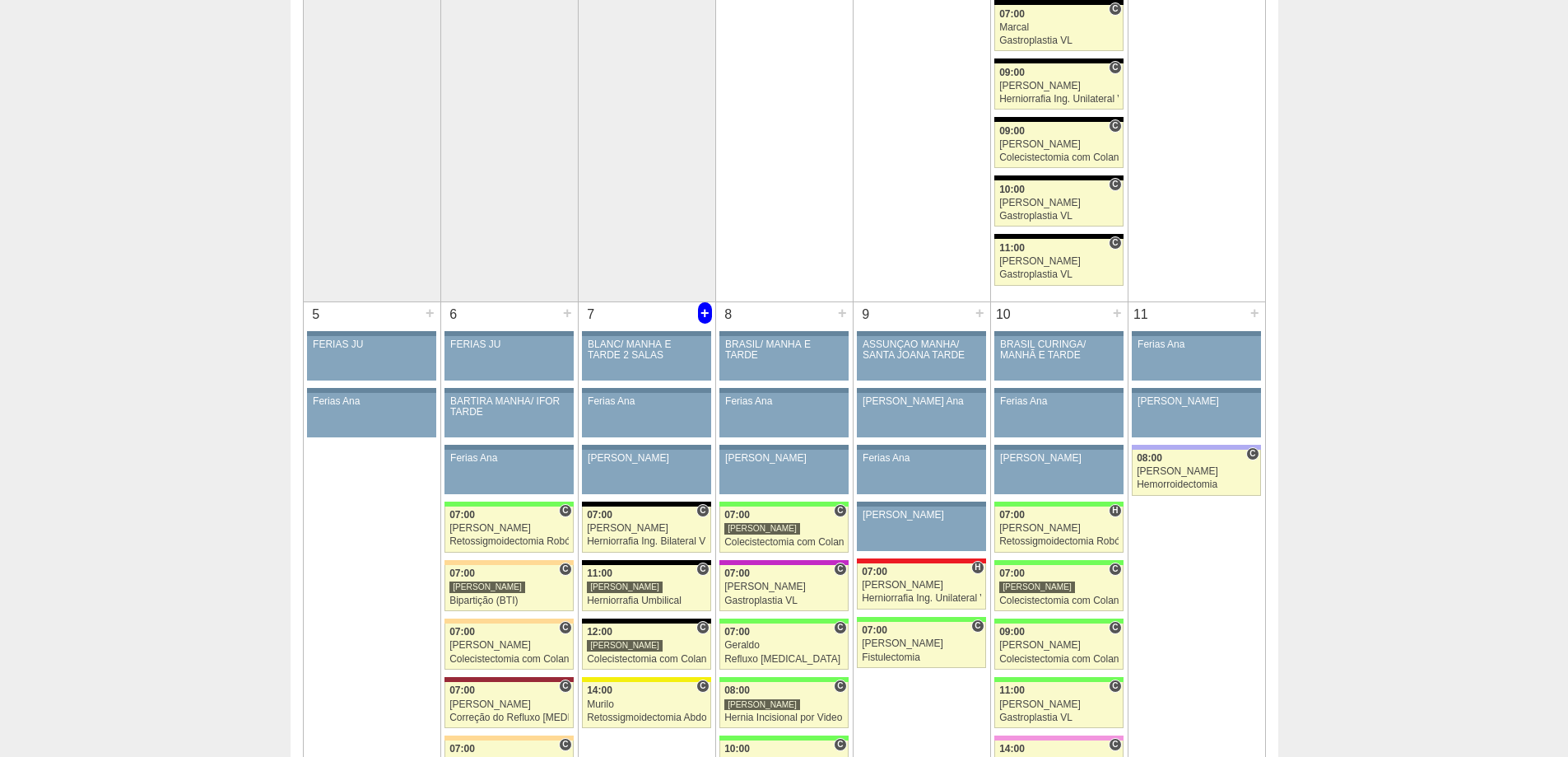
click at [702, 313] on div "+" at bounding box center [705, 313] width 14 height 21
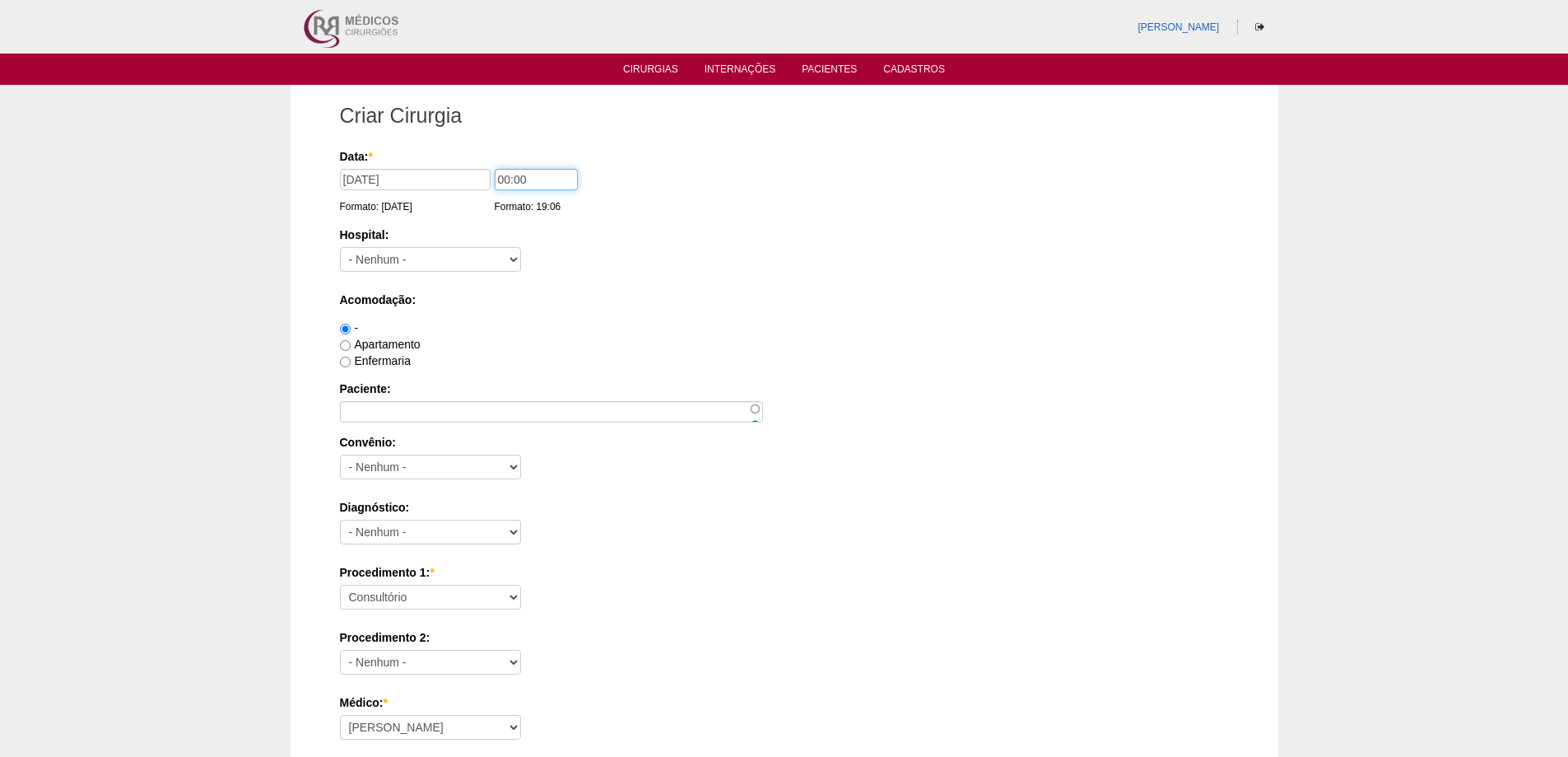
click at [501, 183] on input "00:00" at bounding box center [535, 179] width 83 height 21
type input "13:00"
click at [359, 257] on select "- Nenhum - 9 de Julho Albert Einstein Alvorada América Assunção Bartira Benefic…" at bounding box center [430, 259] width 181 height 25
click at [340, 247] on select "- Nenhum - 9 de Julho Albert Einstein Alvorada América Assunção Bartira Benefic…" at bounding box center [430, 259] width 181 height 25
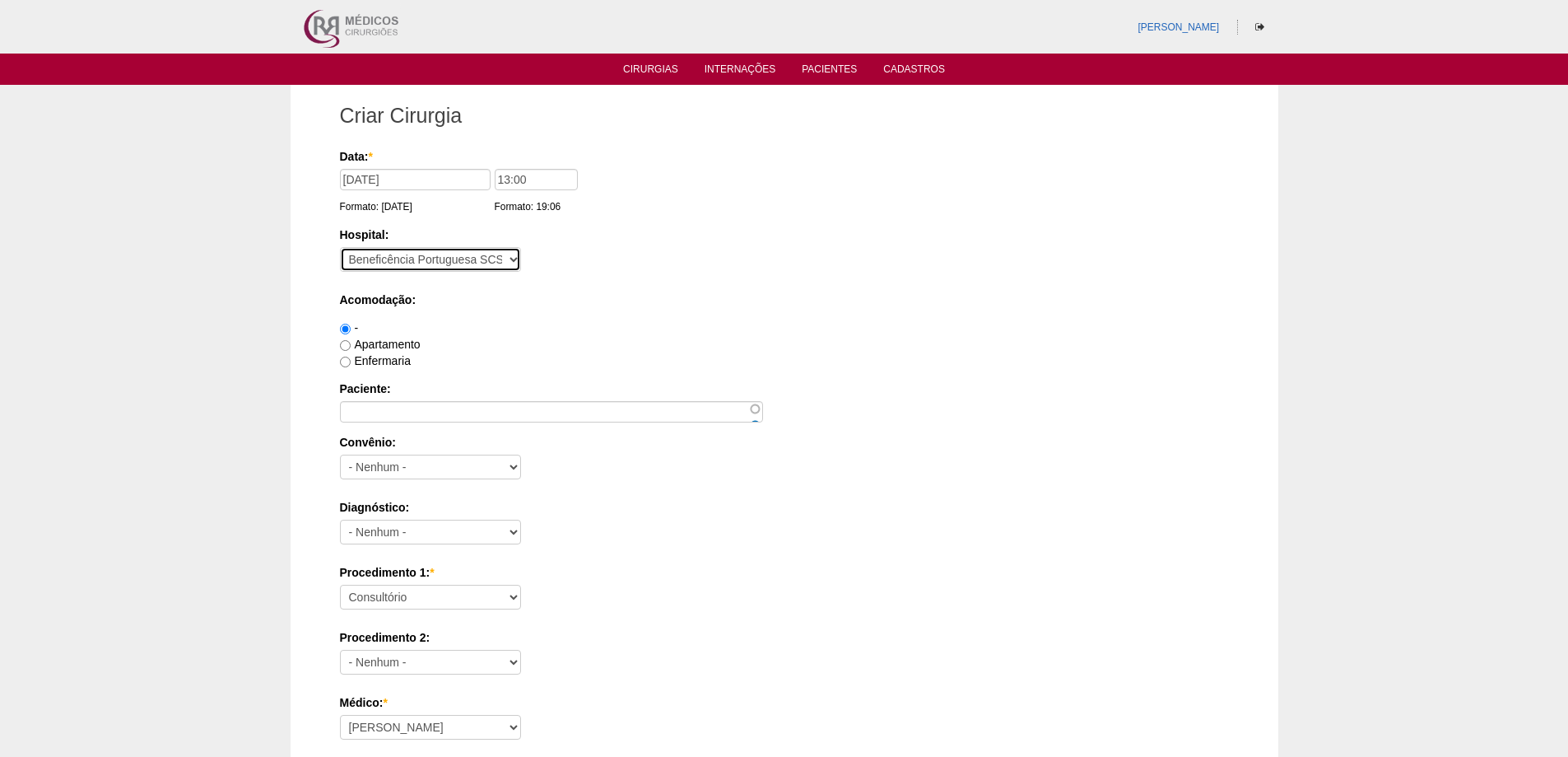
click at [395, 259] on select "- Nenhum - 9 de Julho Albert Einstein Alvorada América Assunção Bartira Benefic…" at bounding box center [430, 259] width 181 height 25
select select "67"
click at [340, 247] on select "- Nenhum - 9 de Julho Albert Einstein Alvorada América Assunção Bartira Benefic…" at bounding box center [430, 259] width 181 height 25
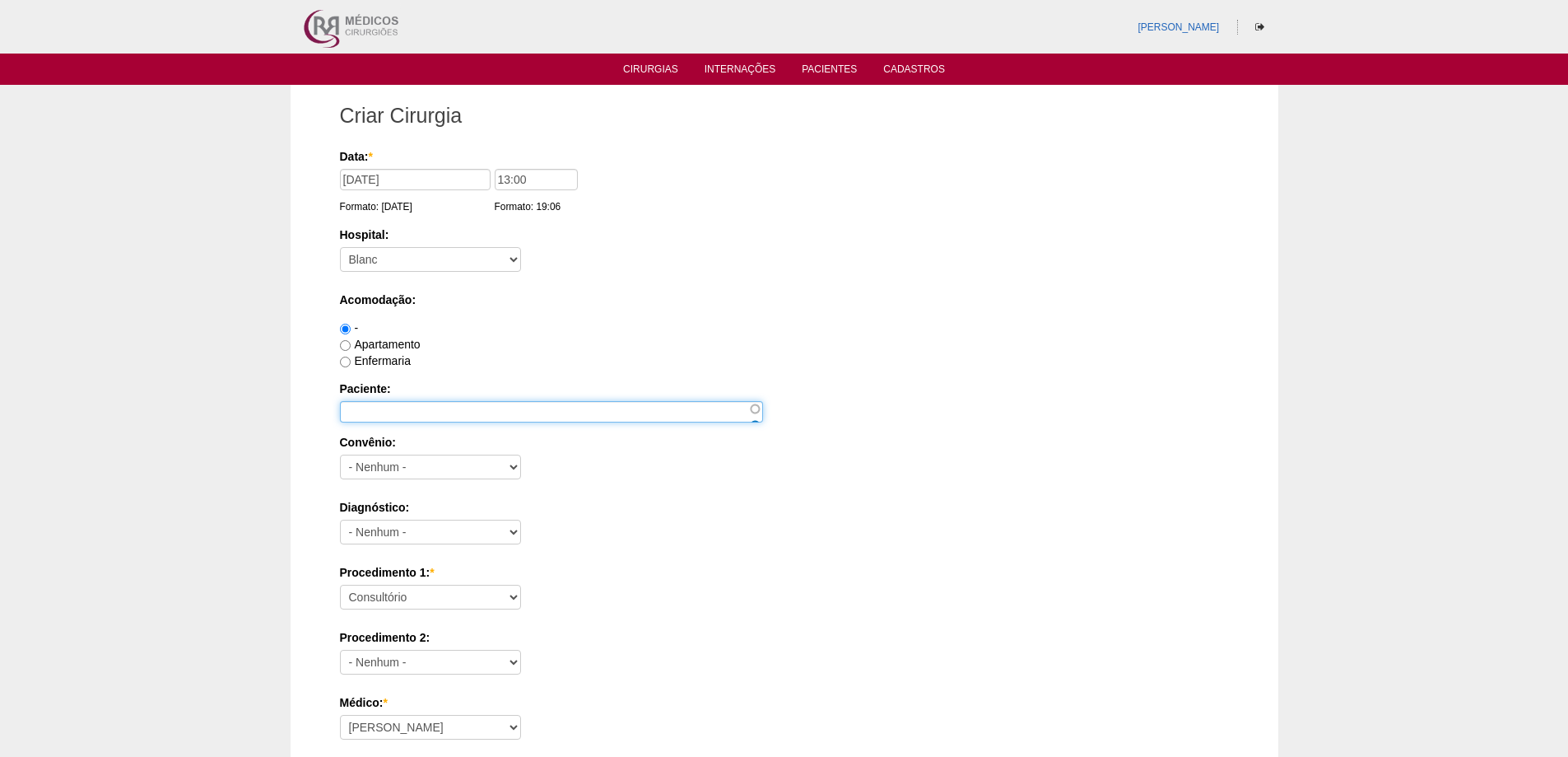
click at [369, 412] on input "Paciente:" at bounding box center [551, 411] width 423 height 21
paste input "BRUNA BEATRIZ MALTEZ"
type input "BRUNA BEATRIZ MALTEZ"
click at [353, 360] on label "Enfermaria" at bounding box center [375, 360] width 70 height 13
click at [351, 360] on input "Enfermaria" at bounding box center [345, 362] width 11 height 11
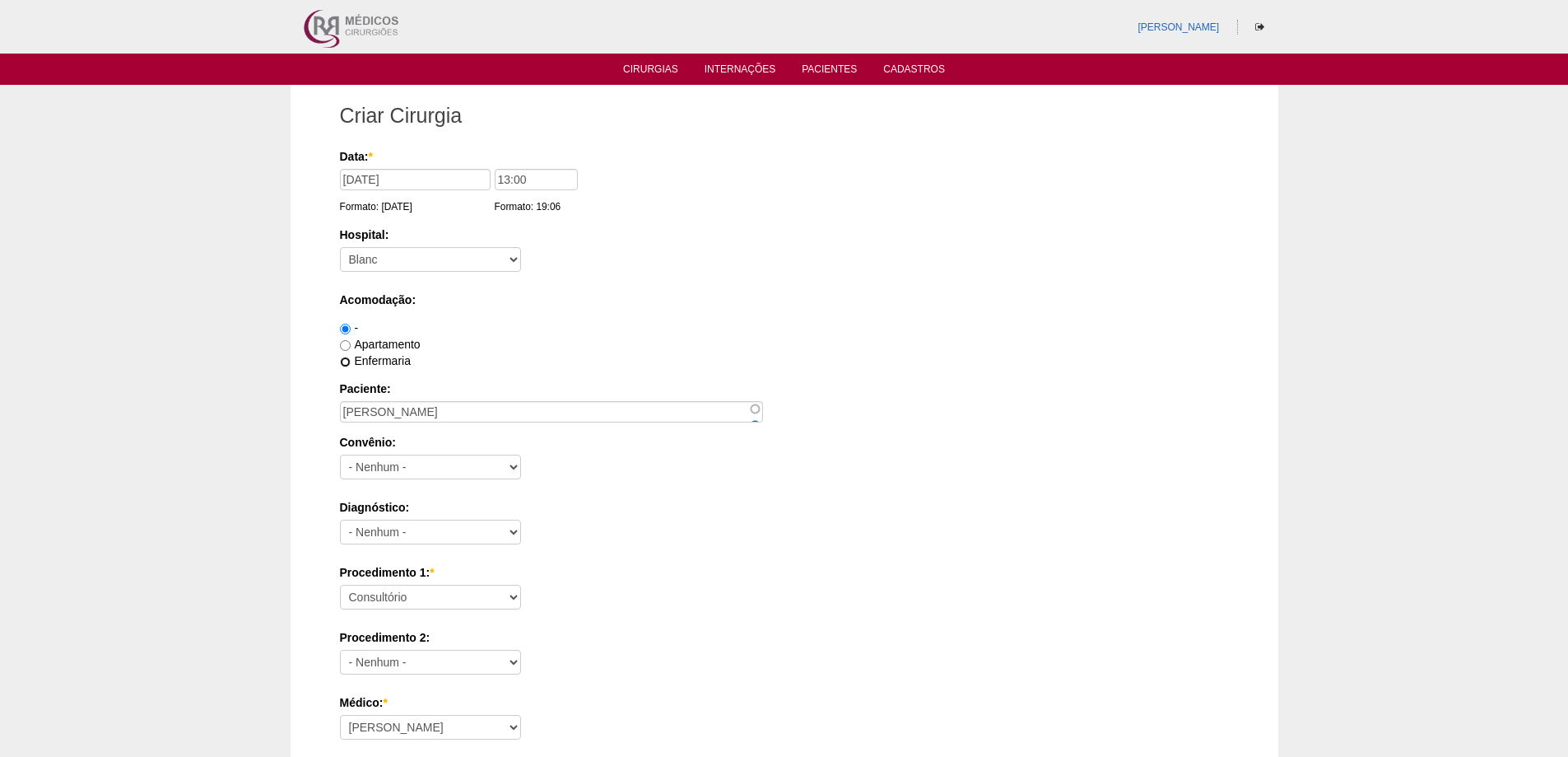
radio input "true"
click at [391, 464] on select "- Nenhum - Abet Afresp Allianz Amil Blue Life Caasp Cabesp Caixa de Pensões Car…" at bounding box center [430, 466] width 181 height 25
select select "8907"
click at [340, 454] on select "- Nenhum - Abet Afresp Allianz Amil Blue Life Caasp Cabesp Caixa de Pensões Car…" at bounding box center [430, 466] width 181 height 25
click at [414, 528] on select "- Nenhum - Abdome Agudo Abscesso Hepático Abscesso Perianal Abscesso Peritoneal…" at bounding box center [430, 531] width 181 height 25
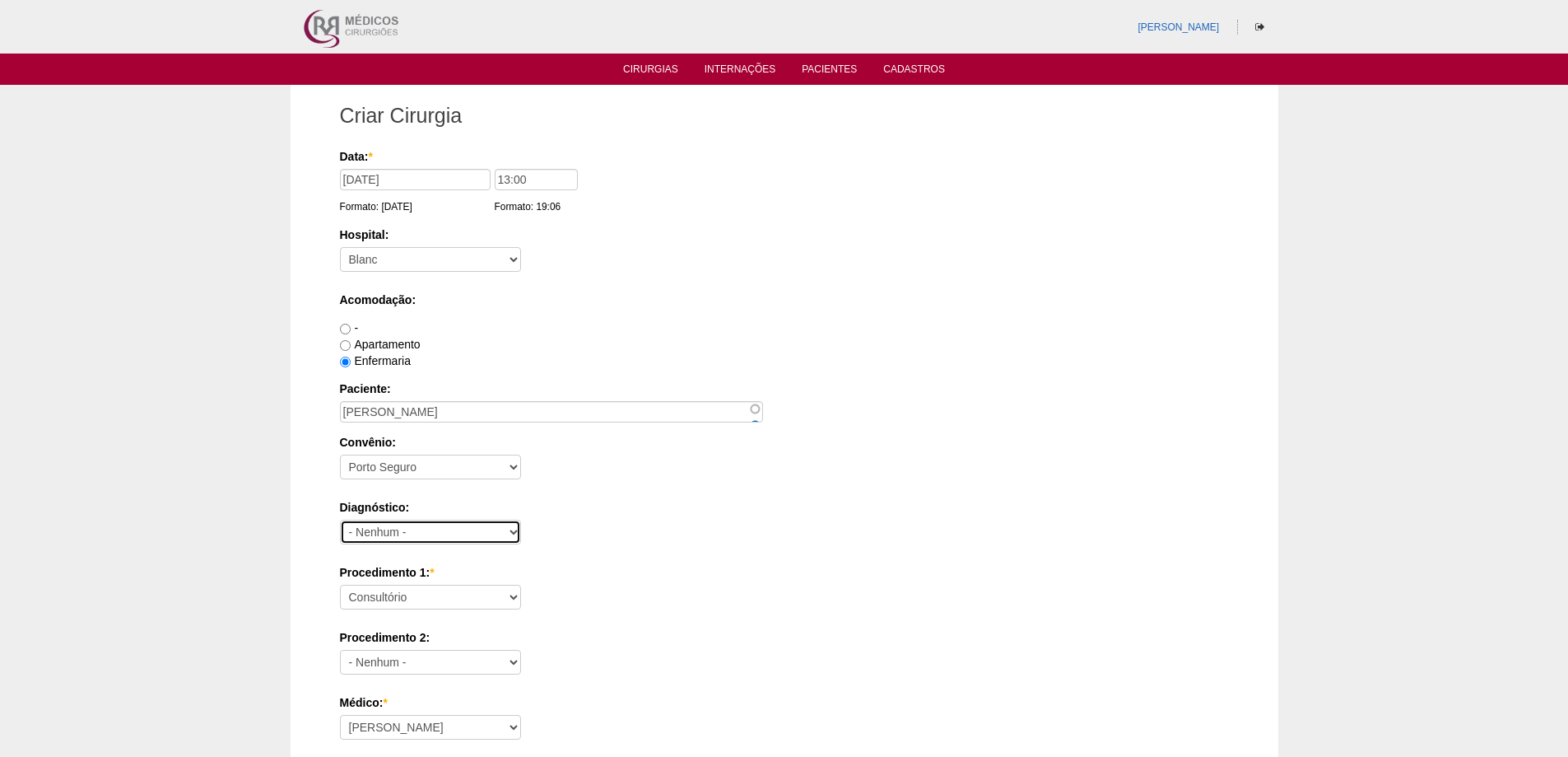
select select "3707"
click at [340, 519] on select "- Nenhum - Abdome Agudo Abscesso Hepático Abscesso Perianal Abscesso Peritoneal…" at bounding box center [430, 531] width 181 height 25
click at [387, 591] on select "Consultório Abscesso Hepático - Drenagem Abscesso perianal Amputação Abdômino P…" at bounding box center [430, 597] width 181 height 25
select select "3710"
click at [340, 585] on select "Consultório Abscesso Hepático - Drenagem Abscesso perianal Amputação Abdômino P…" at bounding box center [430, 597] width 181 height 25
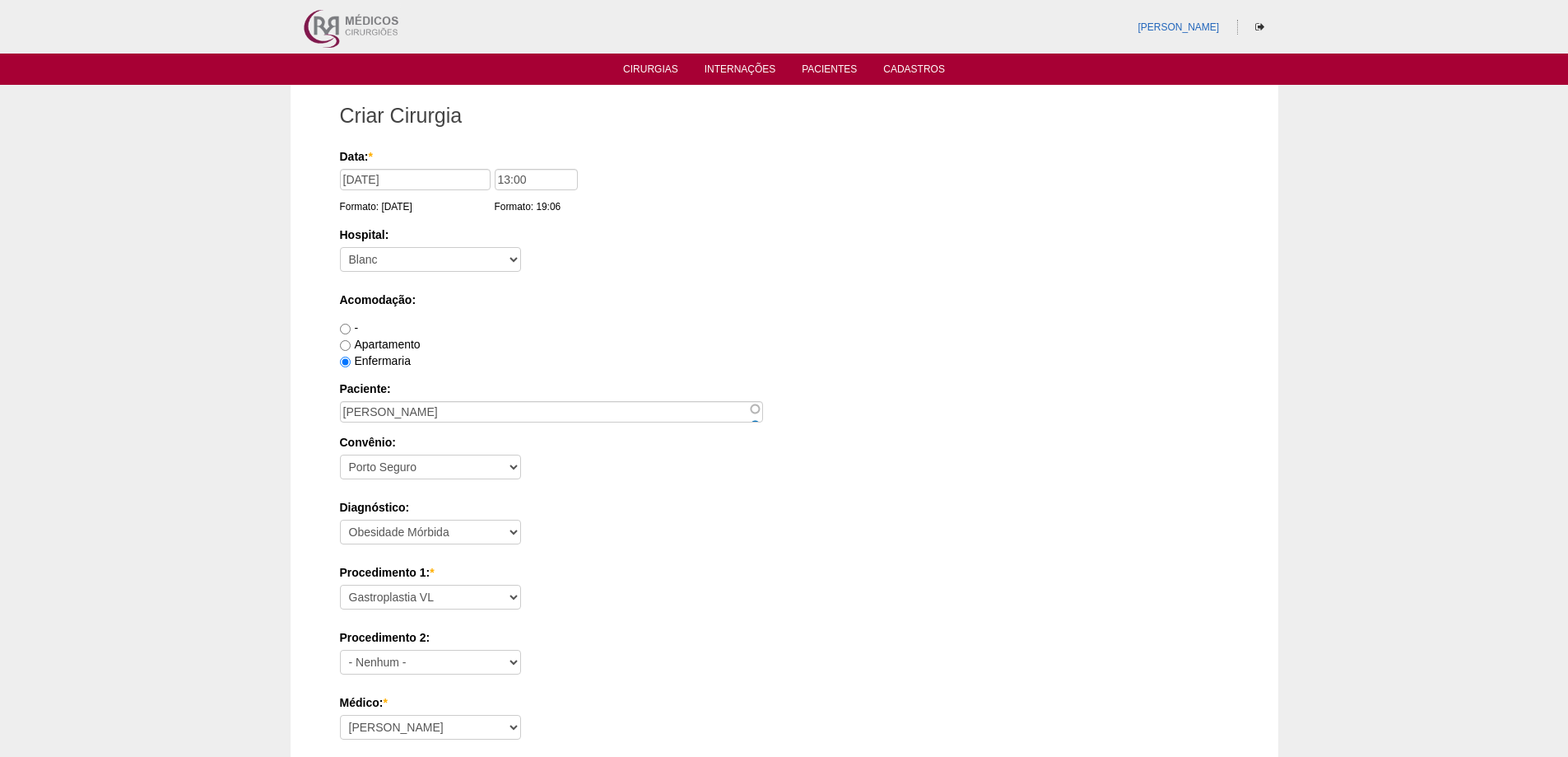
click at [602, 519] on div "Diagnóstico: - Nenhum - Abdome Agudo Abscesso Hepático Abscesso Perianal Absces…" at bounding box center [784, 526] width 889 height 54
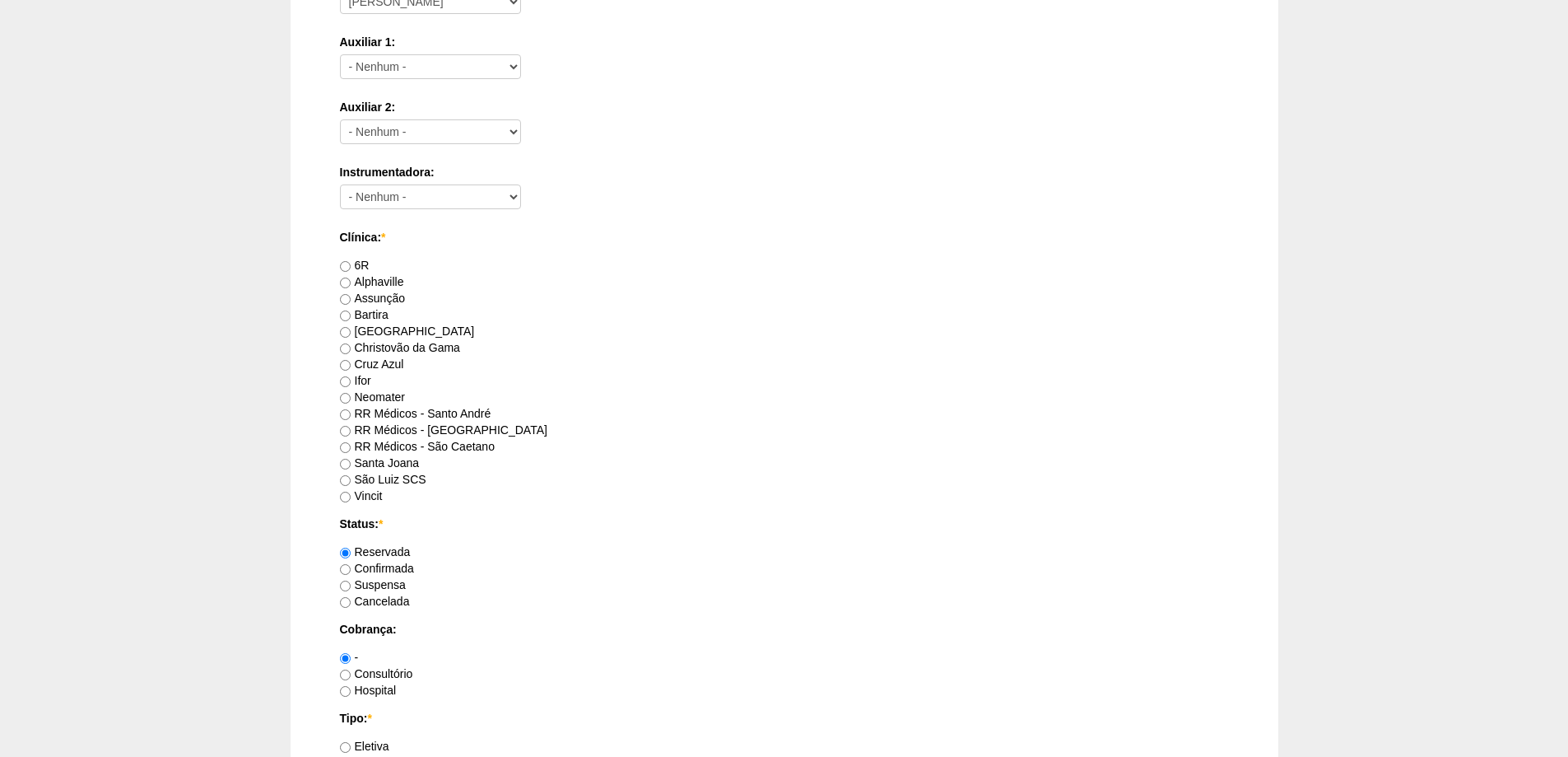
scroll to position [741, 0]
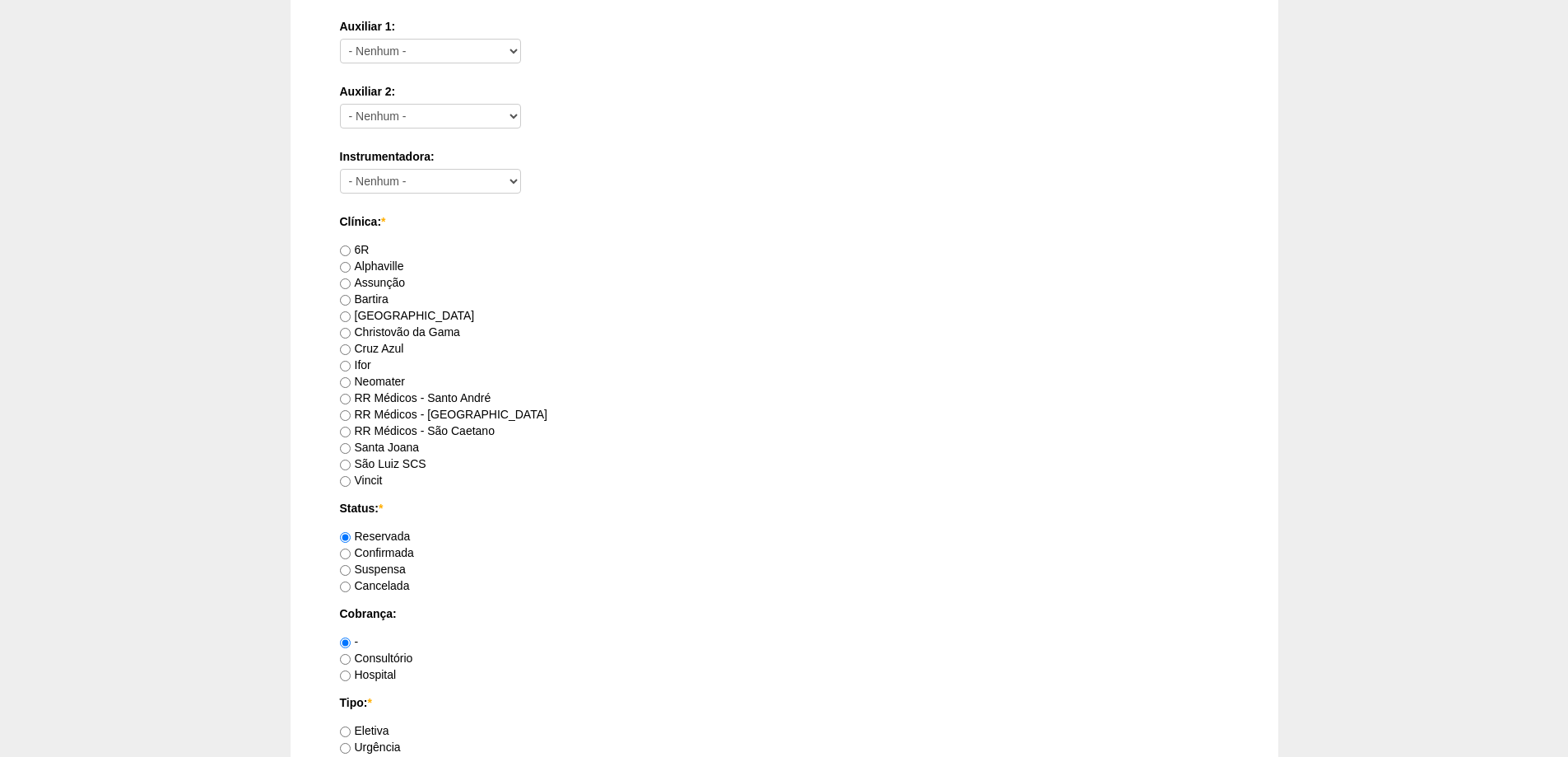
click at [374, 396] on label "RR Médicos - Santo André" at bounding box center [416, 398] width 152 height 13
click at [351, 396] on input "RR Médicos - Santo André" at bounding box center [345, 400] width 11 height 11
radio input "true"
click at [369, 416] on label "RR Médicos - São Bernardo do Campo" at bounding box center [443, 414] width 207 height 13
click at [351, 416] on input "RR Médicos - São Bernardo do Campo" at bounding box center [345, 416] width 11 height 11
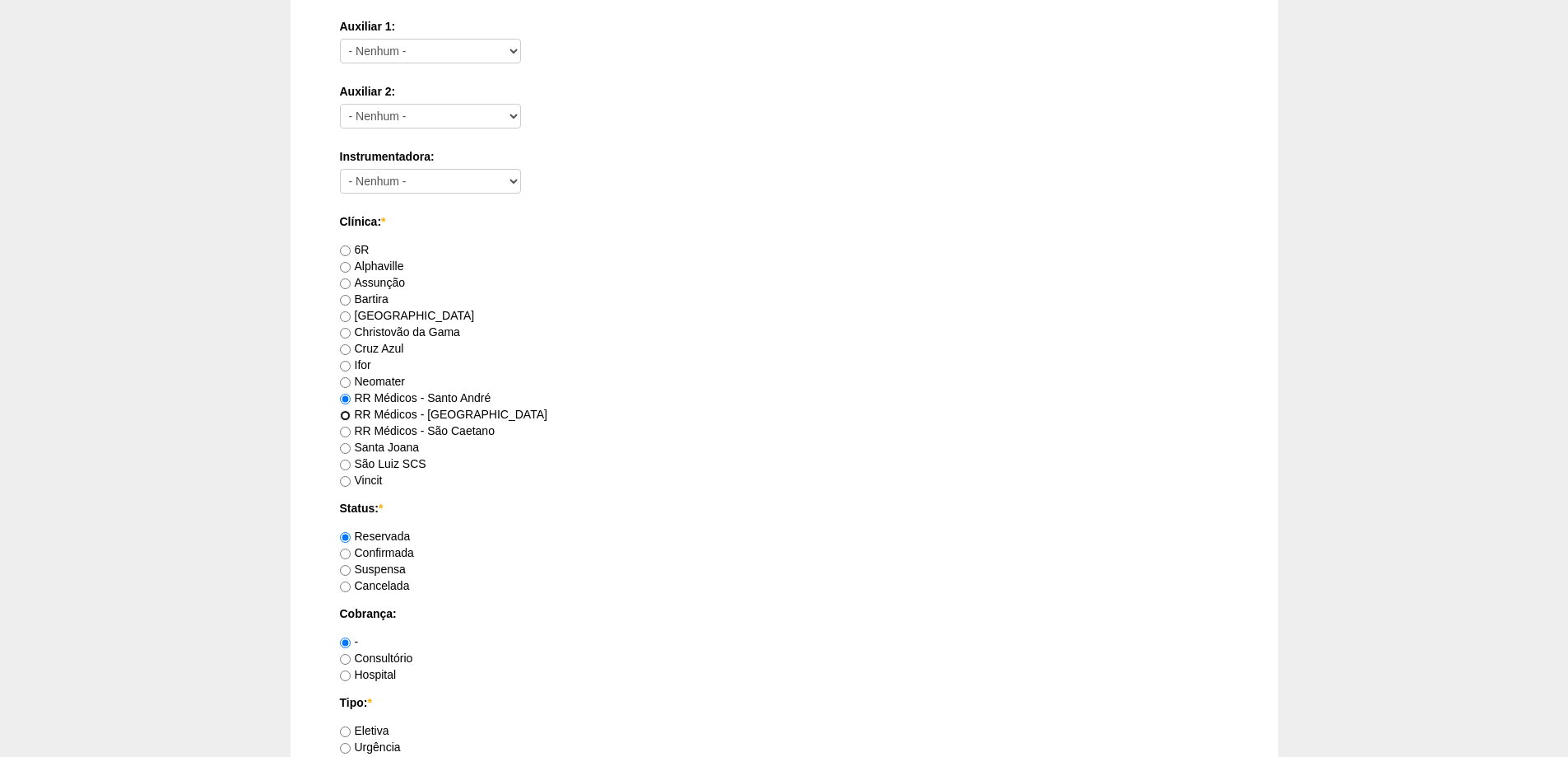
radio input "true"
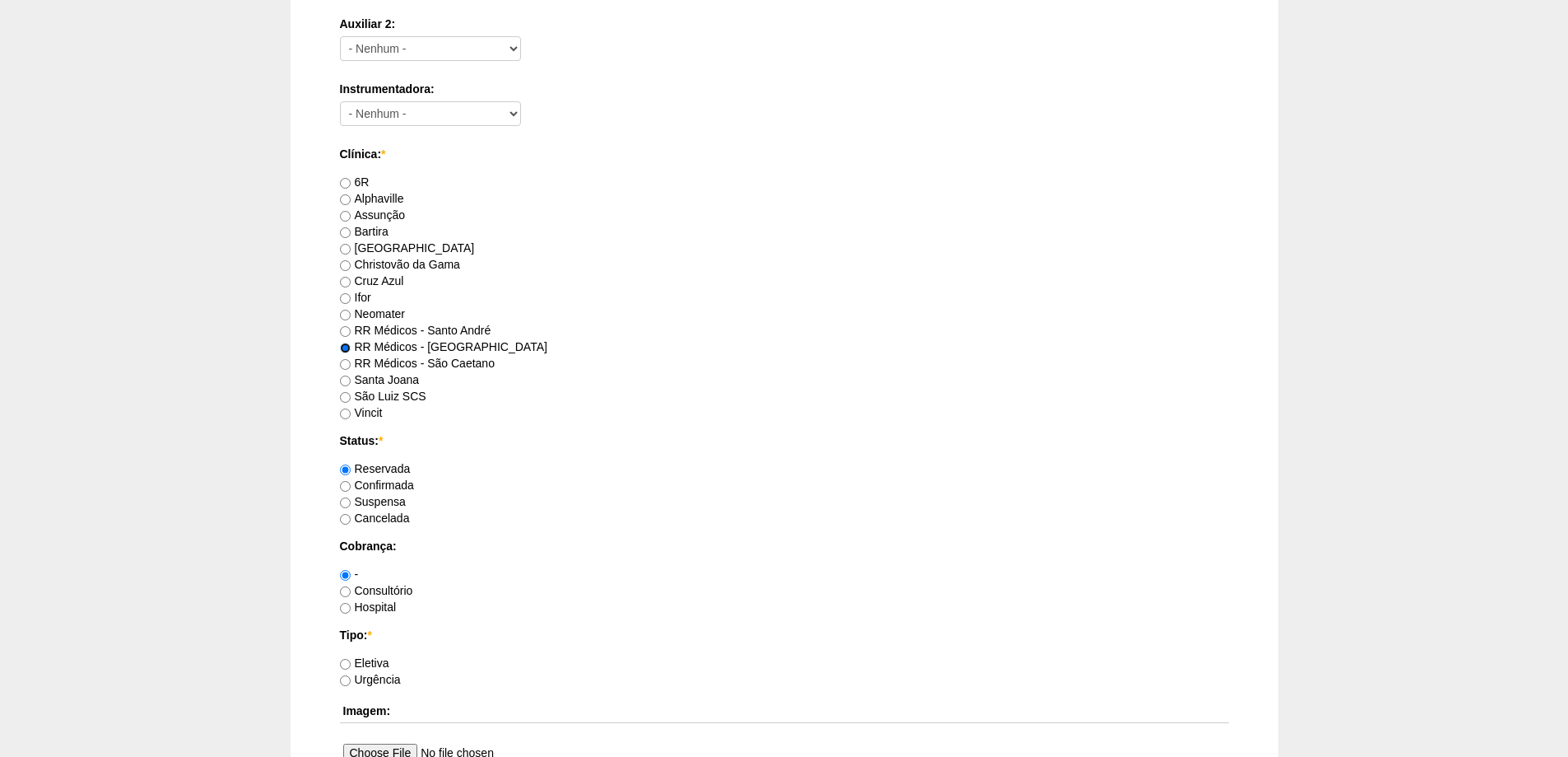
scroll to position [988, 0]
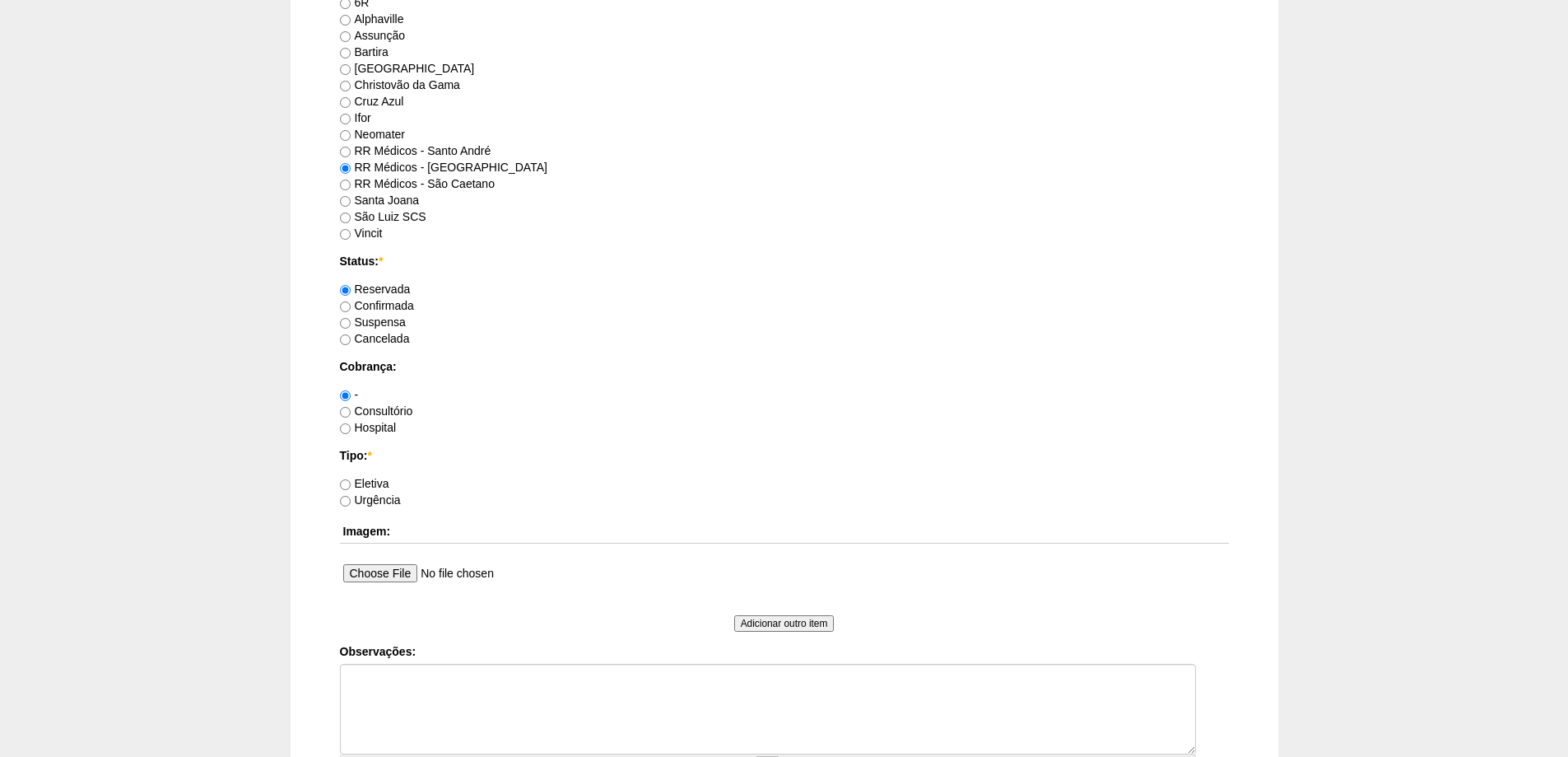
click at [380, 408] on label "Consultório" at bounding box center [376, 410] width 73 height 13
click at [351, 408] on input "Consultório" at bounding box center [345, 412] width 11 height 11
radio input "true"
click at [378, 486] on label "Eletiva" at bounding box center [365, 484] width 49 height 13
click at [351, 486] on input "Eletiva" at bounding box center [345, 485] width 11 height 11
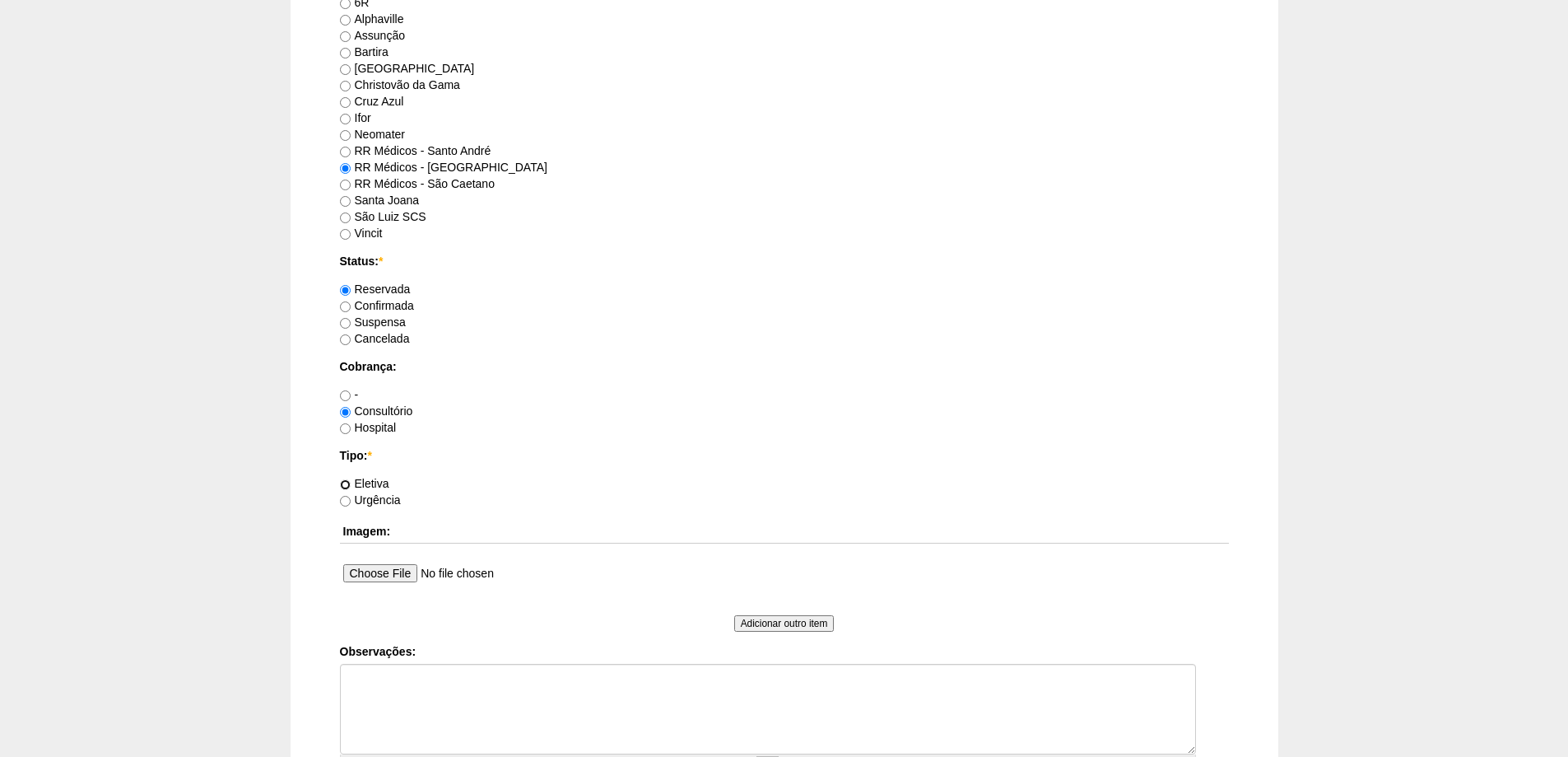
radio input "true"
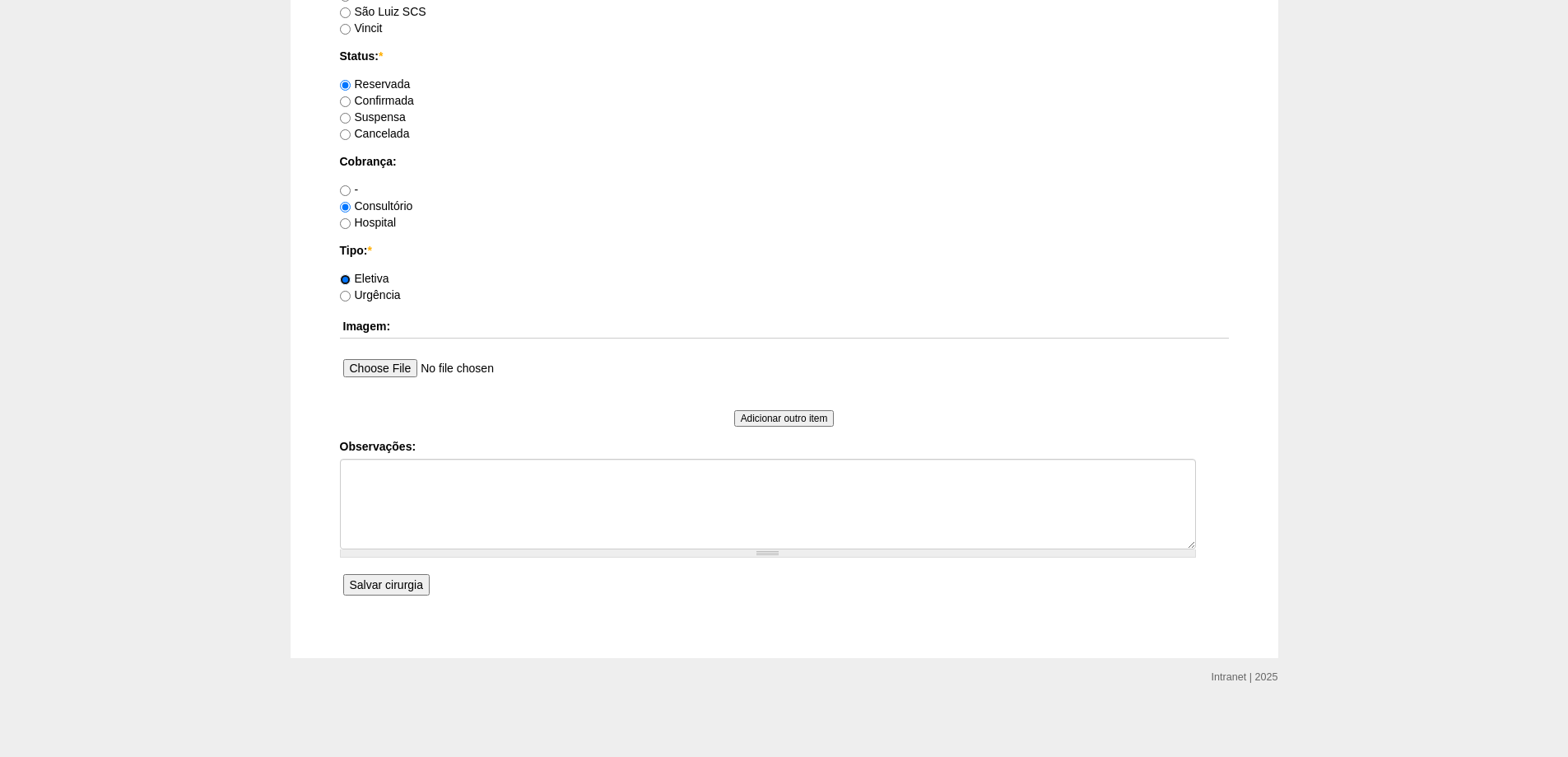
scroll to position [1194, 0]
click at [369, 574] on input "Salvar cirurgia" at bounding box center [387, 583] width 87 height 21
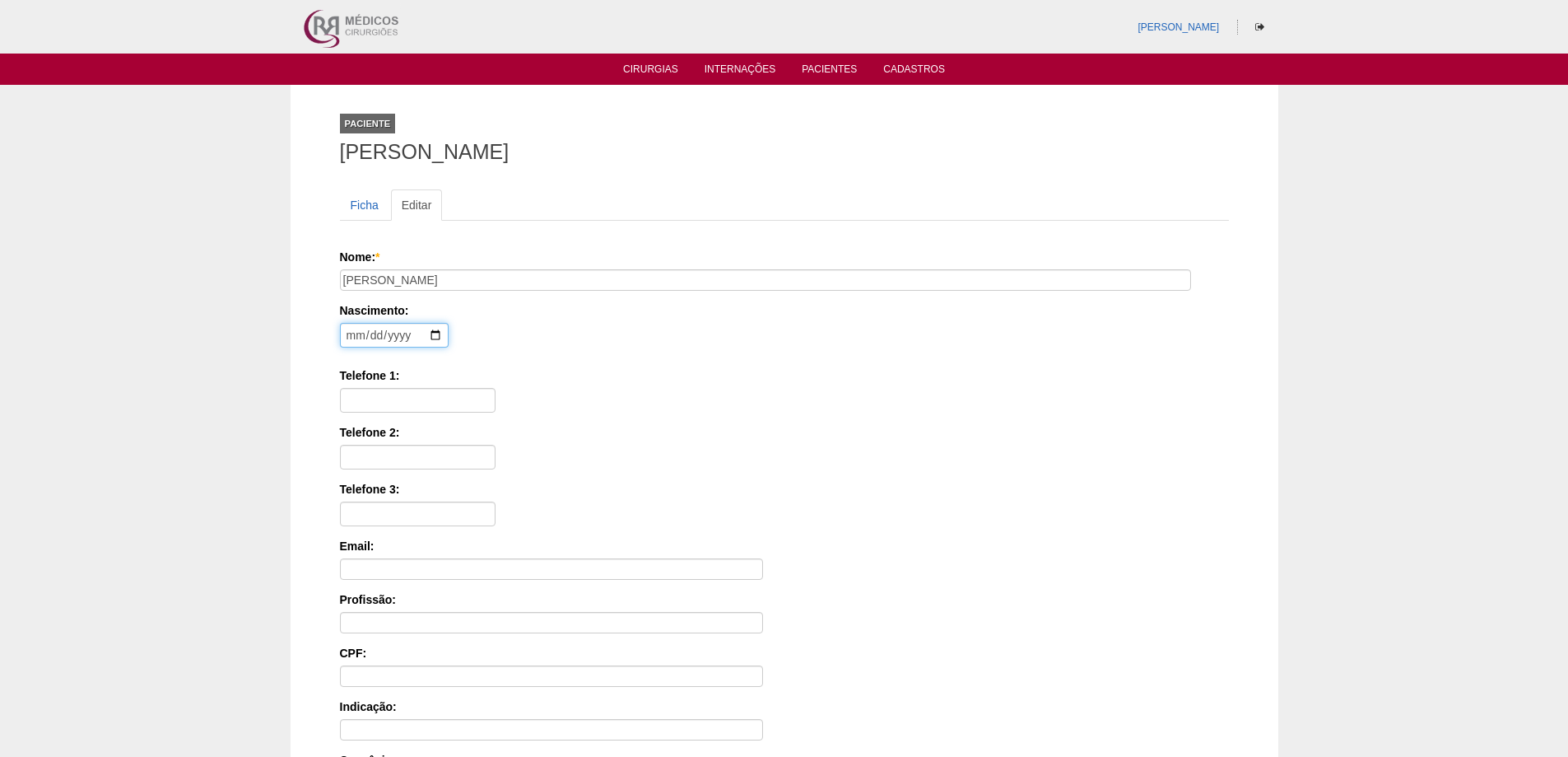
click at [355, 336] on input "date" at bounding box center [394, 335] width 109 height 25
type input "1985-03-21"
type input "11954445701"
click at [422, 664] on div "CPF:" at bounding box center [784, 666] width 889 height 42
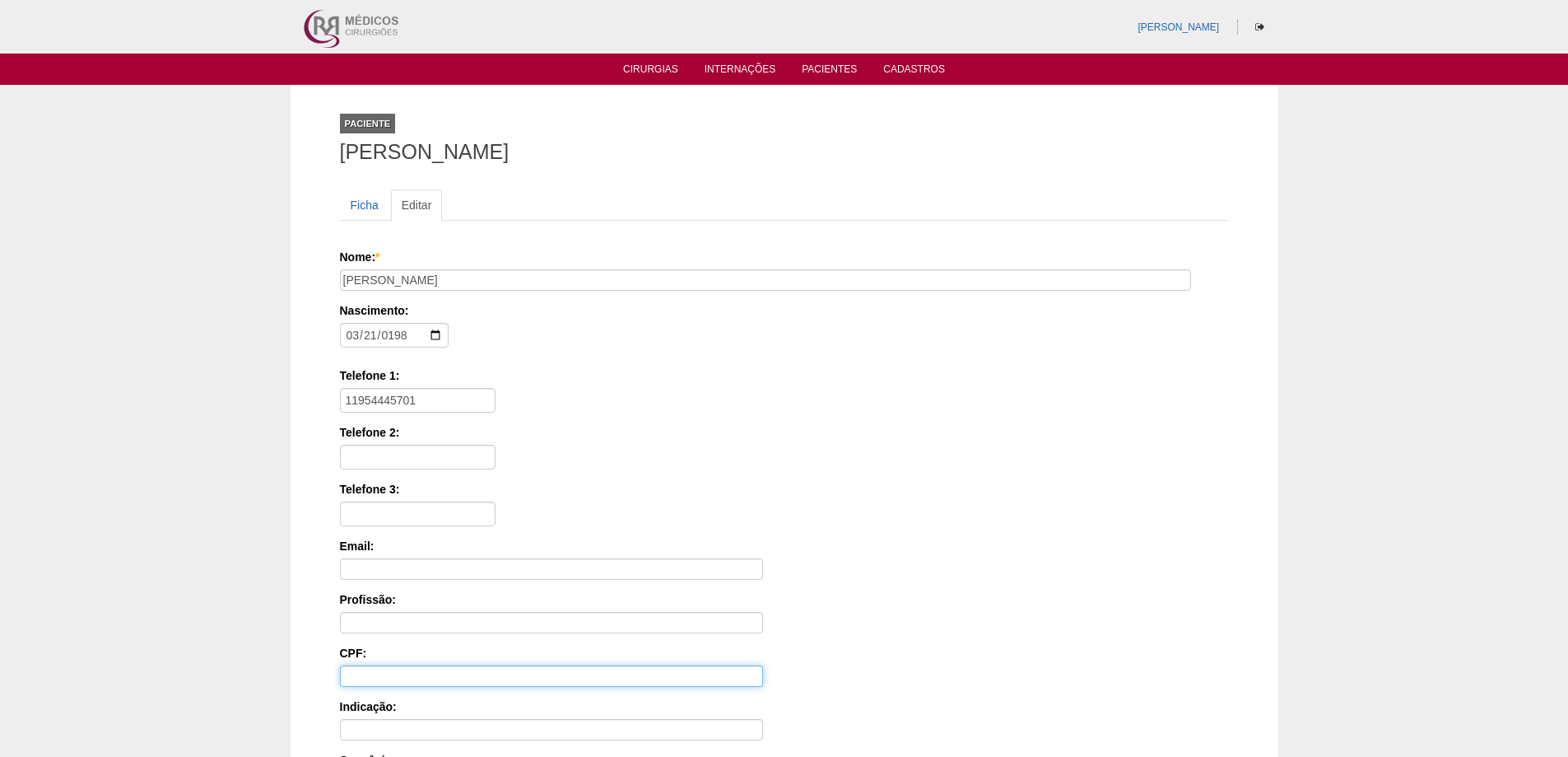
click at [426, 669] on input "CPF:" at bounding box center [551, 676] width 423 height 21
type input "320.088.748-69"
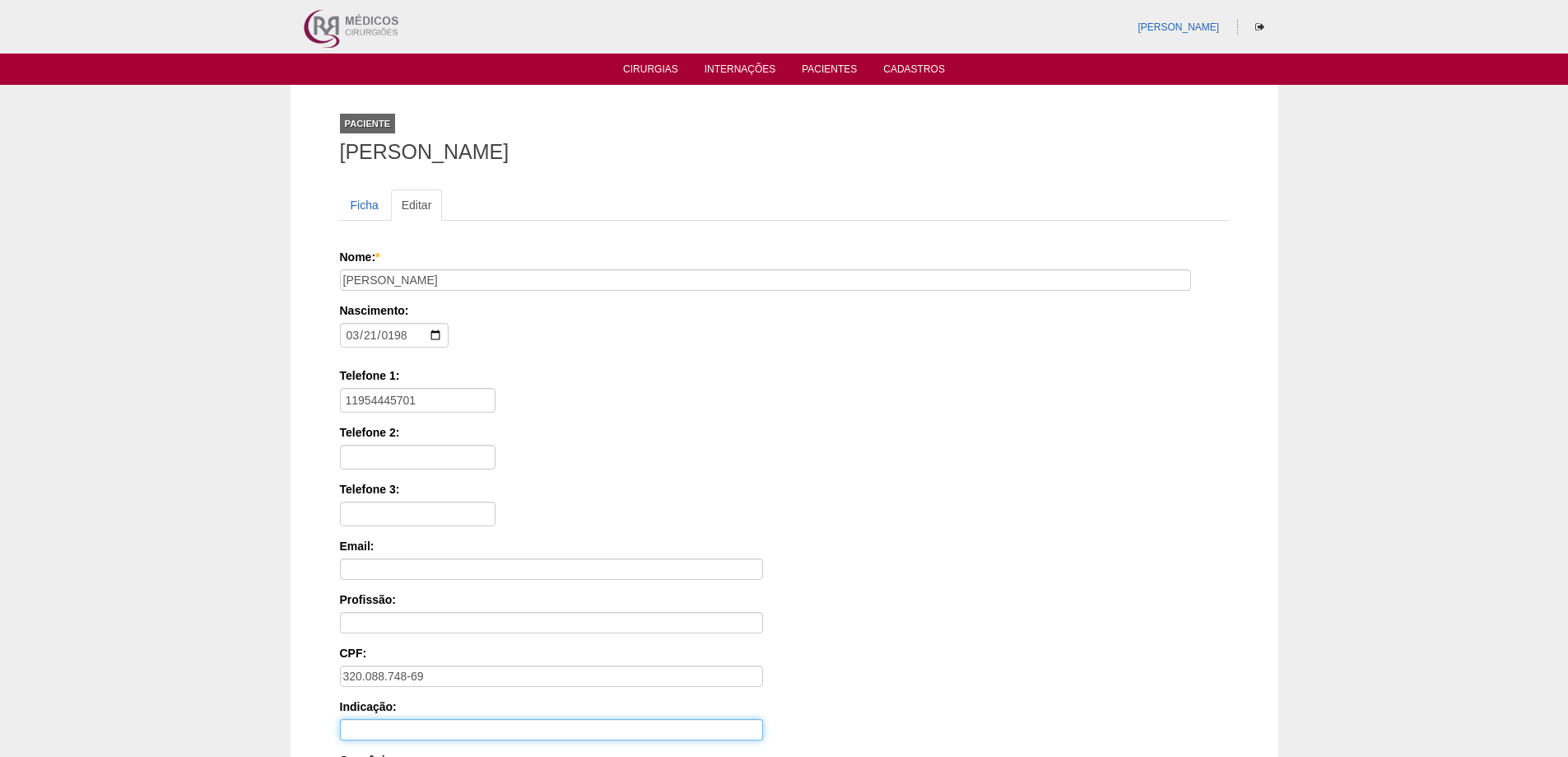
scroll to position [249, 0]
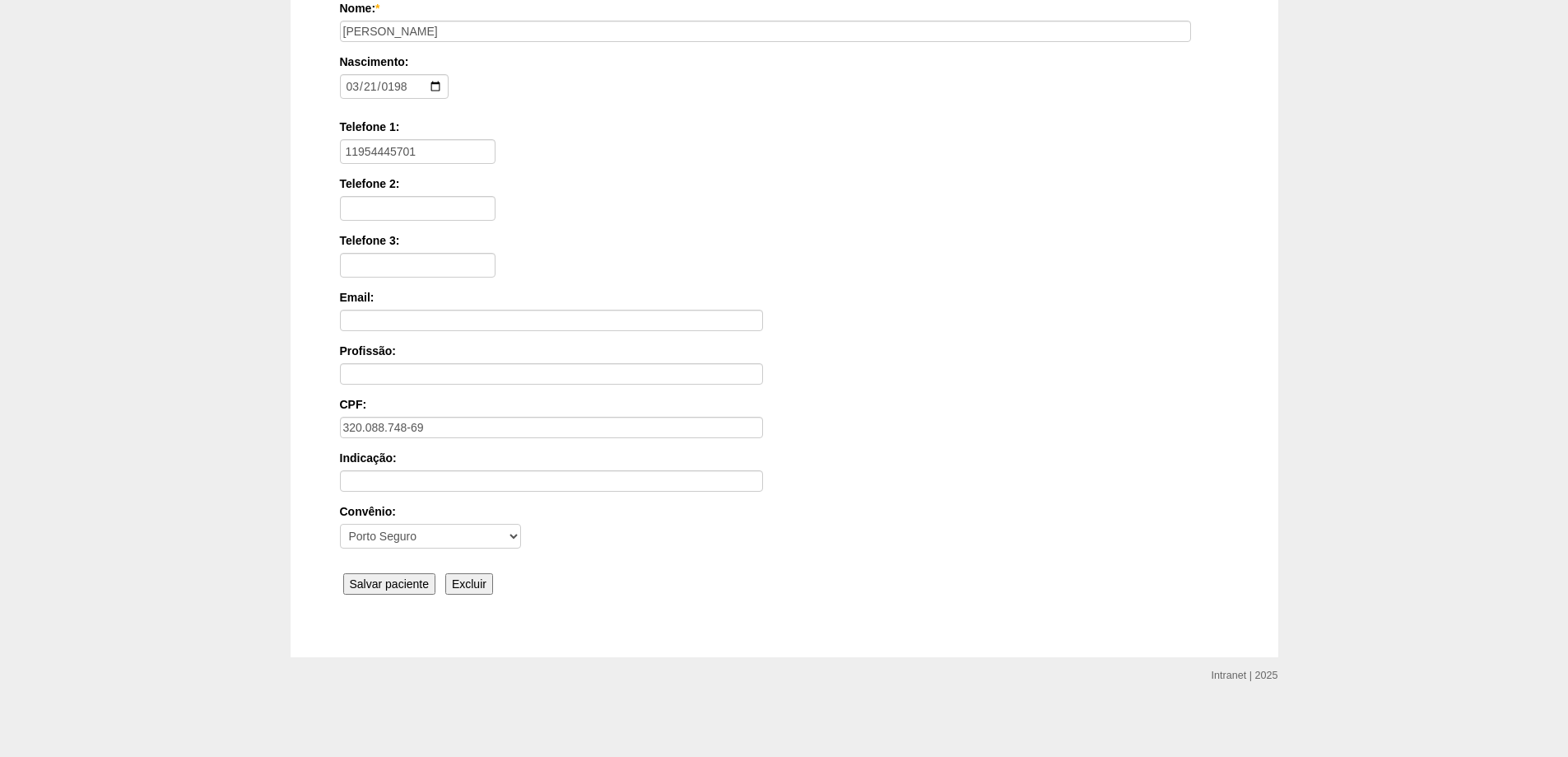
click at [410, 588] on input "Salvar paciente" at bounding box center [390, 583] width 93 height 21
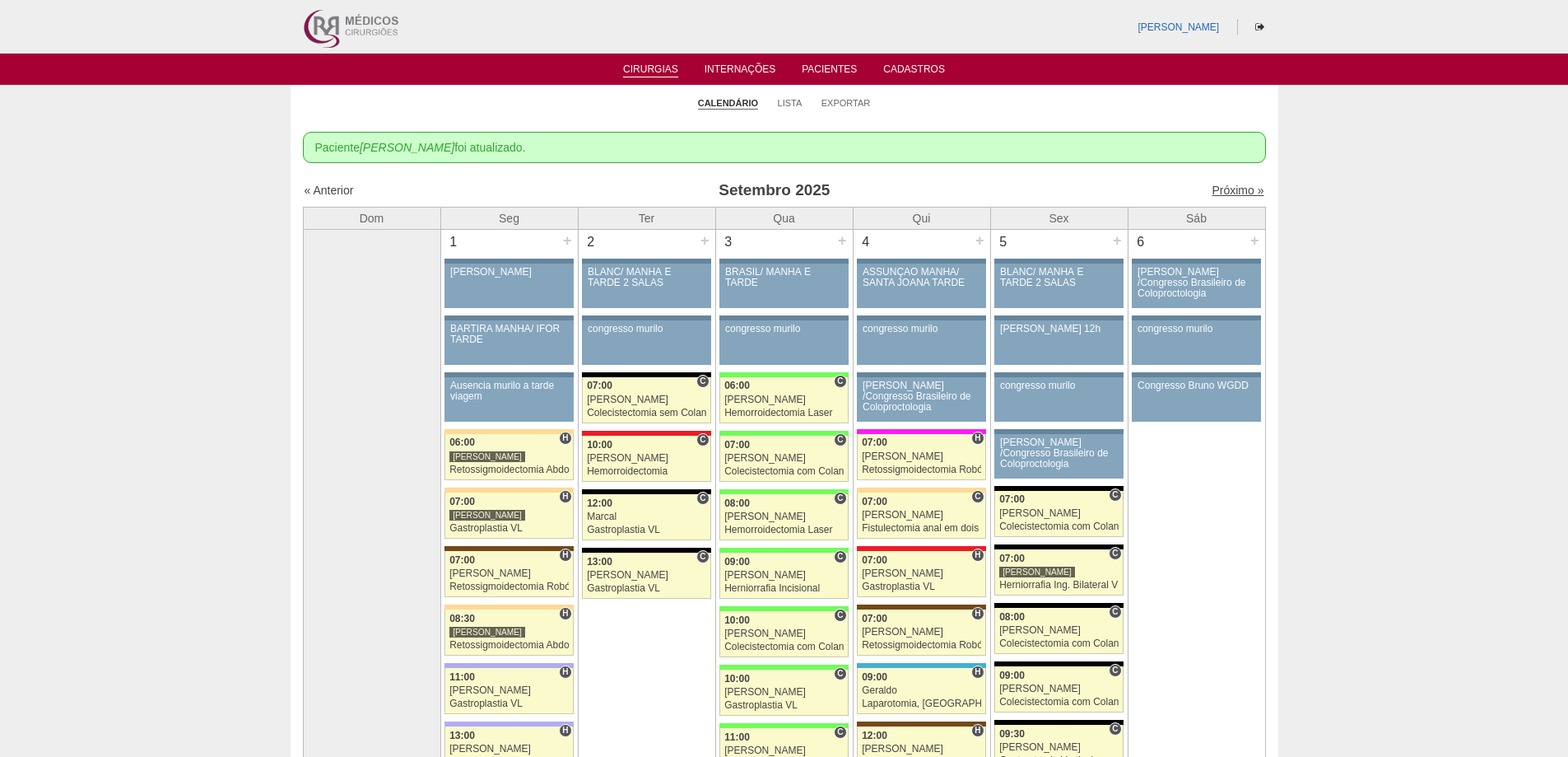
click at [1224, 192] on link "Próximo »" at bounding box center [1237, 190] width 52 height 13
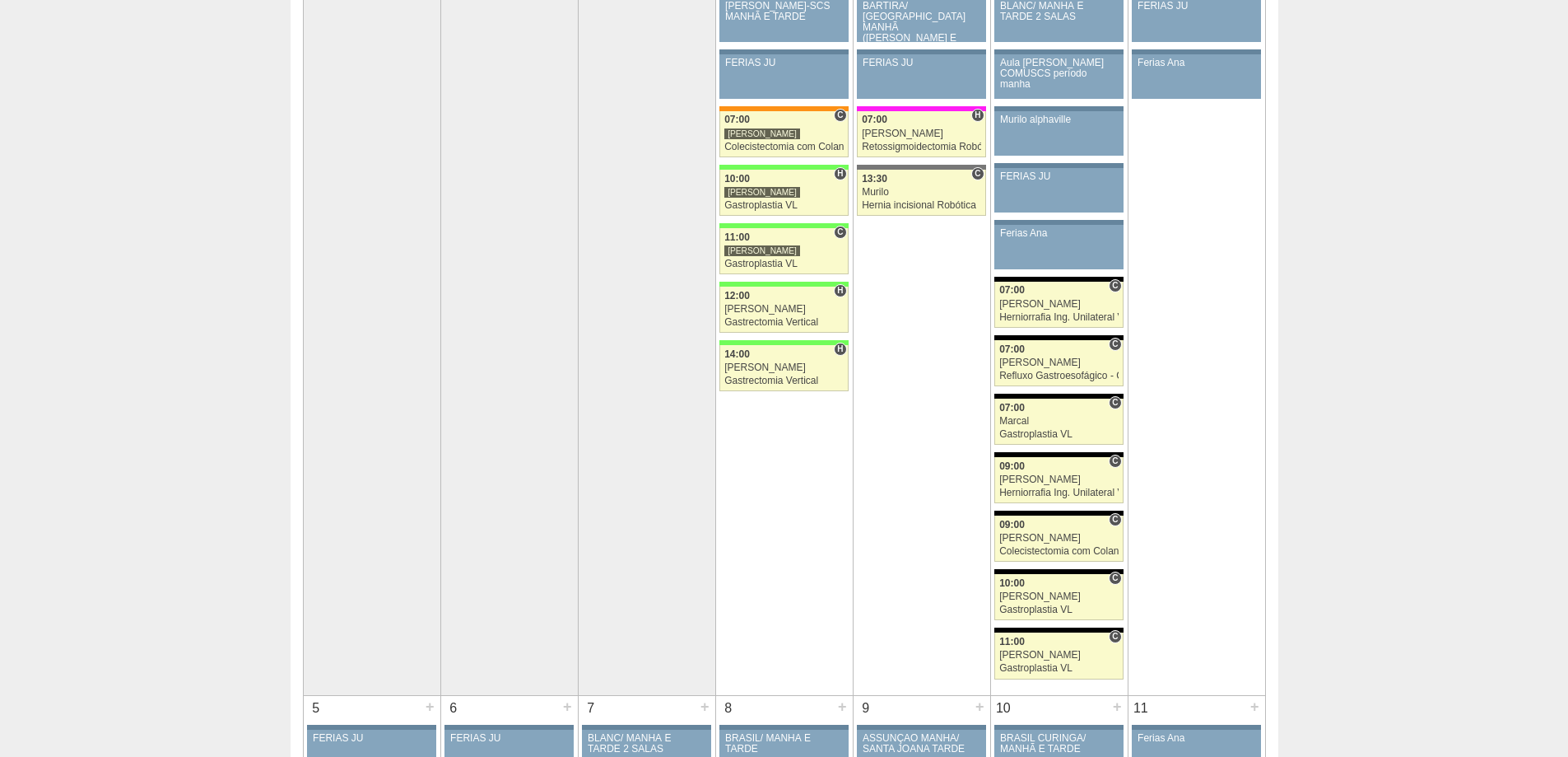
scroll to position [82, 0]
